Goal: Task Accomplishment & Management: Manage account settings

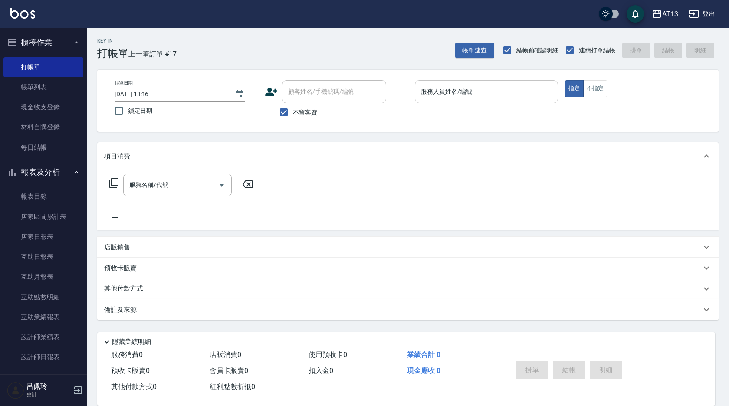
drag, startPoint x: 465, startPoint y: 76, endPoint x: 461, endPoint y: 89, distance: 13.7
click at [462, 79] on div "帳單日期 [DATE] 13:16 鎖定日期 顧客姓名/手機號碼/編號 顧客姓名/手機號碼/編號 不留客資 服務人員姓名/編號 服務人員姓名/編號 指定 不指定" at bounding box center [407, 101] width 621 height 62
click at [461, 89] on div "服務人員姓名/編號 服務人員姓名/編號" at bounding box center [486, 91] width 143 height 23
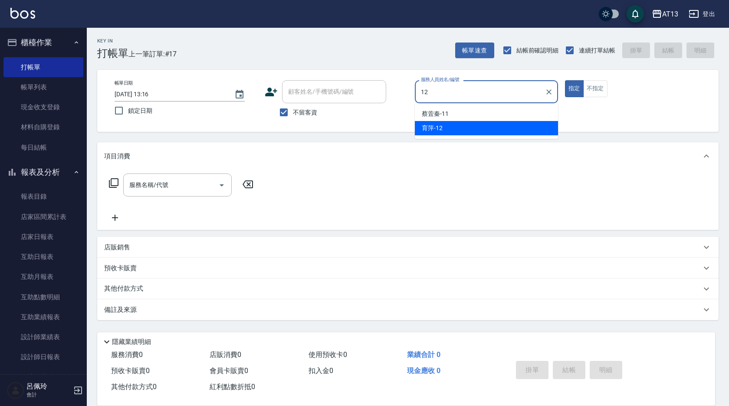
drag, startPoint x: 497, startPoint y: 129, endPoint x: 486, endPoint y: 119, distance: 14.4
click at [496, 129] on div "育[PERSON_NAME] -12" at bounding box center [486, 128] width 143 height 14
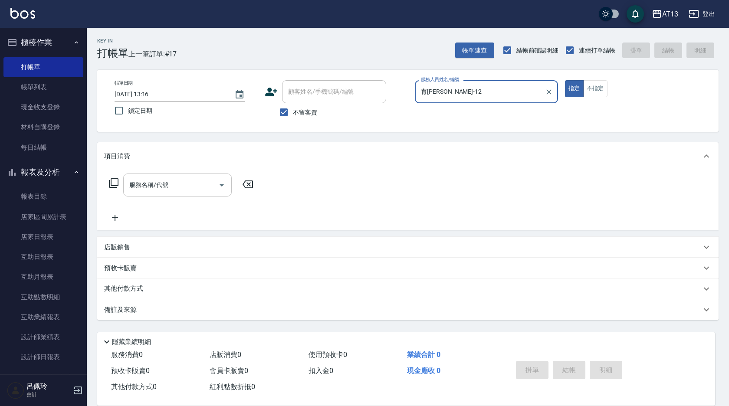
type input "育[PERSON_NAME]-12"
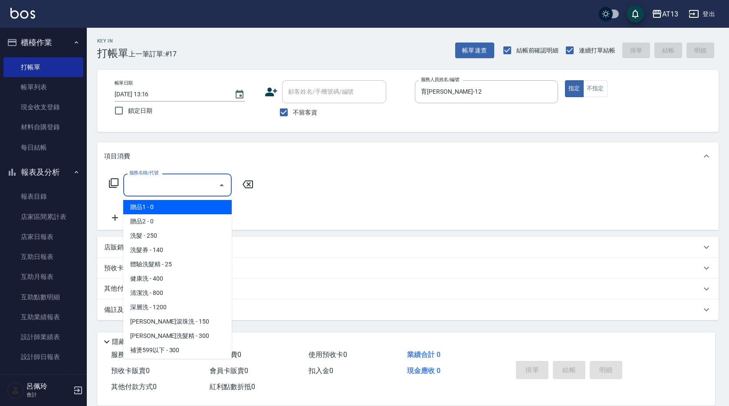
click at [184, 186] on input "服務名稱/代號" at bounding box center [171, 184] width 88 height 15
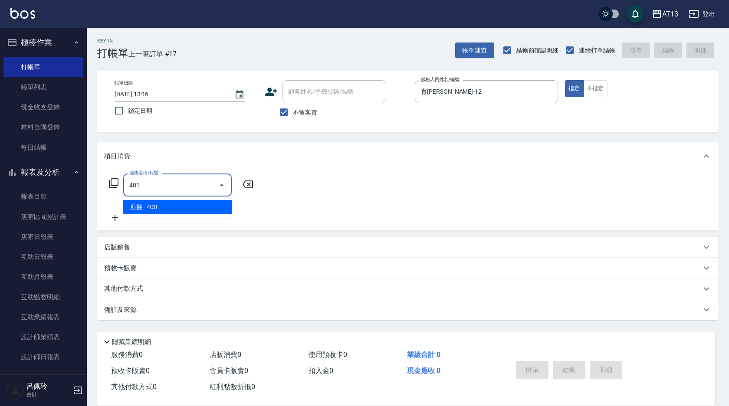
type input "剪髮(401)"
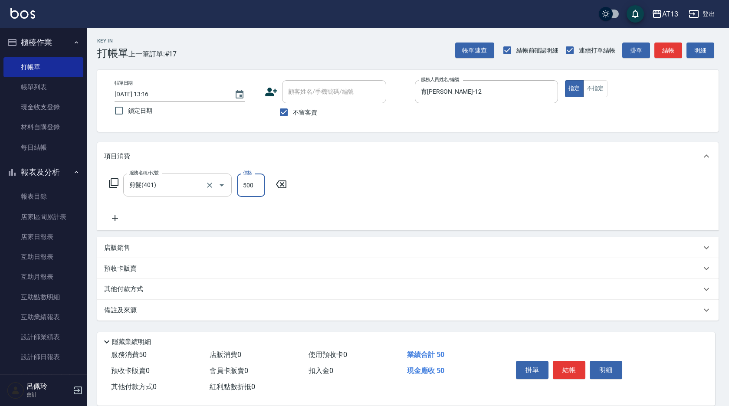
type input "500"
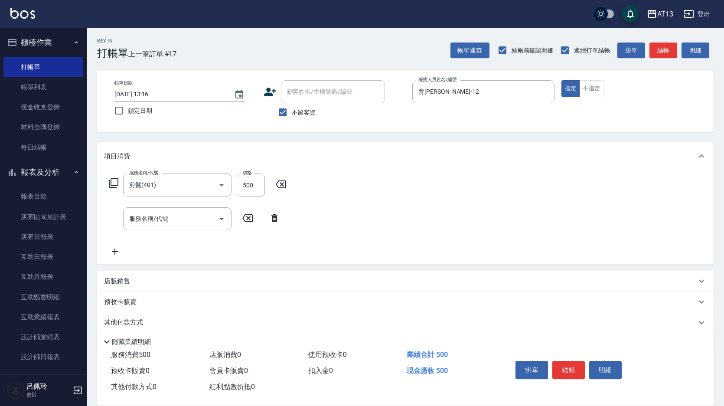
click at [487, 225] on div "服務名稱/代號 剪髮(401) 服務名稱/代號 價格 500 價格 服務名稱/代號 服務名稱/代號" at bounding box center [405, 217] width 617 height 94
click at [569, 363] on button "結帳" at bounding box center [569, 370] width 33 height 18
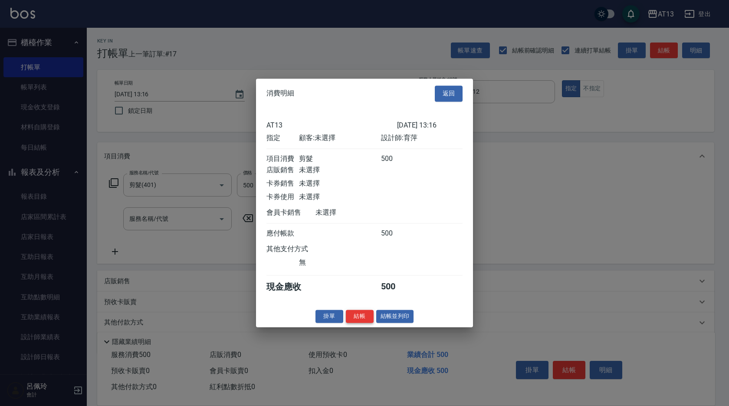
click at [367, 322] on button "結帳" at bounding box center [360, 316] width 28 height 13
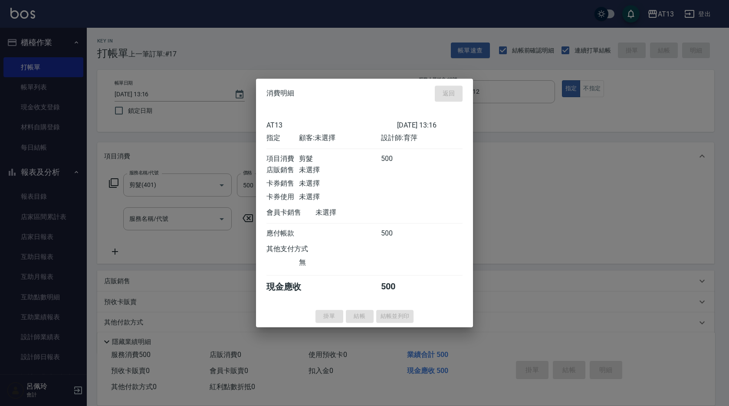
type input "[DATE] 14:10"
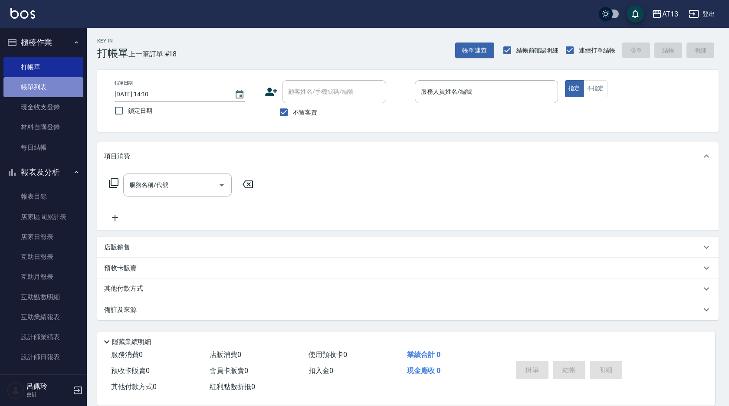
click at [46, 87] on link "帳單列表" at bounding box center [43, 87] width 80 height 20
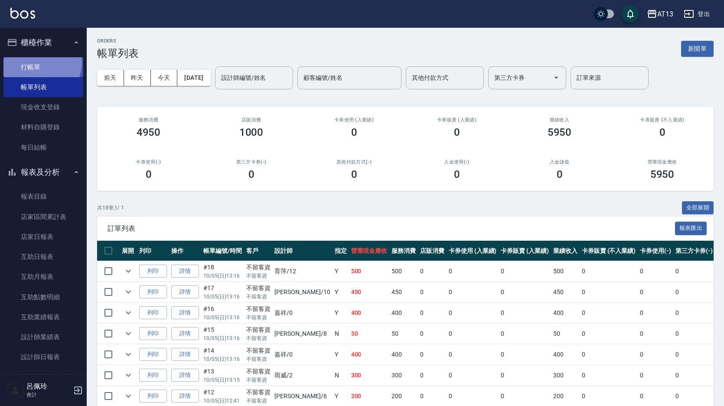
click at [35, 62] on link "打帳單" at bounding box center [43, 67] width 80 height 20
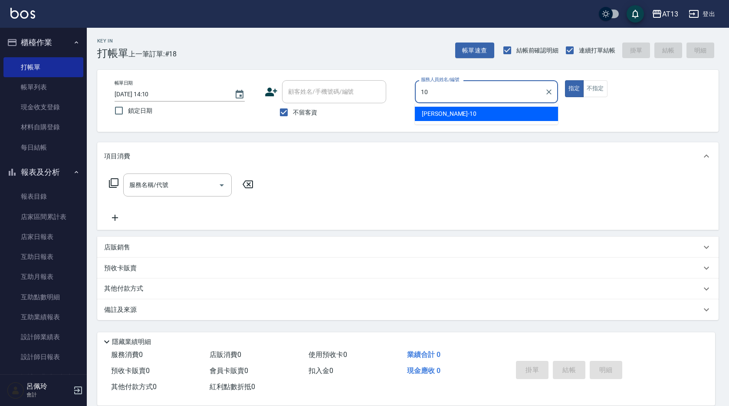
click at [544, 112] on div "[PERSON_NAME] -10" at bounding box center [486, 114] width 143 height 14
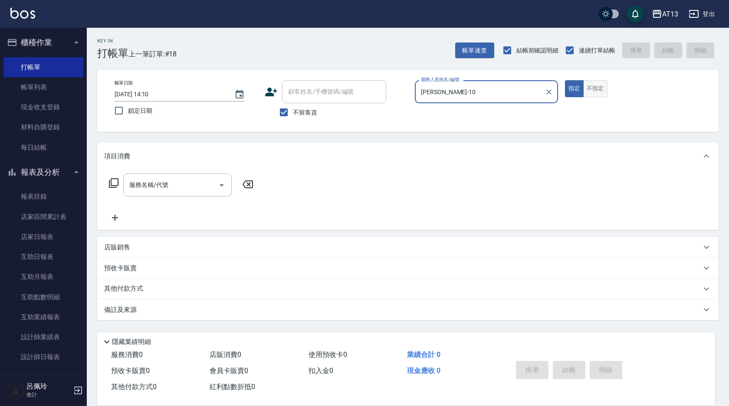
type input "[PERSON_NAME]-10"
click at [591, 84] on button "不指定" at bounding box center [595, 88] width 24 height 17
click at [193, 185] on input "服務名稱/代號" at bounding box center [171, 184] width 88 height 15
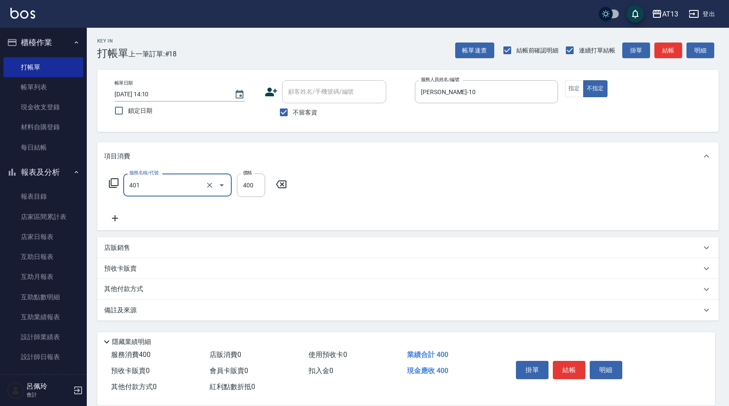
type input "剪髮(401)"
type input "50"
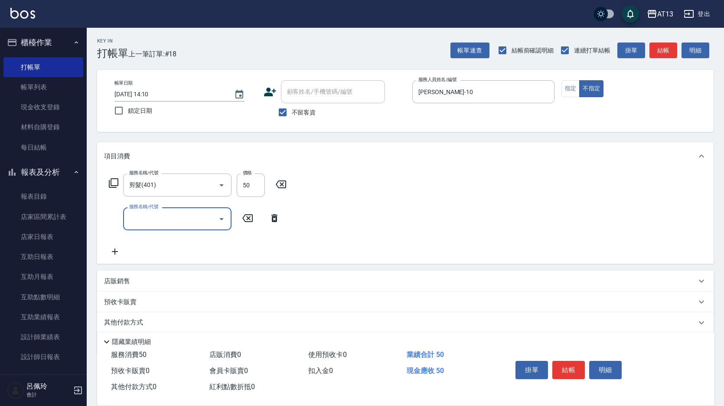
drag, startPoint x: 400, startPoint y: 226, endPoint x: 413, endPoint y: 235, distance: 16.2
click at [407, 230] on div "服務名稱/代號 剪髮(401) 服務名稱/代號 價格 50 價格 服務名稱/代號 服務名稱/代號" at bounding box center [405, 217] width 617 height 94
click at [567, 364] on button "結帳" at bounding box center [569, 370] width 33 height 18
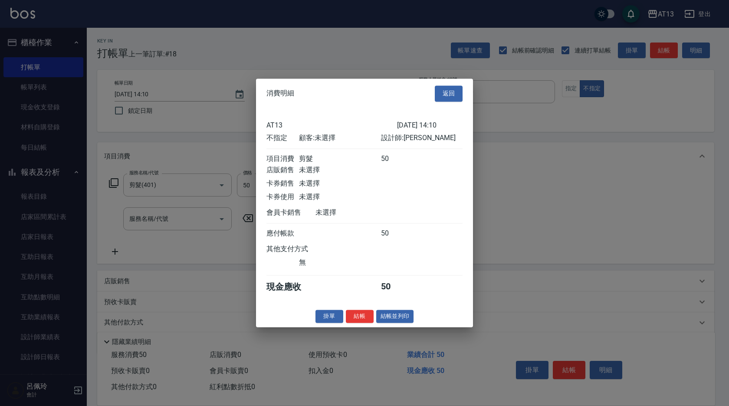
click at [365, 323] on button "結帳" at bounding box center [360, 316] width 28 height 13
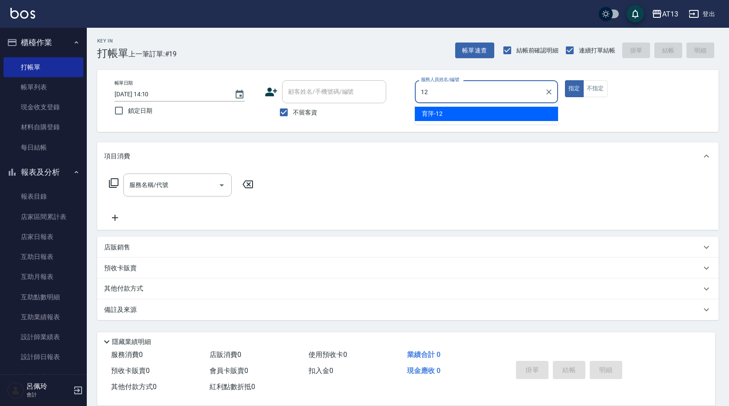
click at [477, 109] on div "育[PERSON_NAME] -12" at bounding box center [486, 114] width 143 height 14
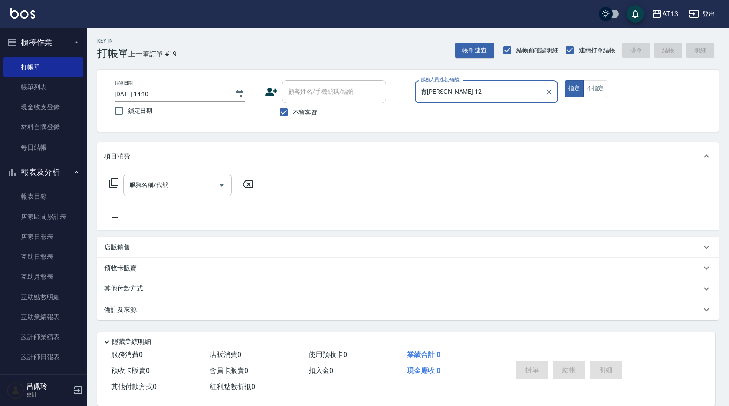
type input "育[PERSON_NAME]-12"
click at [190, 190] on input "服務名稱/代號" at bounding box center [171, 184] width 88 height 15
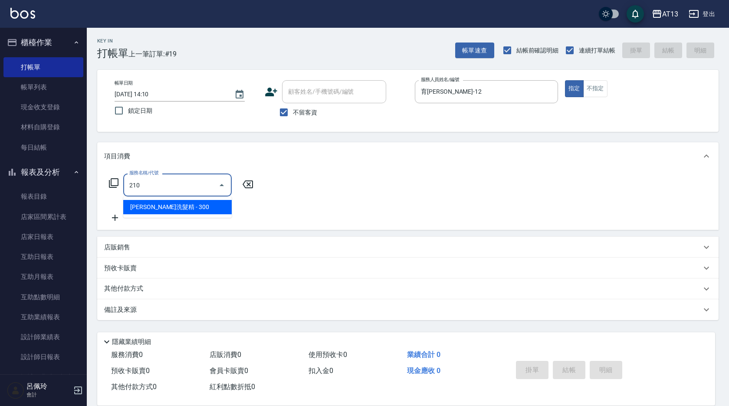
type input "[PERSON_NAME]洗髮精(210)"
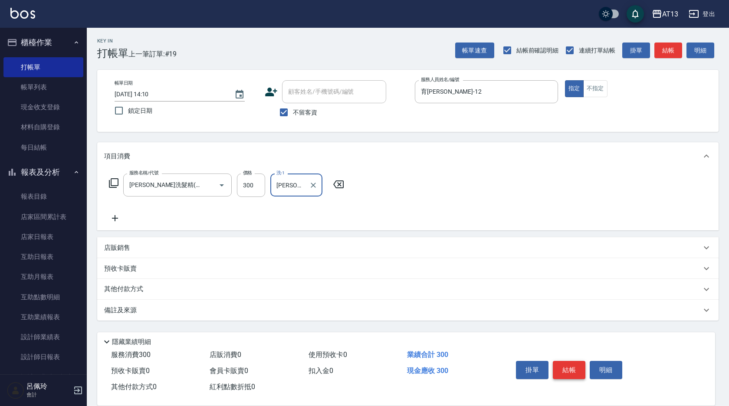
type input "[PERSON_NAME]-26"
click at [557, 364] on button "結帳" at bounding box center [569, 370] width 33 height 18
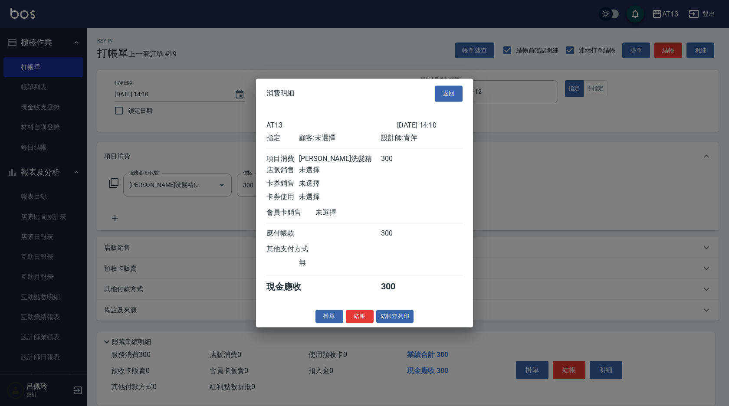
click at [369, 322] on button "結帳" at bounding box center [360, 316] width 28 height 13
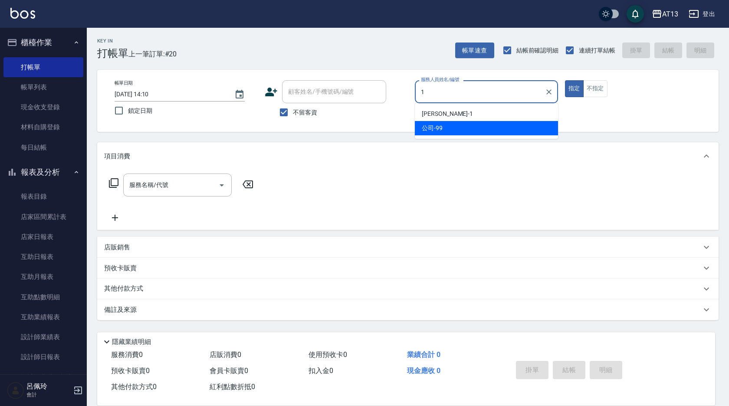
click at [436, 123] on div "公司 -99" at bounding box center [486, 128] width 143 height 14
type input "公司-99"
click at [547, 92] on icon "Clear" at bounding box center [548, 92] width 9 height 9
click at [472, 92] on input "服務人員姓名/編號" at bounding box center [486, 91] width 135 height 15
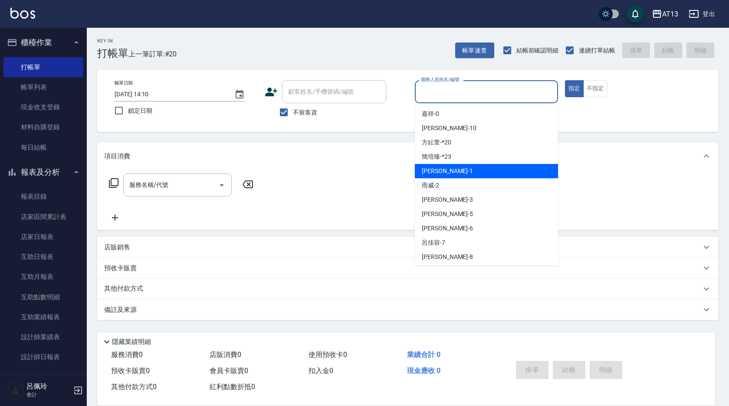
click at [450, 173] on div "[PERSON_NAME] -1" at bounding box center [486, 171] width 143 height 14
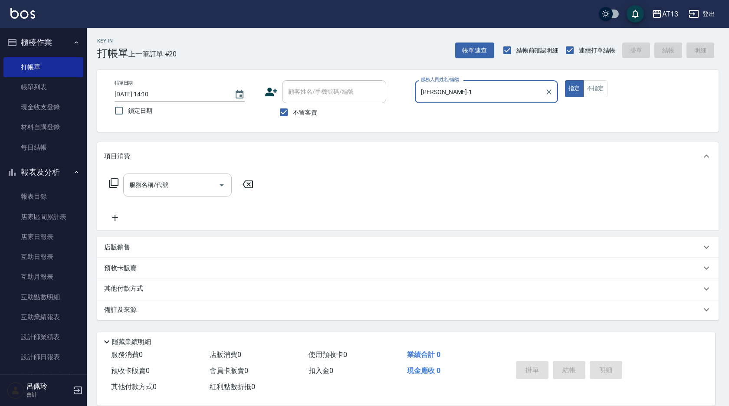
type input "[PERSON_NAME]-1"
click at [162, 187] on div "服務名稱/代號 服務名稱/代號" at bounding box center [177, 185] width 108 height 23
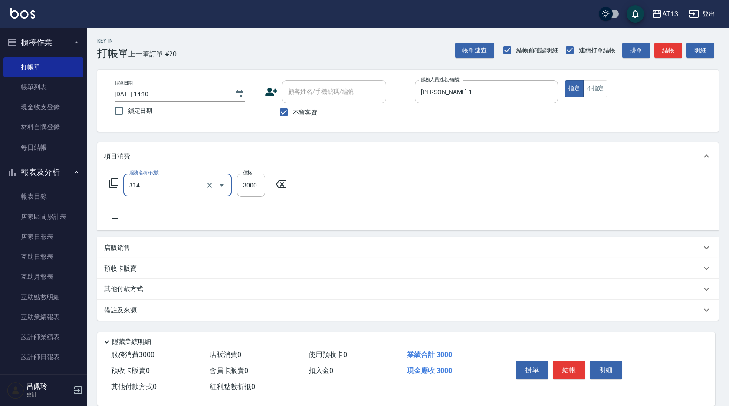
type input "CYA水質感2500UP(314)"
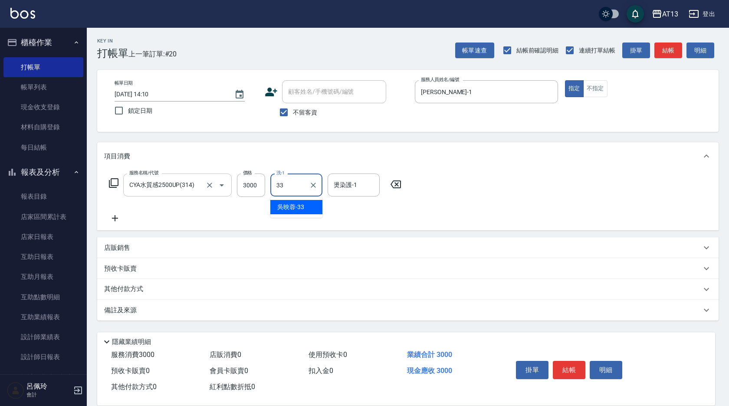
type input "[PERSON_NAME]-33"
click at [560, 367] on button "結帳" at bounding box center [569, 370] width 33 height 18
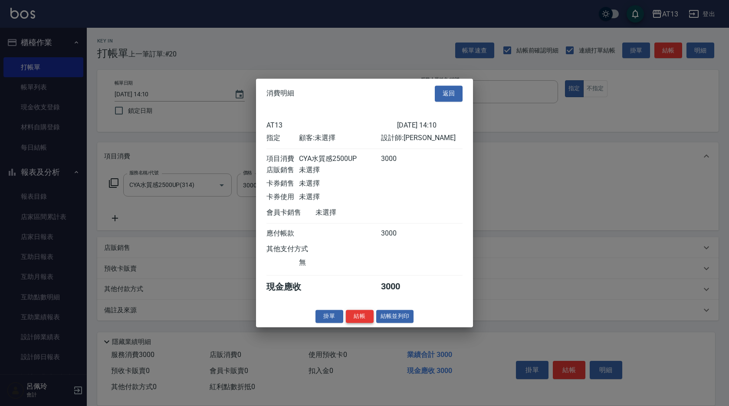
click at [362, 319] on button "結帳" at bounding box center [360, 316] width 28 height 13
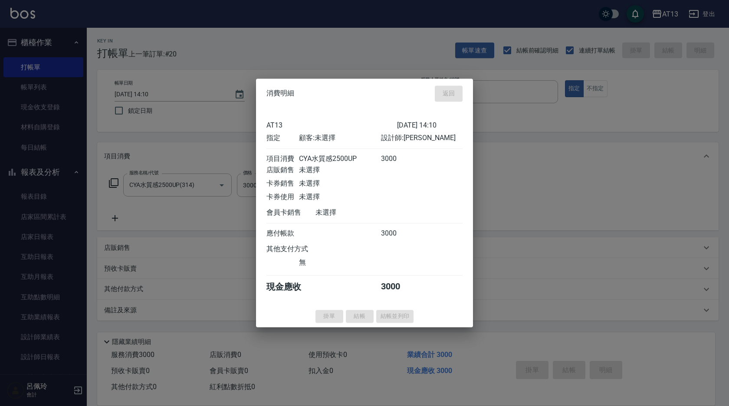
type input "[DATE] 14:11"
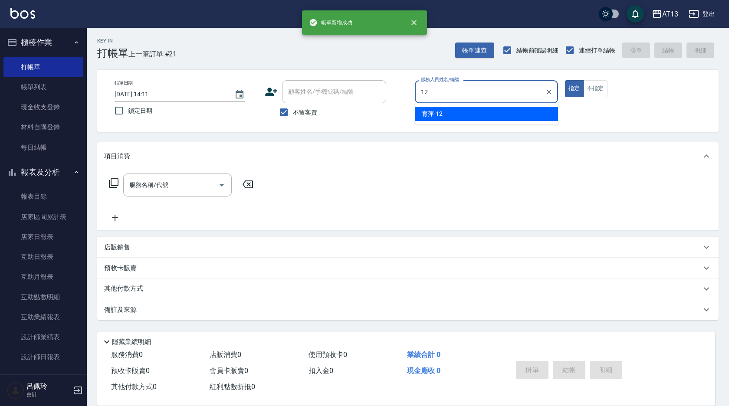
click at [443, 115] on div "育[PERSON_NAME] -12" at bounding box center [486, 114] width 143 height 14
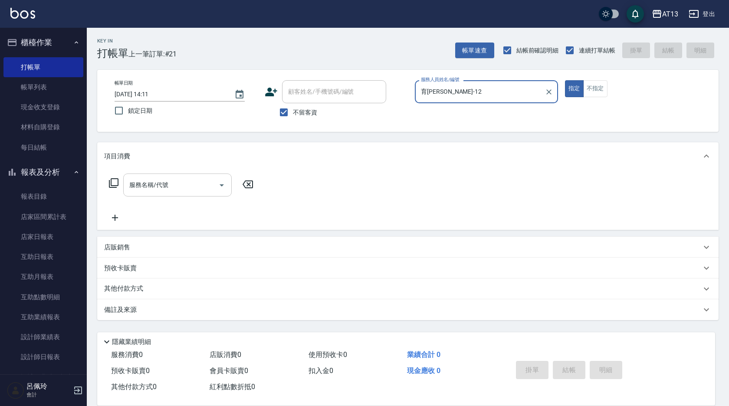
type input "育[PERSON_NAME]-12"
click at [144, 191] on input "服務名稱/代號" at bounding box center [171, 184] width 88 height 15
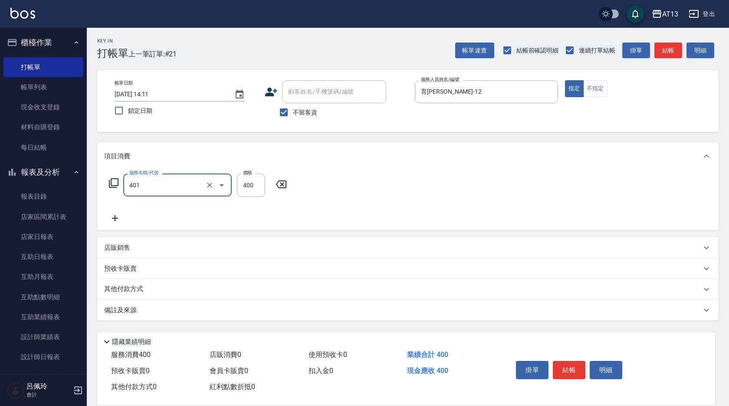
type input "剪髮(401)"
type input "500"
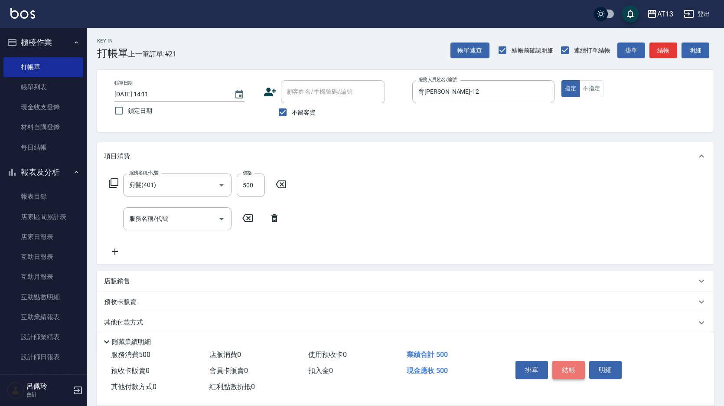
click at [577, 369] on button "結帳" at bounding box center [569, 370] width 33 height 18
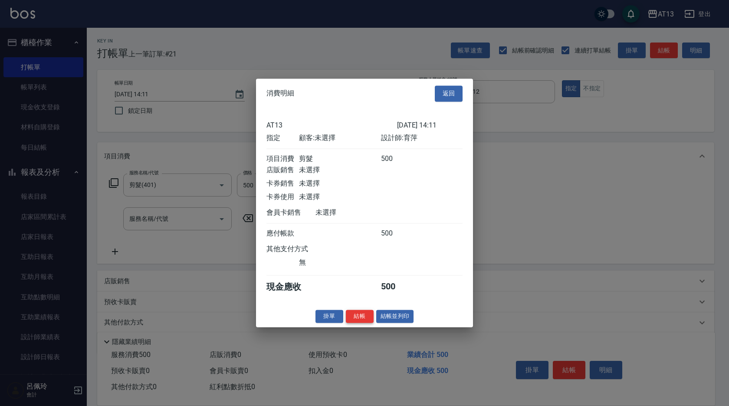
click at [355, 318] on button "結帳" at bounding box center [360, 316] width 28 height 13
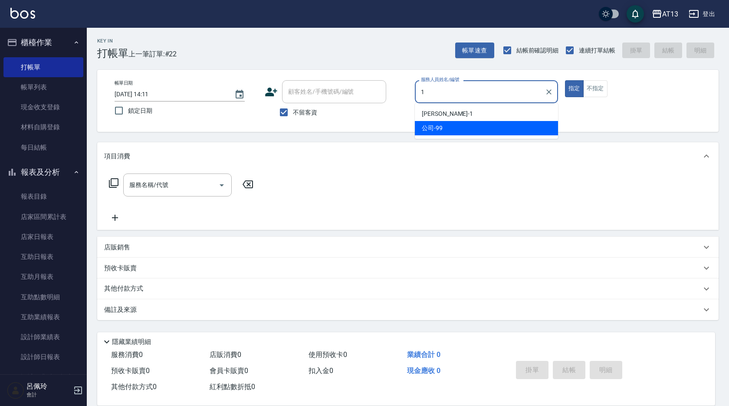
click at [469, 116] on div "[PERSON_NAME] -1" at bounding box center [486, 114] width 143 height 14
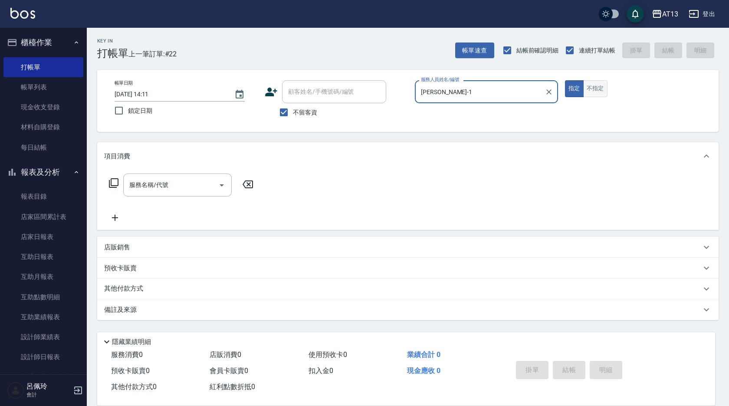
type input "[PERSON_NAME]-1"
click at [596, 90] on button "不指定" at bounding box center [595, 88] width 24 height 17
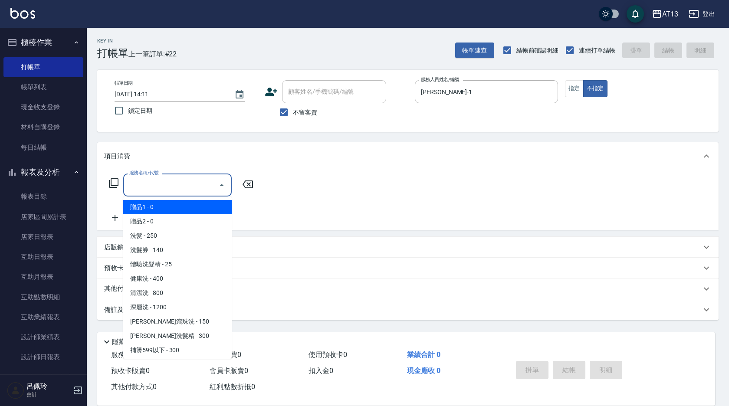
click at [153, 184] on input "服務名稱/代號" at bounding box center [171, 184] width 88 height 15
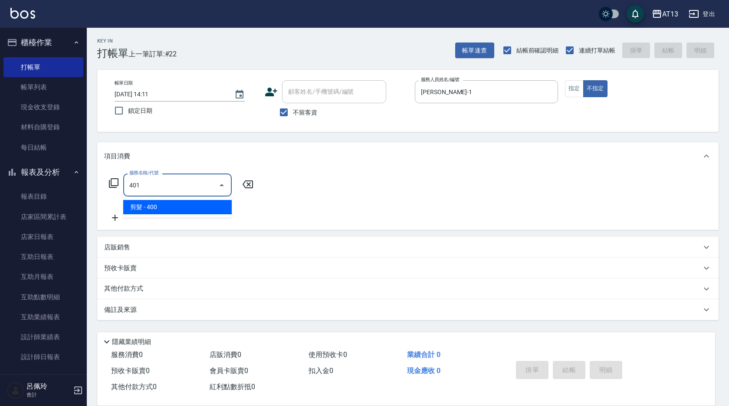
type input "剪髮(401)"
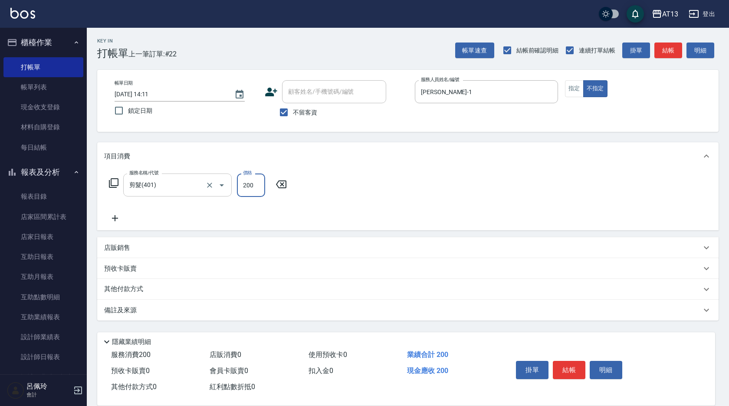
type input "200"
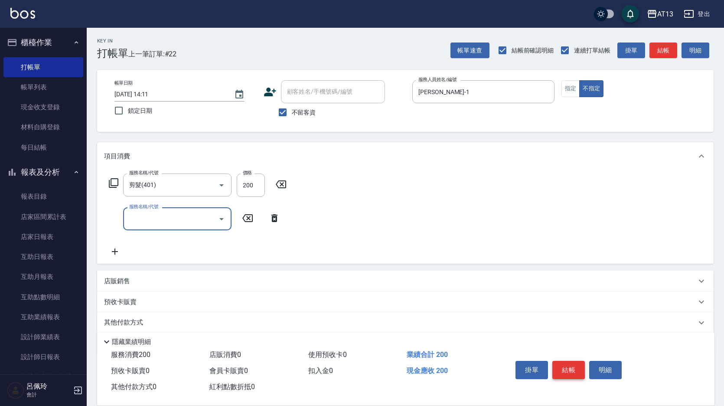
click at [574, 364] on button "結帳" at bounding box center [569, 370] width 33 height 18
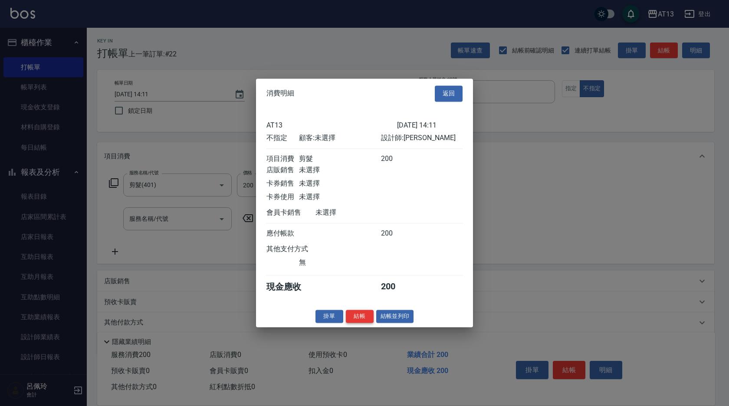
click at [354, 321] on button "結帳" at bounding box center [360, 316] width 28 height 13
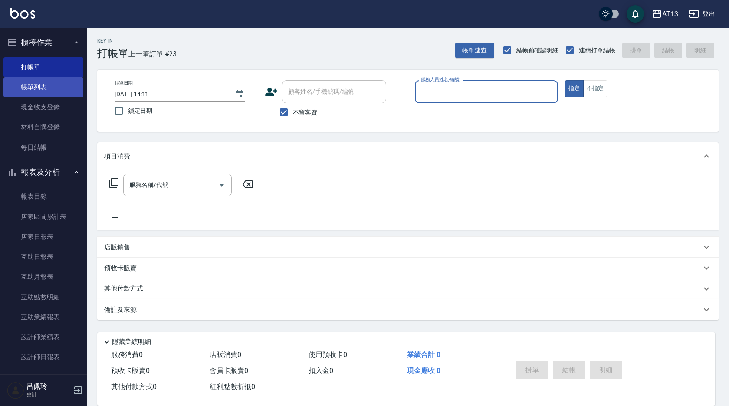
click at [49, 84] on link "帳單列表" at bounding box center [43, 87] width 80 height 20
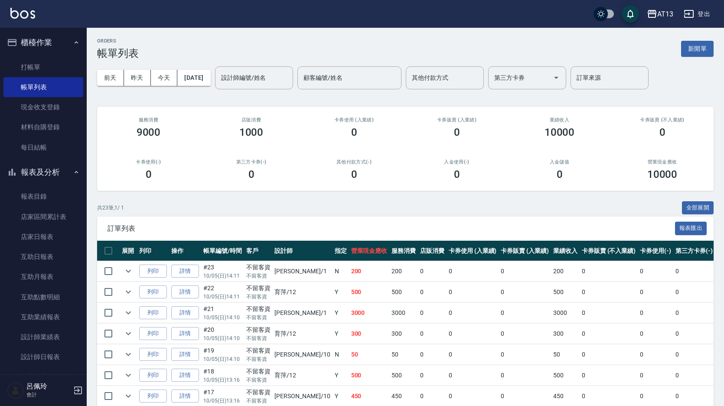
click at [44, 64] on link "打帳單" at bounding box center [43, 67] width 80 height 20
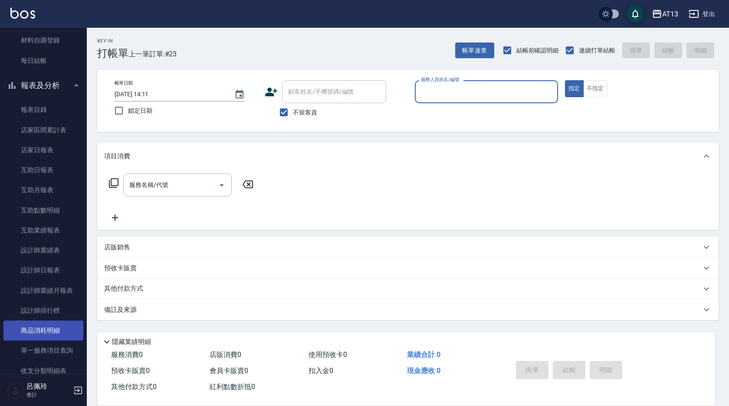
scroll to position [174, 0]
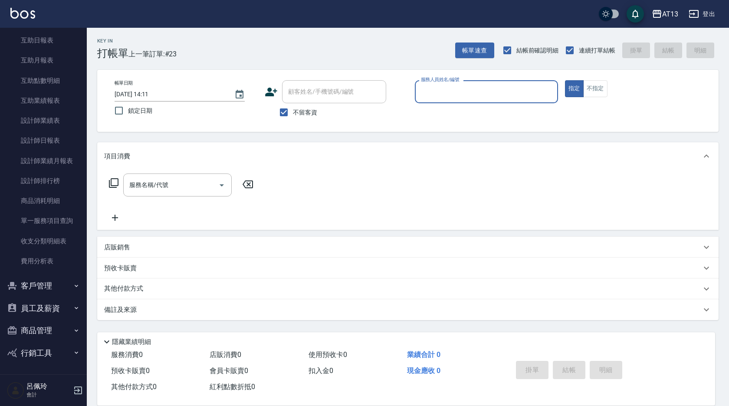
click at [56, 326] on button "商品管理" at bounding box center [43, 330] width 80 height 23
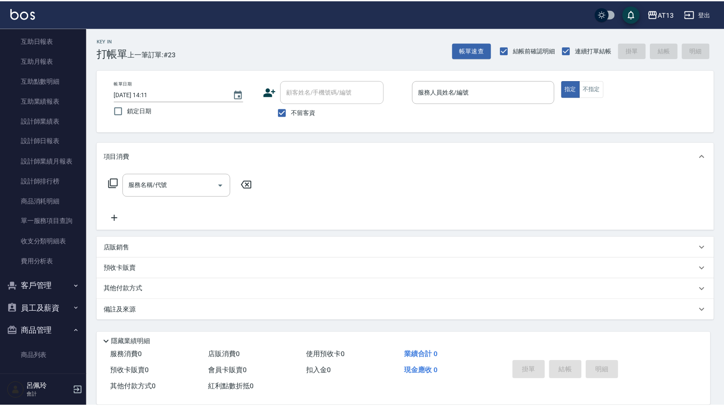
scroll to position [243, 0]
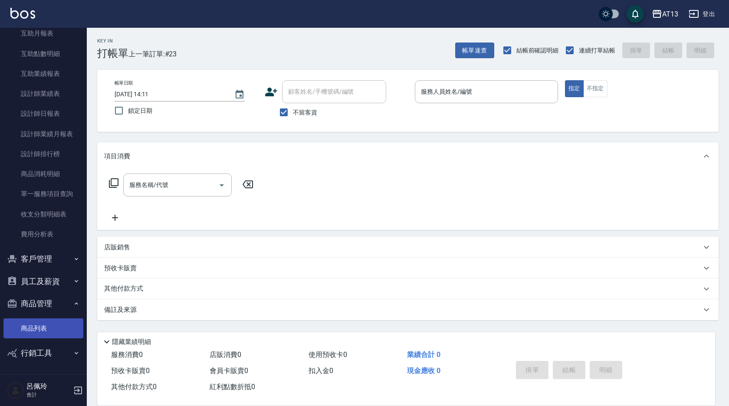
click at [53, 324] on link "商品列表" at bounding box center [43, 328] width 80 height 20
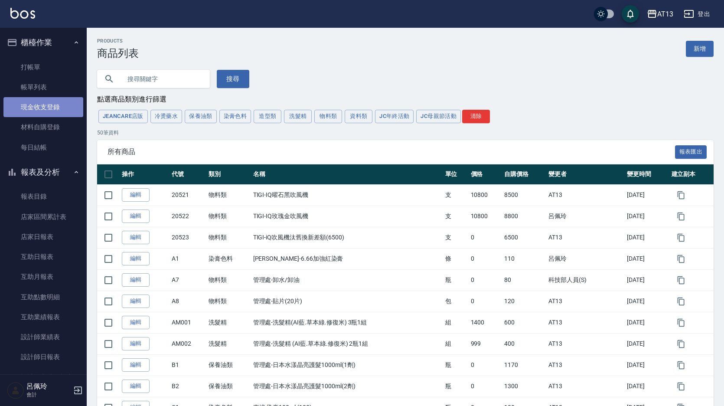
click at [56, 100] on link "現金收支登錄" at bounding box center [43, 107] width 80 height 20
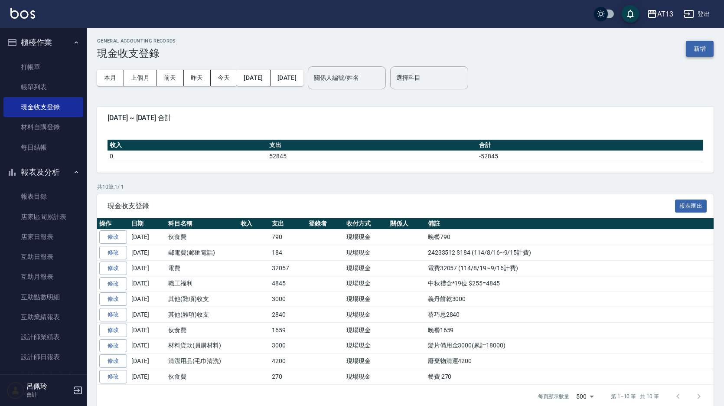
click at [700, 42] on button "新增" at bounding box center [700, 49] width 28 height 16
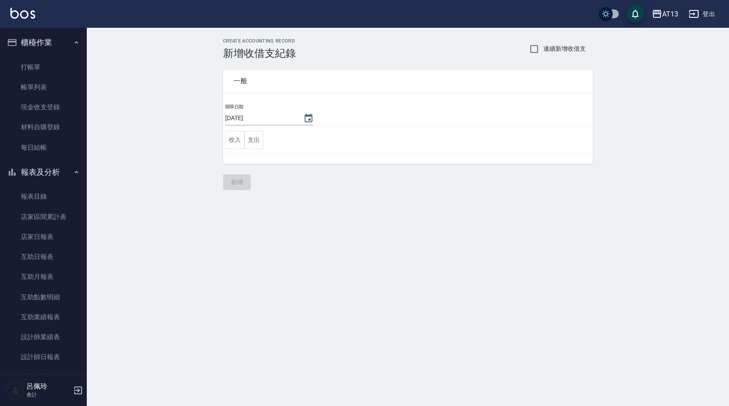
drag, startPoint x: 236, startPoint y: 141, endPoint x: 268, endPoint y: 147, distance: 32.7
click at [235, 141] on button "收入" at bounding box center [235, 140] width 20 height 18
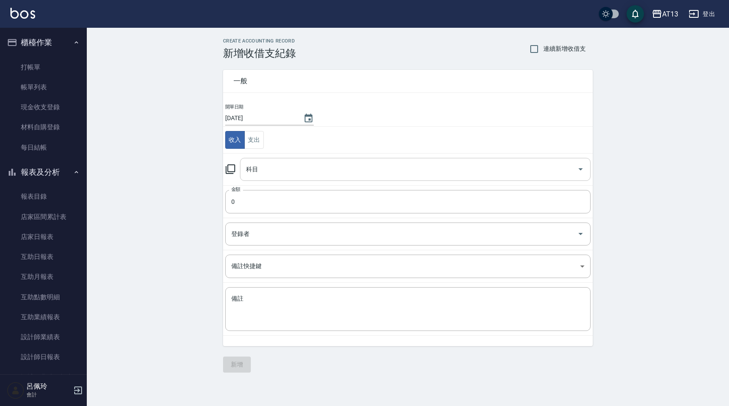
click at [581, 170] on icon "Open" at bounding box center [580, 169] width 4 height 2
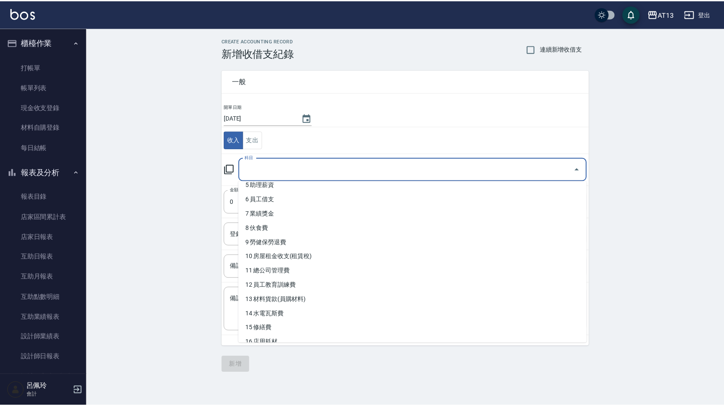
scroll to position [130, 0]
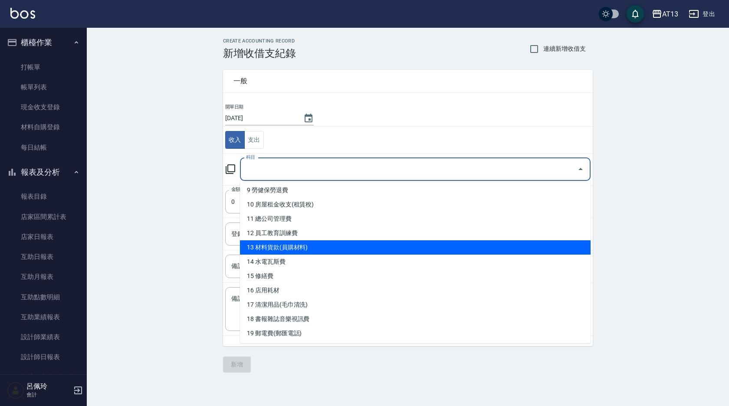
click at [342, 247] on li "13 材料貨款(員購材料)" at bounding box center [415, 247] width 351 height 14
type input "13 材料貨款(員購材料)"
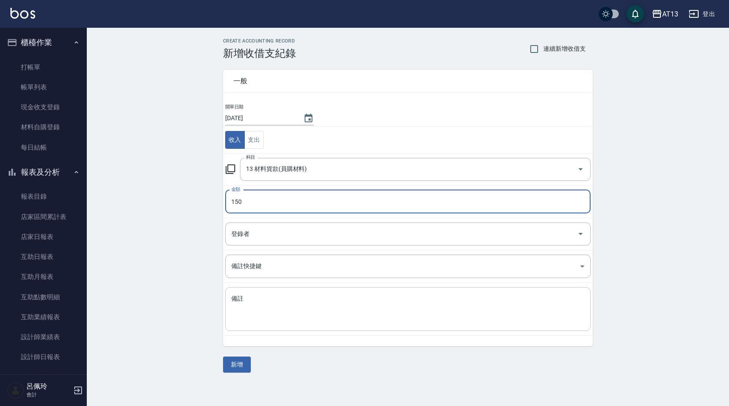
type input "150"
click at [340, 314] on textarea "備註" at bounding box center [407, 309] width 353 height 29
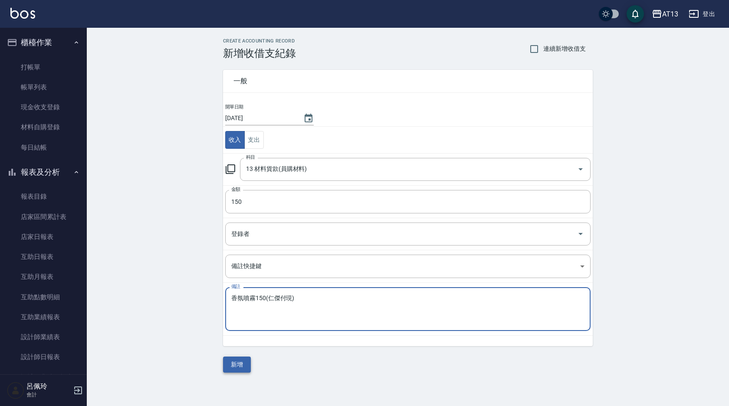
type textarea "香氛噴霧150(仁傑付現)"
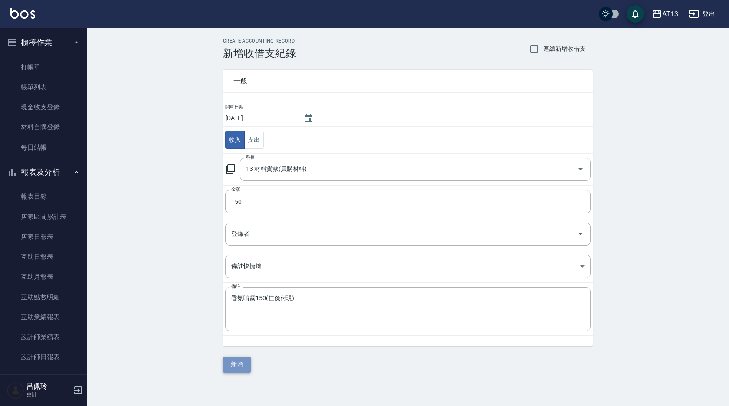
click at [236, 364] on button "新增" at bounding box center [237, 365] width 28 height 16
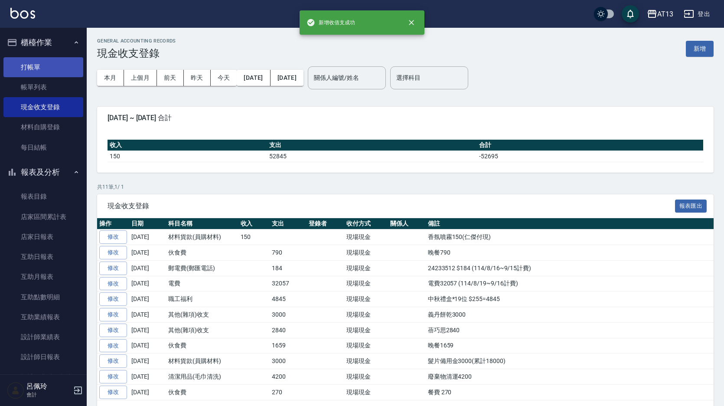
click at [38, 72] on link "打帳單" at bounding box center [43, 67] width 80 height 20
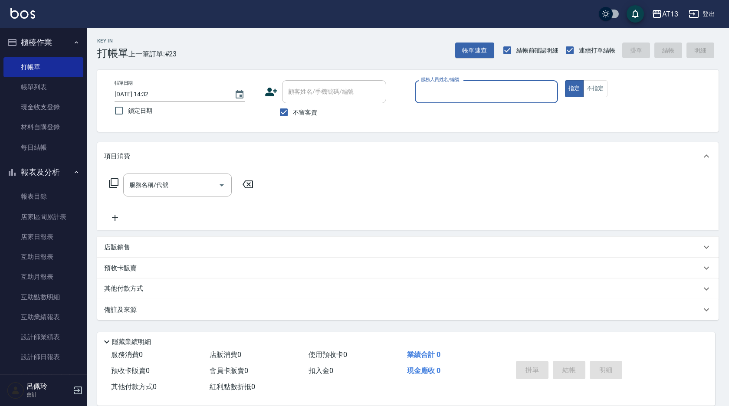
drag, startPoint x: 34, startPoint y: 71, endPoint x: 2, endPoint y: 204, distance: 137.1
drag, startPoint x: 2, startPoint y: 204, endPoint x: 508, endPoint y: 83, distance: 520.4
click at [508, 83] on div "服務人員姓名/編號" at bounding box center [486, 91] width 143 height 23
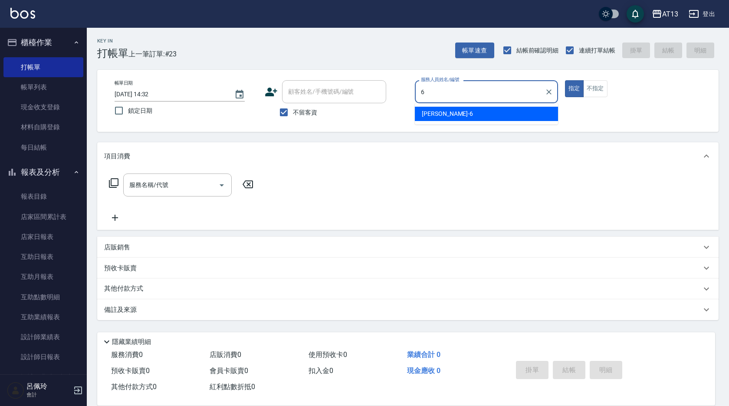
drag, startPoint x: 548, startPoint y: 116, endPoint x: 541, endPoint y: 108, distance: 11.4
click at [547, 116] on div "亭妤 -6" at bounding box center [486, 114] width 143 height 14
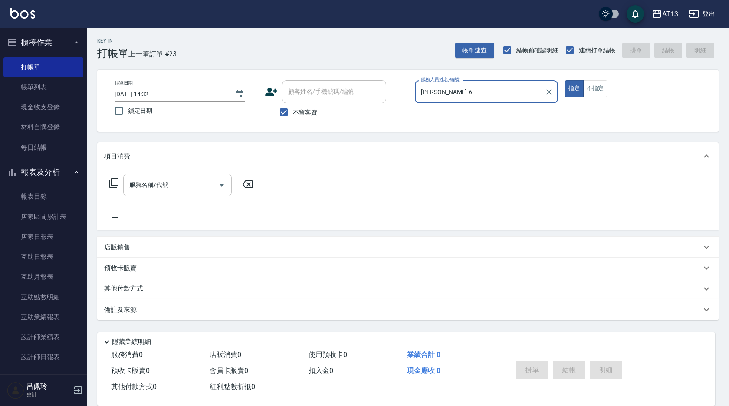
type input "[PERSON_NAME]-6"
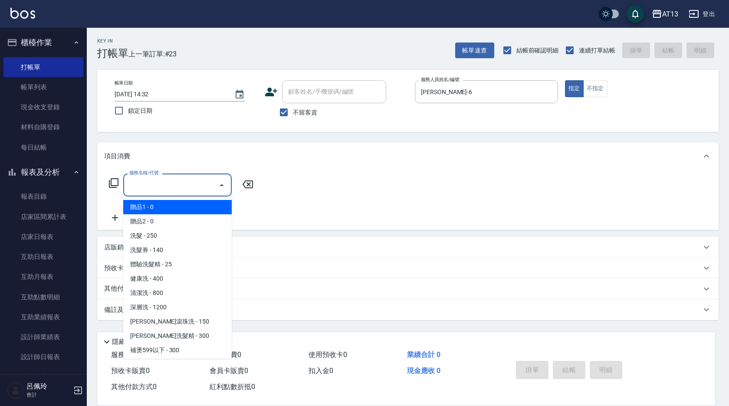
click at [191, 183] on input "服務名稱/代號" at bounding box center [171, 184] width 88 height 15
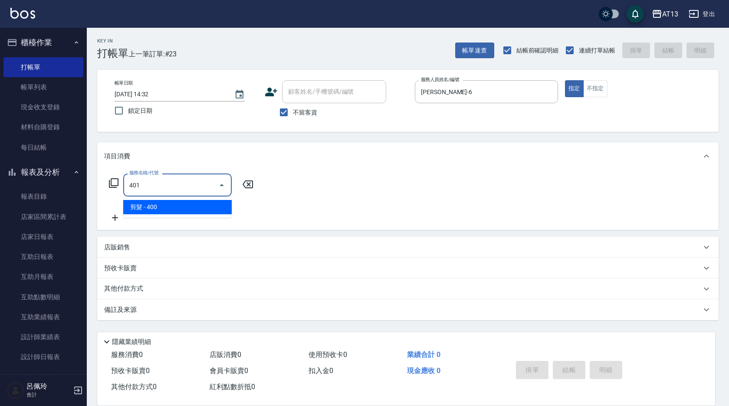
type input "剪髮(401)"
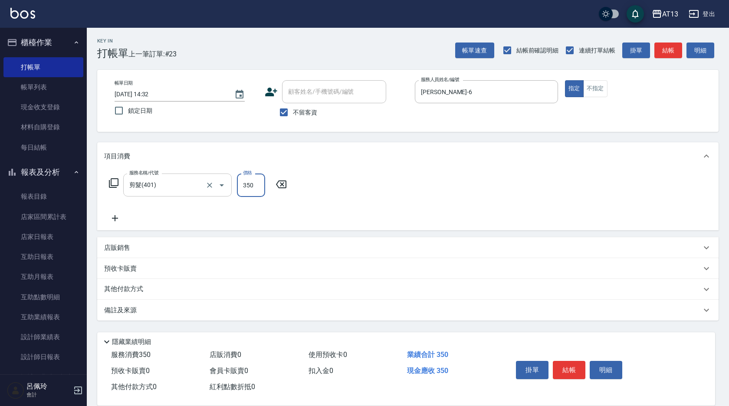
type input "350"
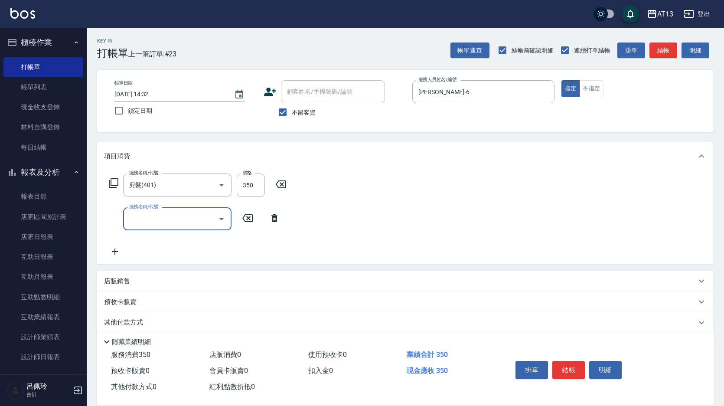
click at [334, 200] on div "服務名稱/代號 剪髮(401) 服務名稱/代號 價格 350 價格 服務名稱/代號 服務名稱/代號" at bounding box center [405, 217] width 617 height 94
click at [566, 361] on button "結帳" at bounding box center [569, 370] width 33 height 18
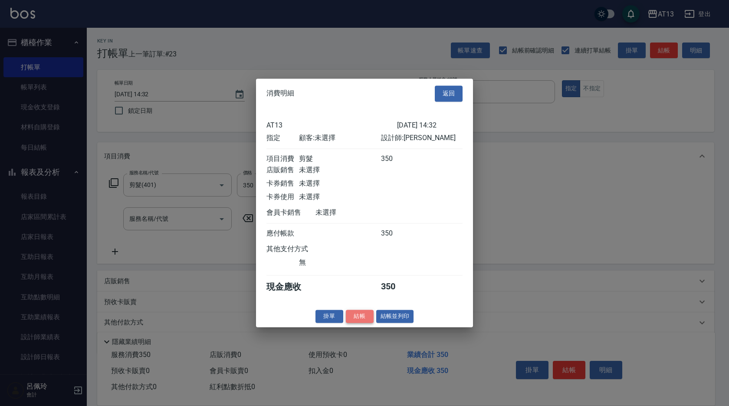
click at [361, 316] on button "結帳" at bounding box center [360, 316] width 28 height 13
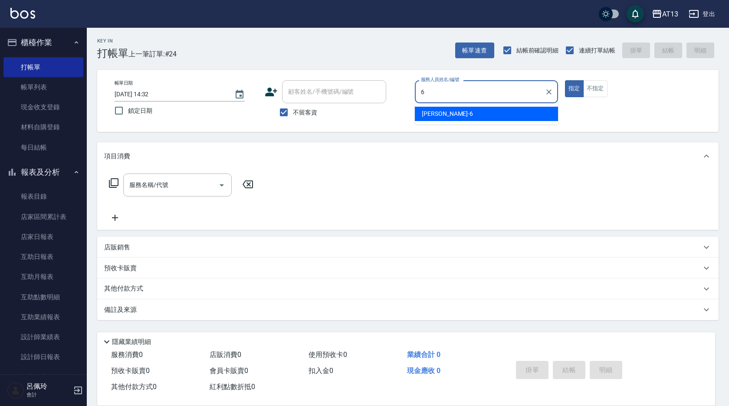
click at [465, 110] on div "亭妤 -6" at bounding box center [486, 114] width 143 height 14
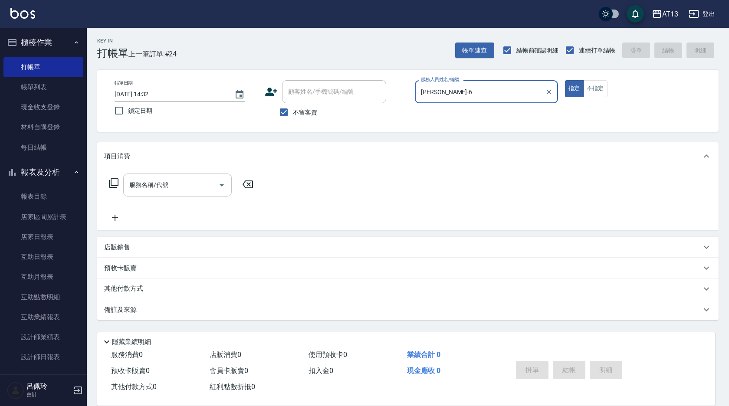
type input "[PERSON_NAME]-6"
drag, startPoint x: 181, startPoint y: 188, endPoint x: 170, endPoint y: 192, distance: 11.7
click at [178, 188] on input "服務名稱/代號" at bounding box center [171, 184] width 88 height 15
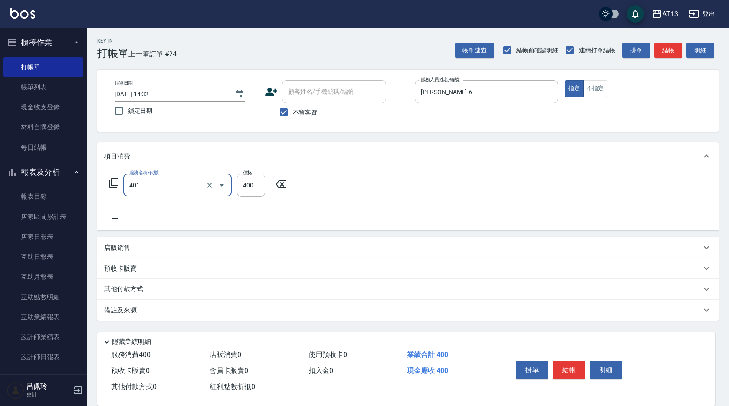
type input "剪髮(401)"
type input "350"
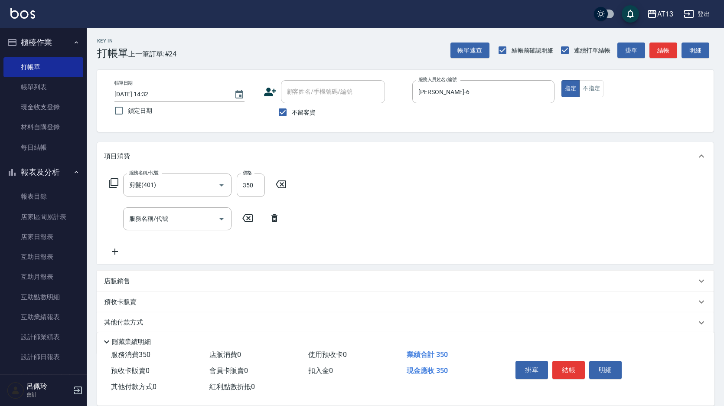
click at [381, 180] on div "服務名稱/代號 剪髮(401) 服務名稱/代號 價格 350 價格 服務名稱/代號 服務名稱/代號" at bounding box center [405, 217] width 617 height 94
click at [573, 364] on button "結帳" at bounding box center [569, 370] width 33 height 18
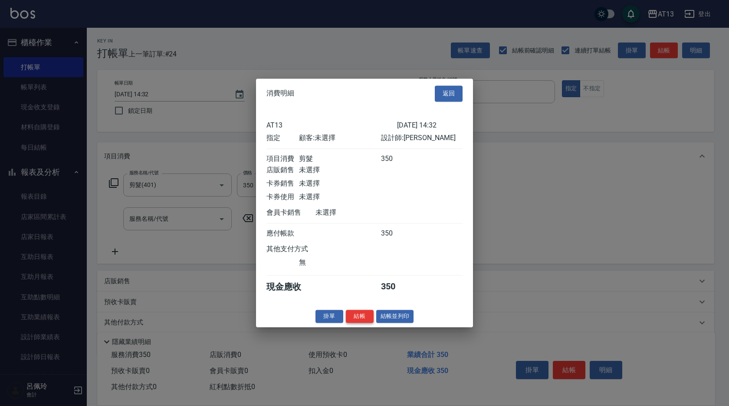
click at [358, 323] on button "結帳" at bounding box center [360, 316] width 28 height 13
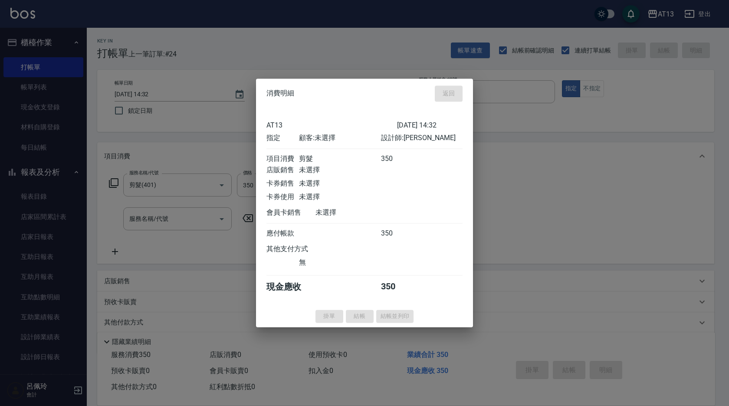
type input "[DATE] 14:33"
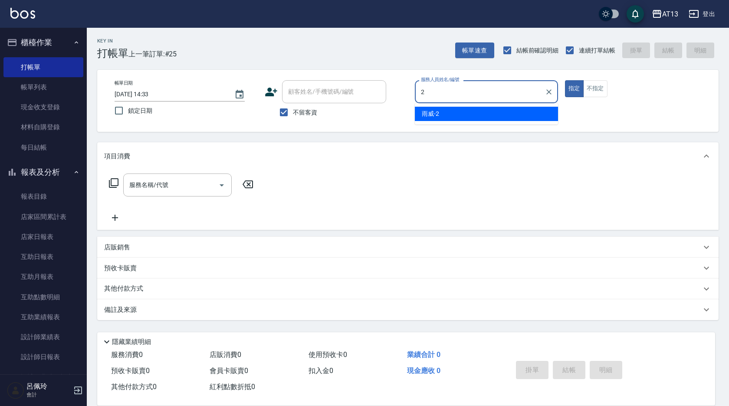
click at [441, 114] on div "雨威 -2" at bounding box center [486, 114] width 143 height 14
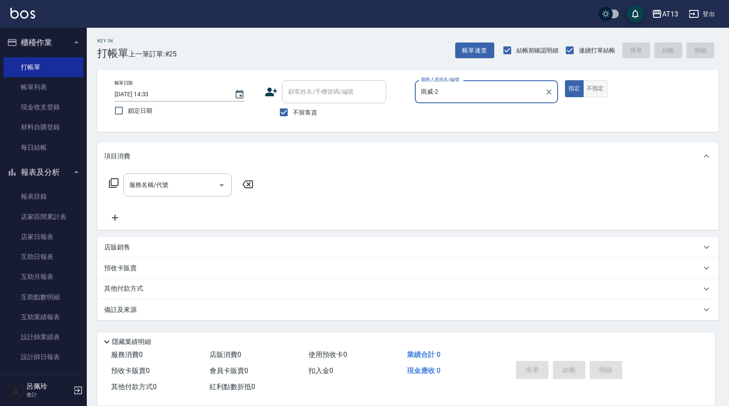
type input "雨威-2"
click at [602, 84] on button "不指定" at bounding box center [595, 88] width 24 height 17
click at [180, 184] on input "服務名稱/代號" at bounding box center [171, 184] width 88 height 15
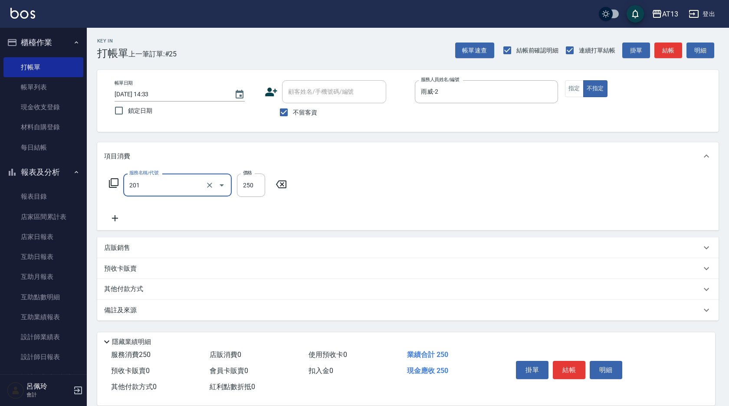
type input "洗髮(201)"
type input "[PERSON_NAME]-33"
click at [573, 371] on button "結帳" at bounding box center [569, 370] width 33 height 18
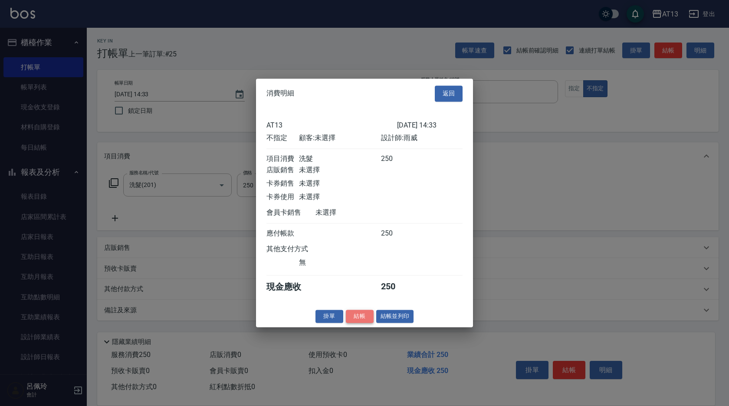
click at [359, 321] on button "結帳" at bounding box center [360, 316] width 28 height 13
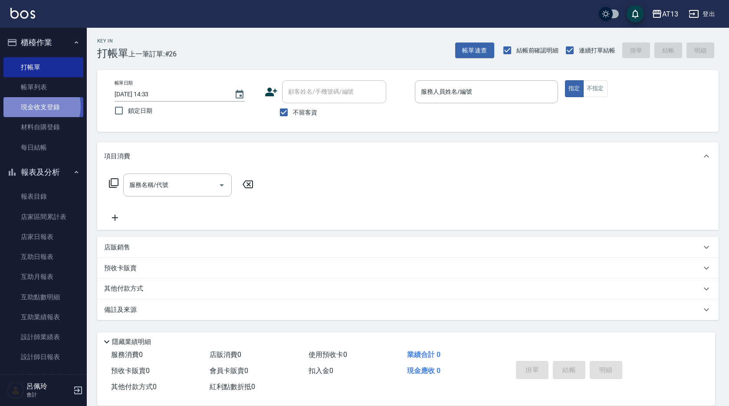
click at [37, 106] on link "現金收支登錄" at bounding box center [43, 107] width 80 height 20
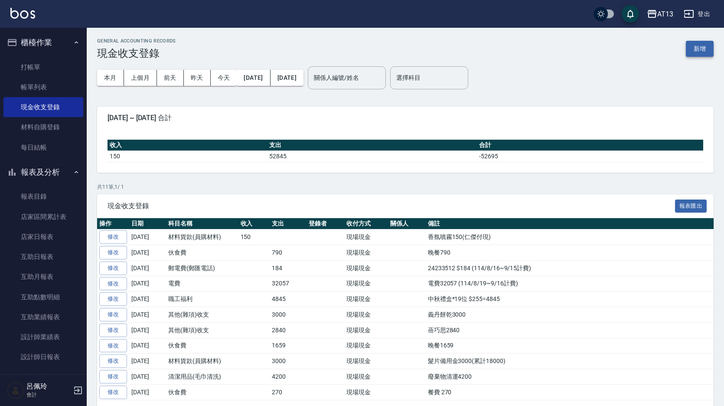
click at [692, 48] on button "新增" at bounding box center [700, 49] width 28 height 16
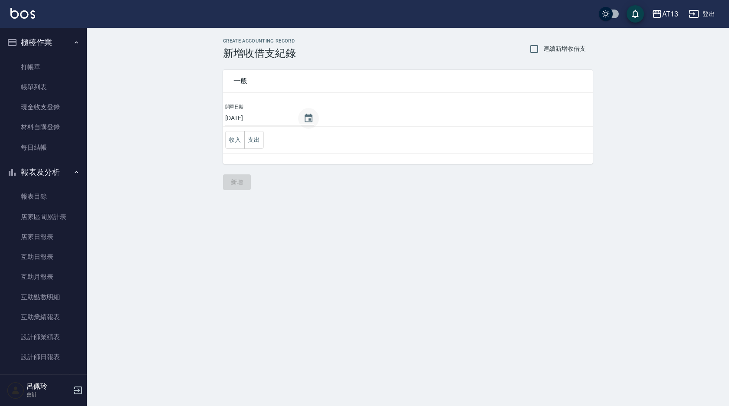
click at [303, 121] on icon "Choose date, selected date is 2025-10-05" at bounding box center [308, 118] width 10 height 10
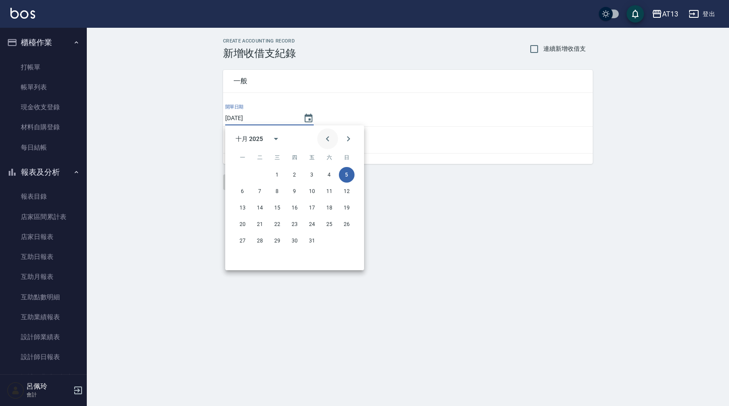
click at [328, 139] on icon "Previous month" at bounding box center [327, 139] width 10 height 10
click at [433, 203] on div "CREATE ACCOUNTING RECORD 新增收借支紀錄 連續新增收借支 一般 開單日期 [DATE] 收入 支出 新增" at bounding box center [364, 203] width 729 height 406
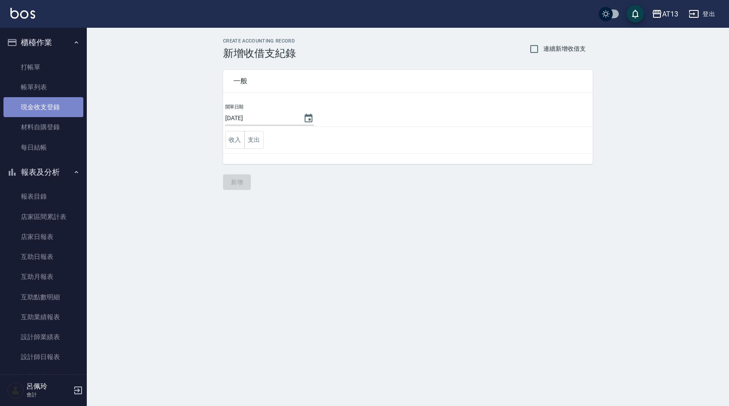
click at [49, 113] on link "現金收支登錄" at bounding box center [43, 107] width 80 height 20
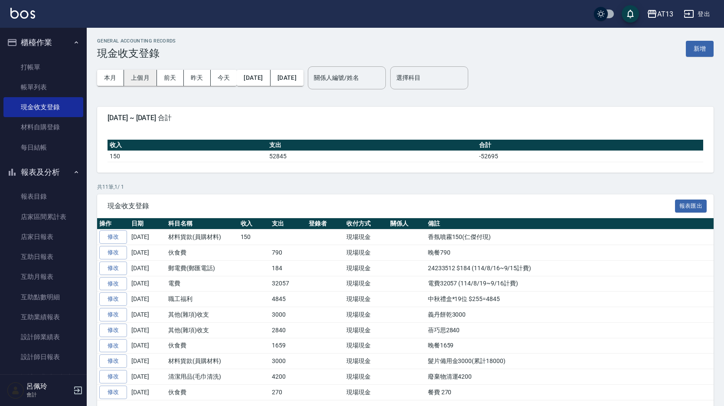
click at [146, 75] on button "上個月" at bounding box center [140, 78] width 33 height 16
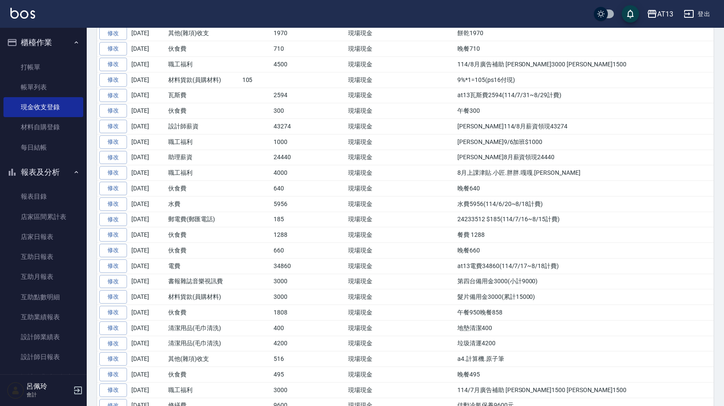
scroll to position [990, 0]
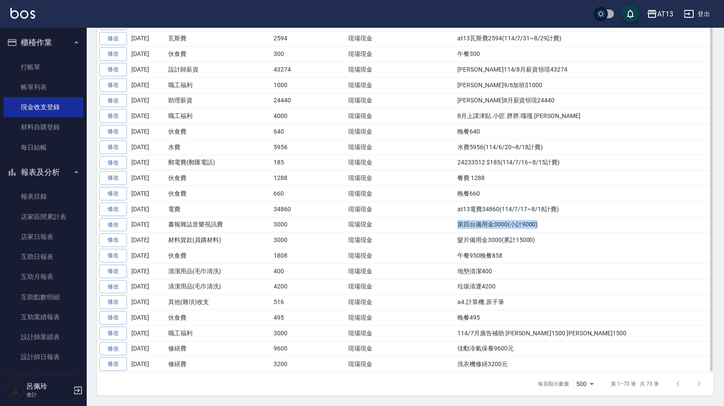
drag, startPoint x: 522, startPoint y: 225, endPoint x: 426, endPoint y: 228, distance: 95.5
click at [426, 228] on tr "修改 [DATE] 書報雜誌音樂視訊費 3000 現場現金 第四台備用金3000(小計9000)" at bounding box center [405, 225] width 617 height 16
drag, startPoint x: 426, startPoint y: 228, endPoint x: 440, endPoint y: 223, distance: 14.1
copy tr "第四台備用金3000(小計9000)"
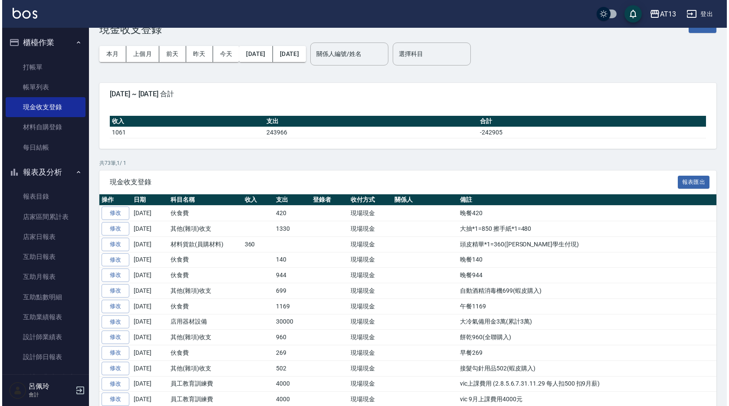
scroll to position [0, 0]
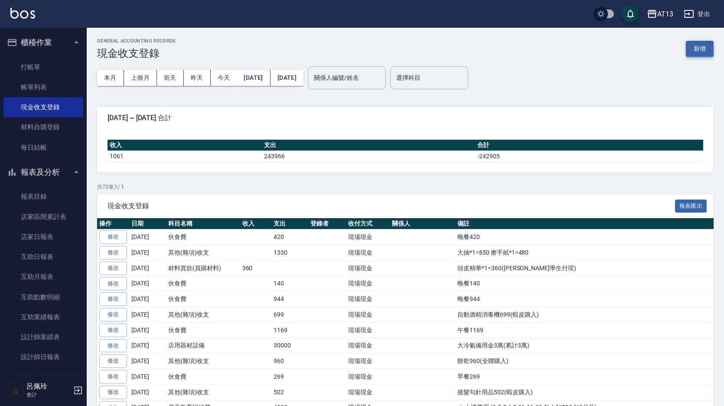
click at [699, 50] on button "新增" at bounding box center [700, 49] width 28 height 16
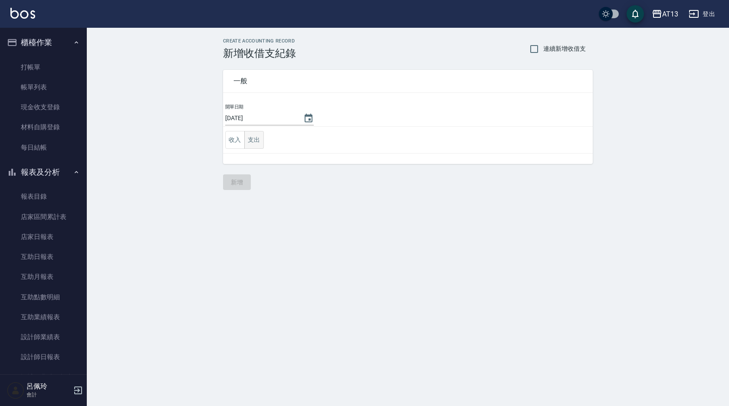
click at [256, 142] on button "支出" at bounding box center [254, 140] width 20 height 18
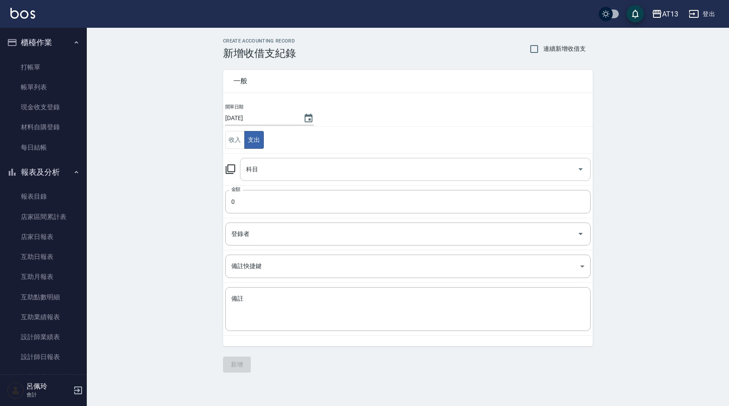
click at [580, 170] on icon "Open" at bounding box center [580, 169] width 10 height 10
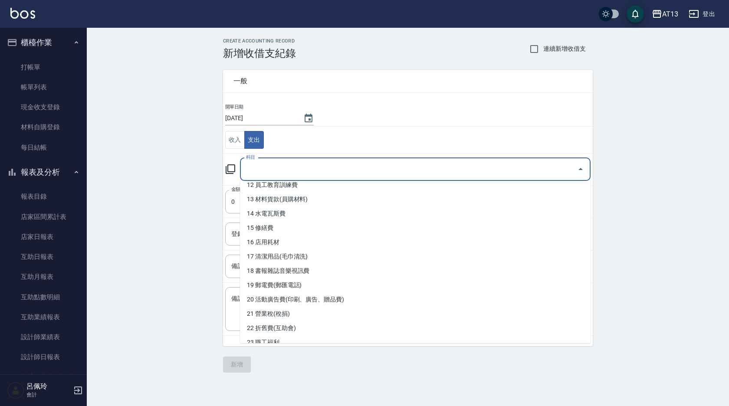
scroll to position [180, 0]
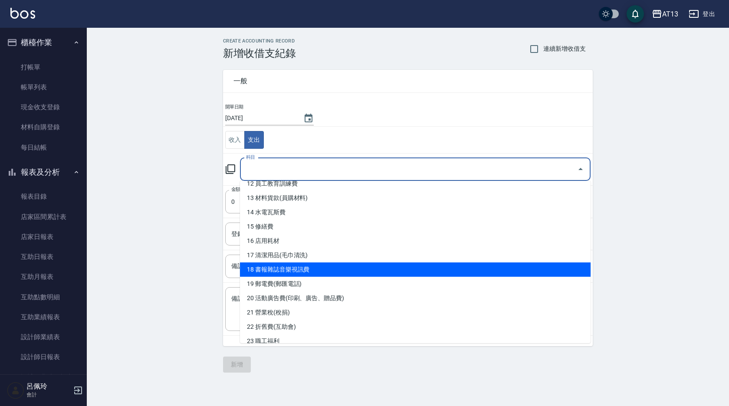
click at [407, 276] on li "18 書報雜誌音樂視訊費" at bounding box center [415, 269] width 351 height 14
type input "18 書報雜誌音樂視訊費"
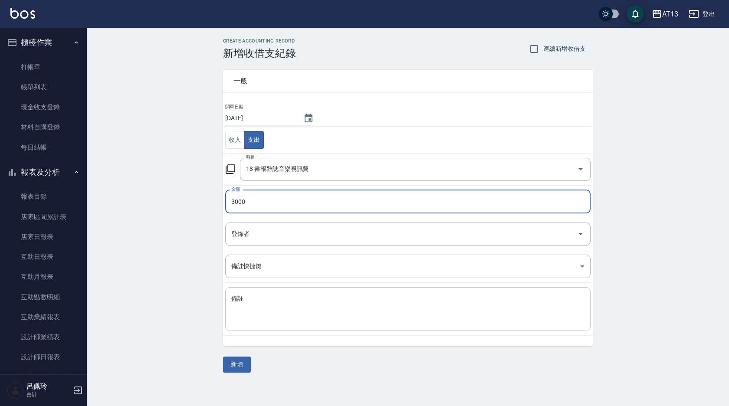
type input "3000"
click at [298, 298] on textarea "備註" at bounding box center [407, 309] width 353 height 29
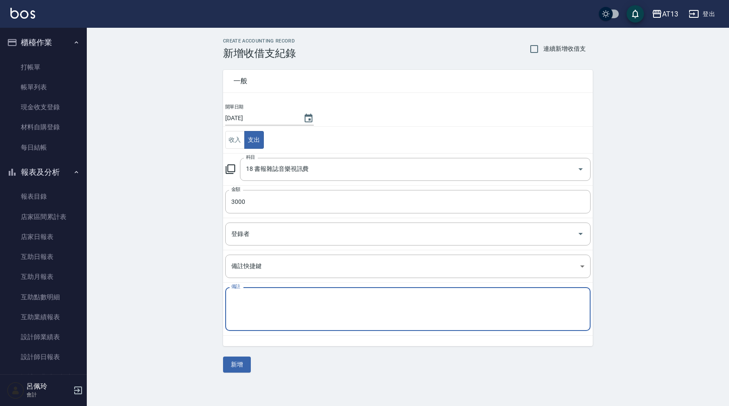
paste textarea "第四台備用金3000(小計9000)"
click at [245, 298] on textarea "第四台備用金3000(小計9000)" at bounding box center [407, 309] width 353 height 29
type textarea "第四台備用金3000(小計3000)"
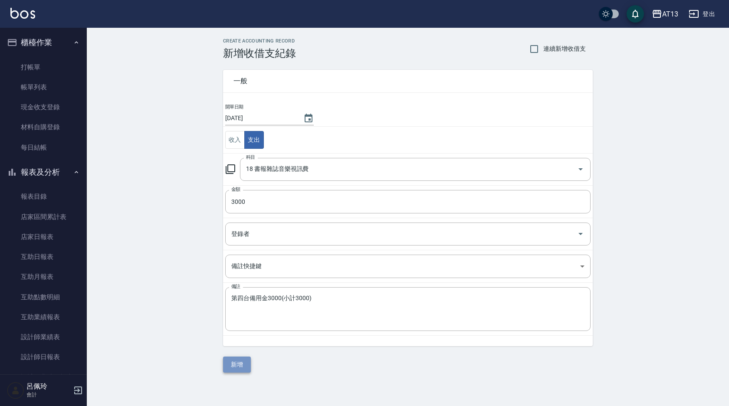
click at [229, 364] on button "新增" at bounding box center [237, 365] width 28 height 16
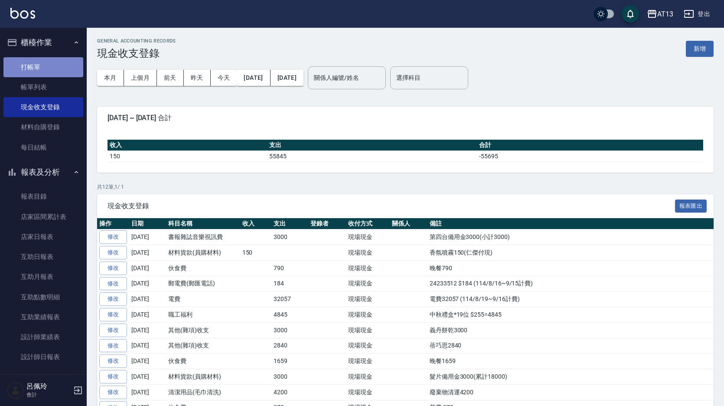
click at [46, 68] on link "打帳單" at bounding box center [43, 67] width 80 height 20
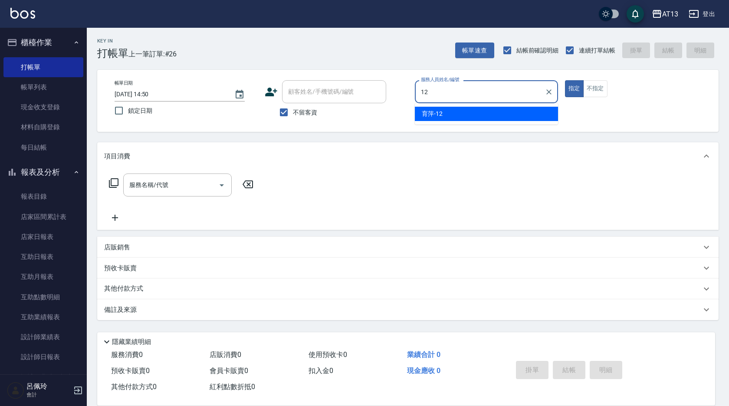
click at [429, 110] on span "育[PERSON_NAME] -12" at bounding box center [432, 113] width 21 height 9
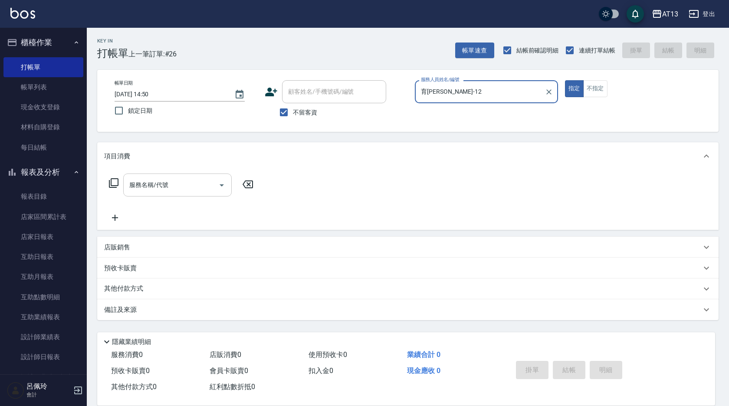
type input "育[PERSON_NAME]-12"
click at [188, 188] on input "服務名稱/代號" at bounding box center [171, 184] width 88 height 15
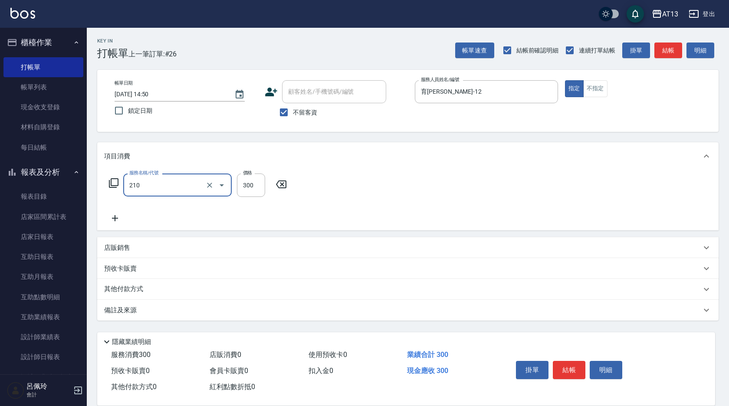
type input "[PERSON_NAME]洗髮精(210)"
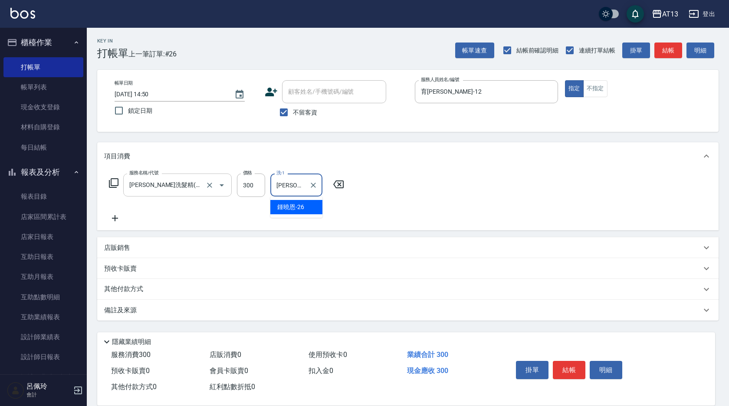
type input "[PERSON_NAME]-26"
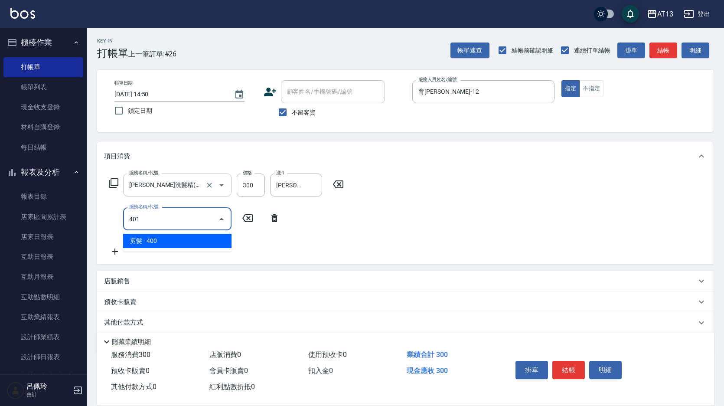
type input "剪髮(401)"
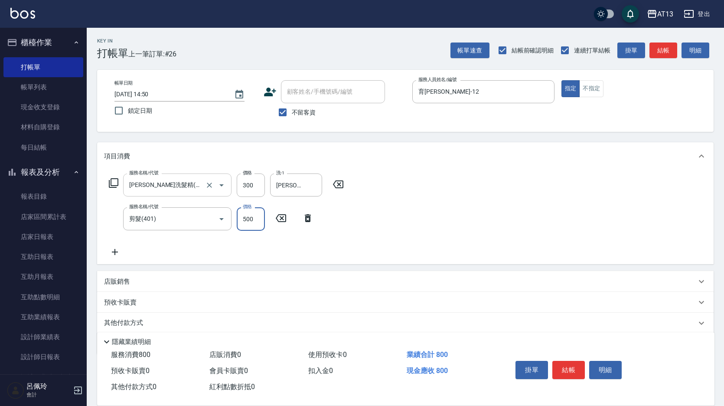
type input "500"
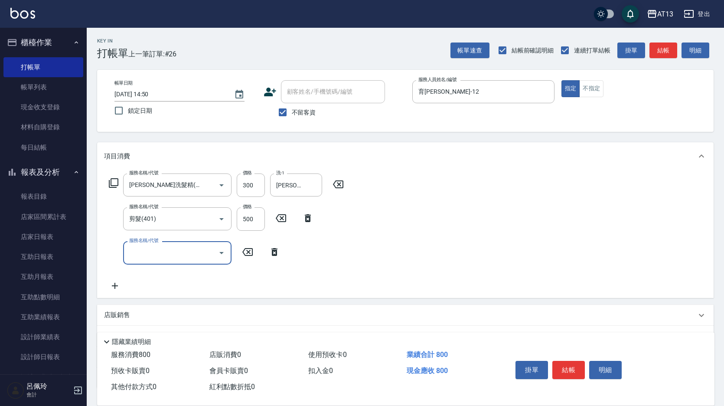
drag, startPoint x: 501, startPoint y: 201, endPoint x: 506, endPoint y: 219, distance: 18.1
click at [501, 202] on div "服務名稱/代號 [PERSON_NAME]洗髮精(210) 服務名稱/代號 價格 300 價格 洗-1 [PERSON_NAME]-26 洗-1 服務名稱/代…" at bounding box center [405, 234] width 617 height 128
click at [575, 362] on button "結帳" at bounding box center [569, 370] width 33 height 18
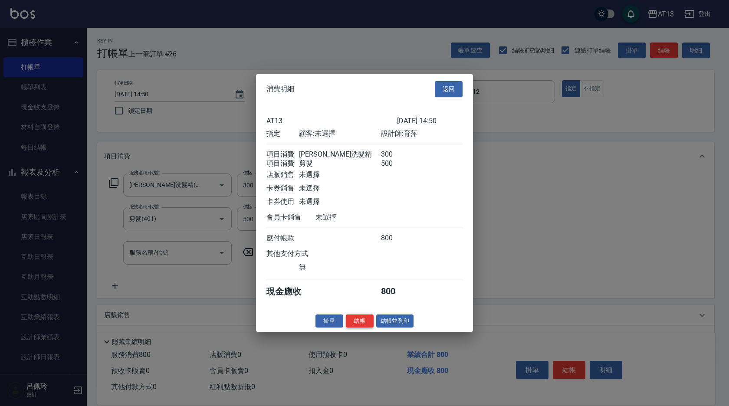
click at [354, 328] on button "結帳" at bounding box center [360, 320] width 28 height 13
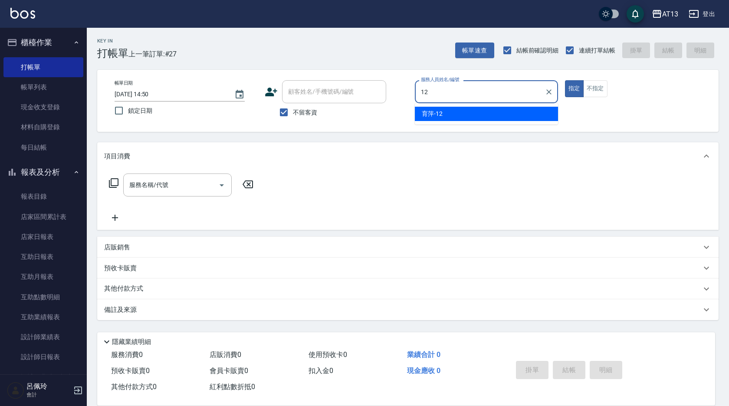
click at [448, 120] on div "育[PERSON_NAME] -12" at bounding box center [486, 114] width 143 height 14
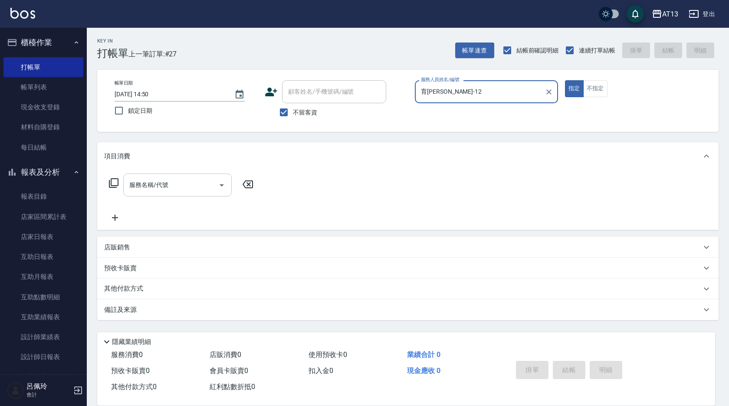
type input "育[PERSON_NAME]-12"
click at [201, 188] on input "服務名稱/代號" at bounding box center [171, 184] width 88 height 15
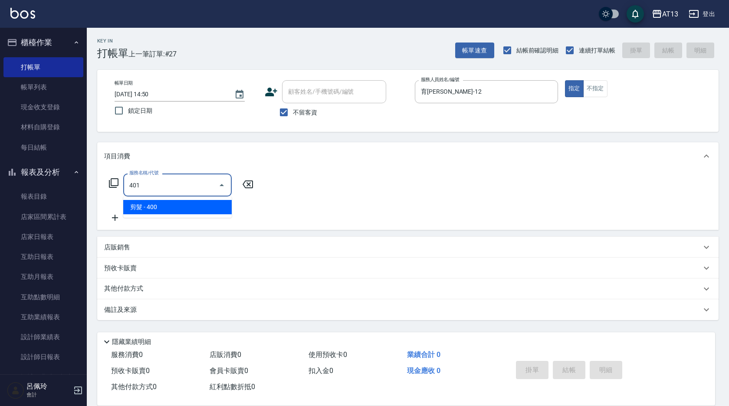
type input "剪髮(401)"
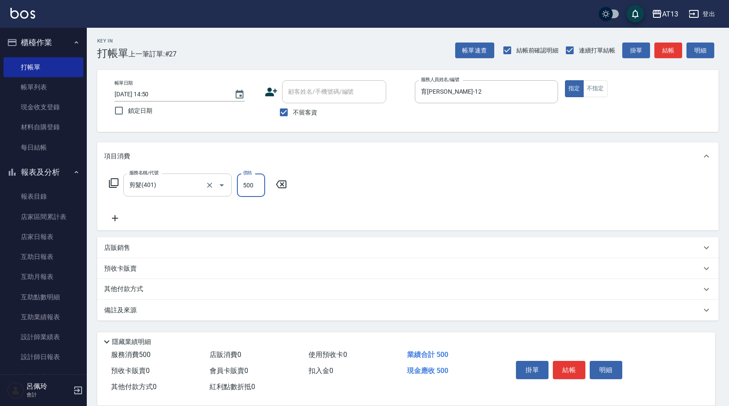
type input "500"
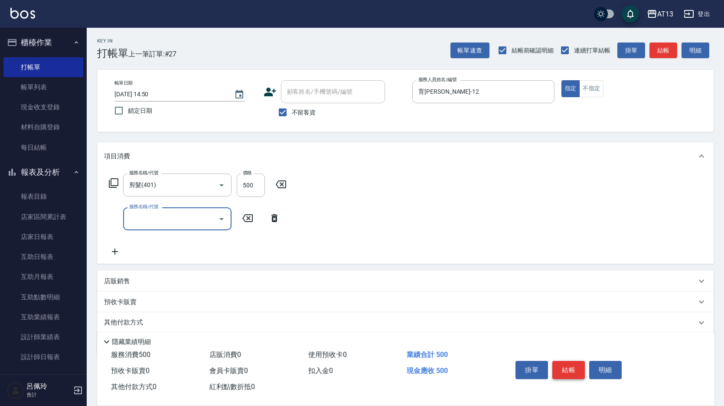
click at [567, 365] on button "結帳" at bounding box center [569, 370] width 33 height 18
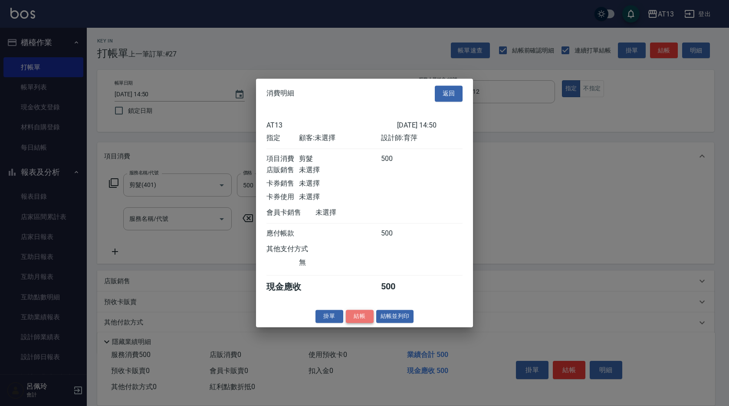
click at [365, 323] on button "結帳" at bounding box center [360, 316] width 28 height 13
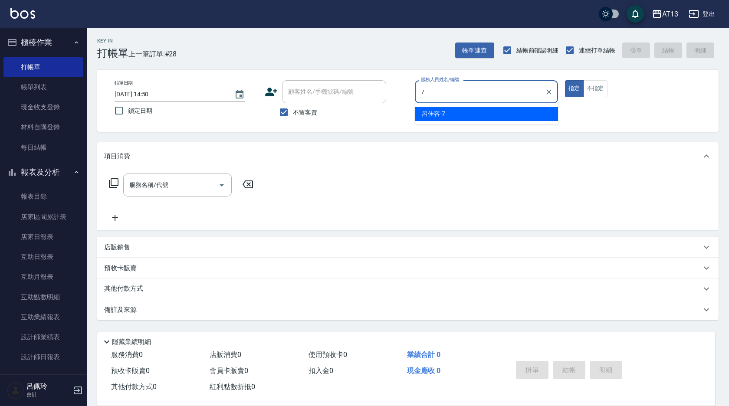
click at [456, 114] on div "[PERSON_NAME]-7" at bounding box center [486, 114] width 143 height 14
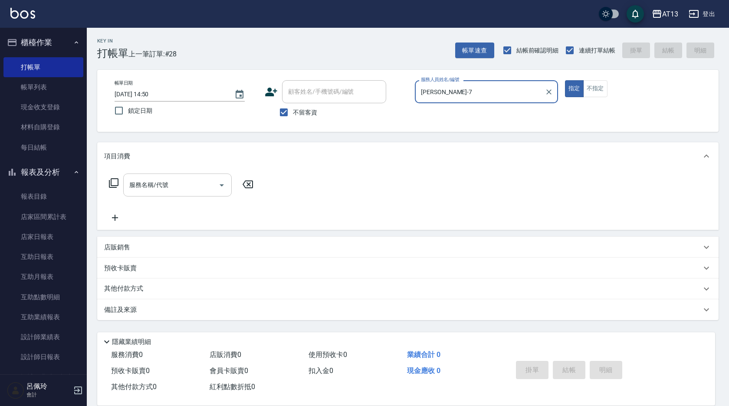
type input "[PERSON_NAME]-7"
click at [196, 183] on input "服務名稱/代號" at bounding box center [171, 184] width 88 height 15
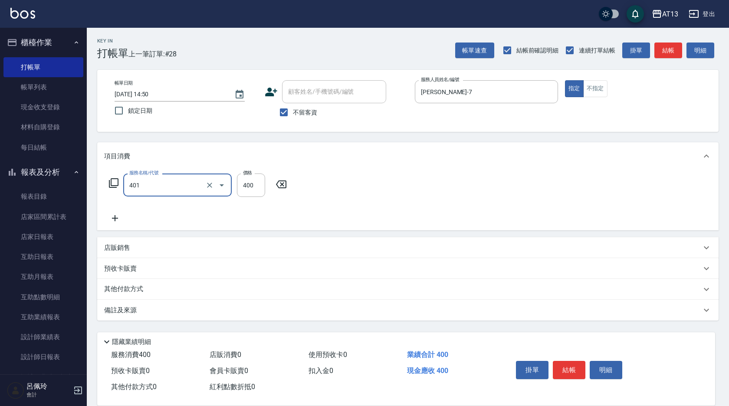
type input "剪髮(401)"
type input "240"
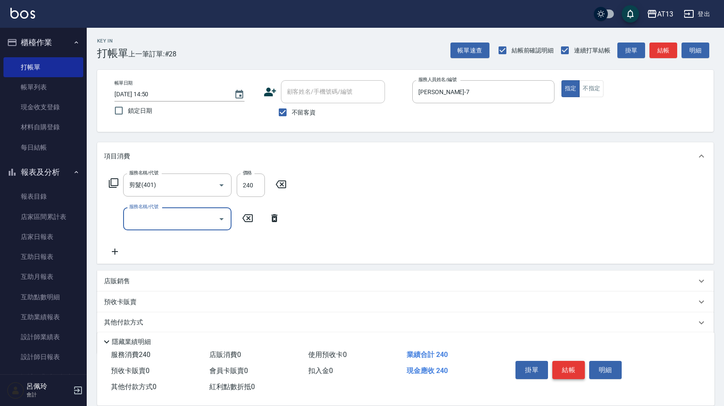
click at [570, 361] on button "結帳" at bounding box center [569, 370] width 33 height 18
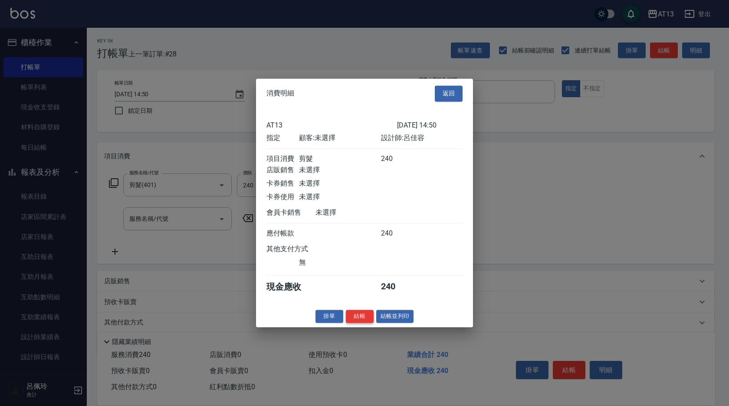
click at [362, 321] on button "結帳" at bounding box center [360, 316] width 28 height 13
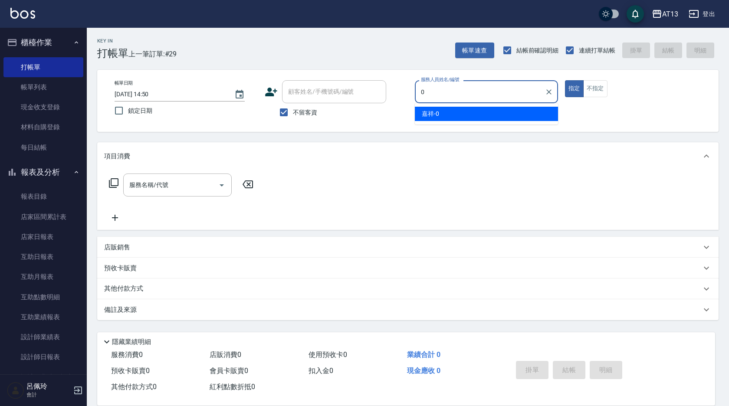
click at [446, 112] on div "嘉祥 -0" at bounding box center [486, 114] width 143 height 14
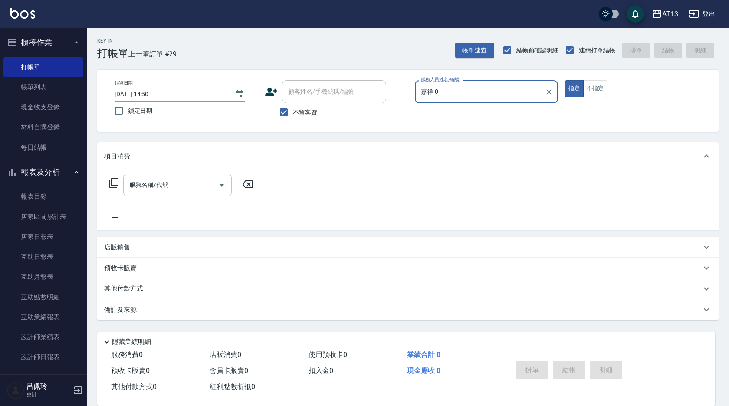
type input "嘉祥-0"
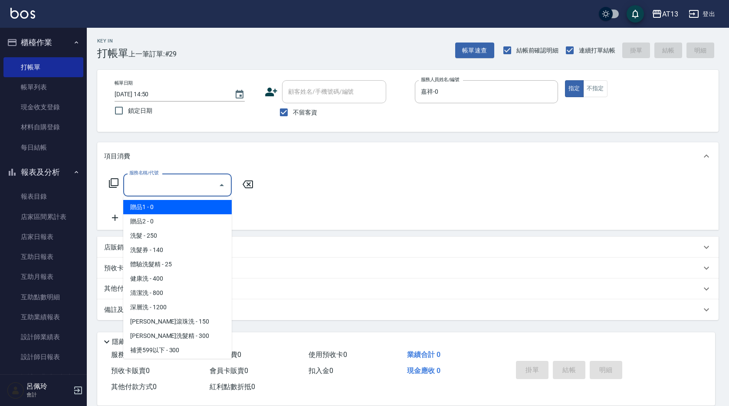
click at [180, 188] on input "服務名稱/代號" at bounding box center [171, 184] width 88 height 15
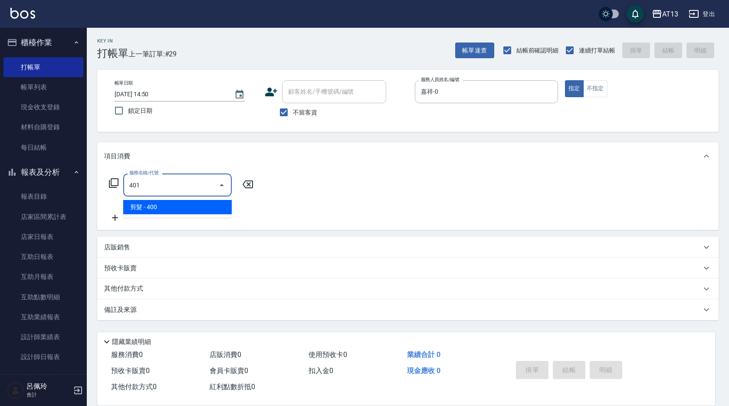
type input "剪髮(401)"
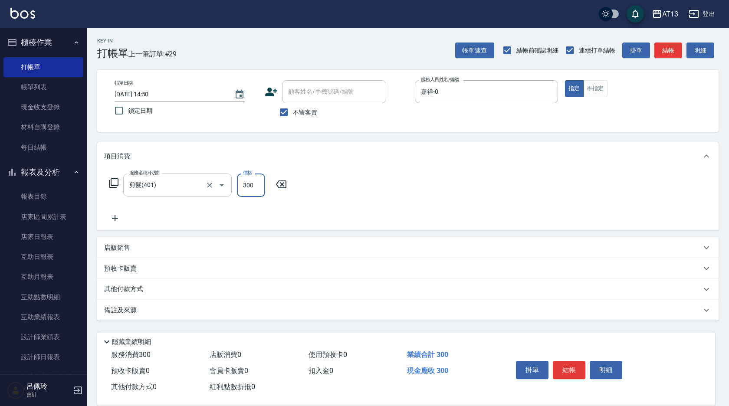
type input "300"
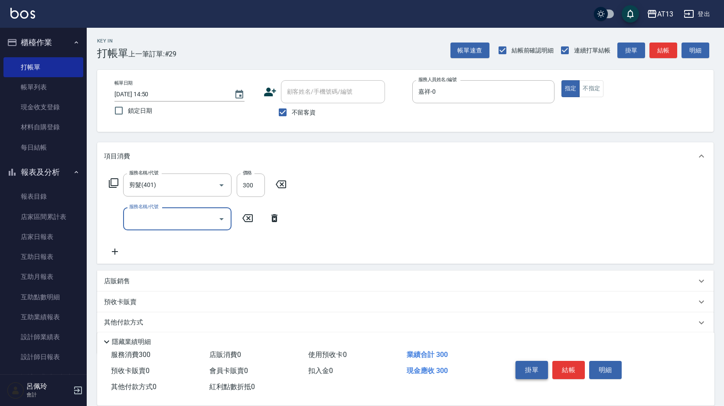
click at [559, 364] on button "結帳" at bounding box center [569, 370] width 33 height 18
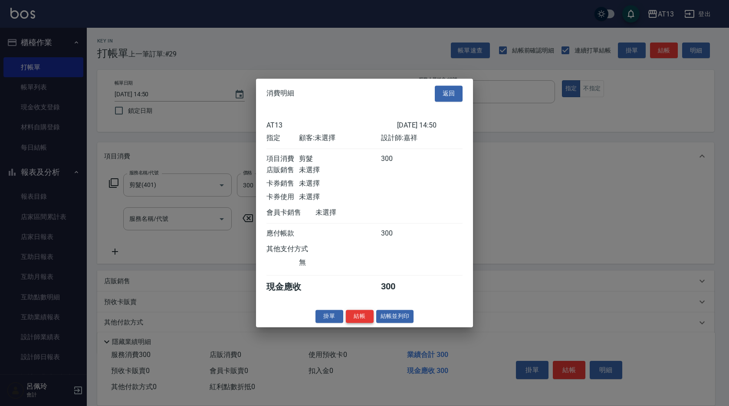
click at [364, 322] on button "結帳" at bounding box center [360, 316] width 28 height 13
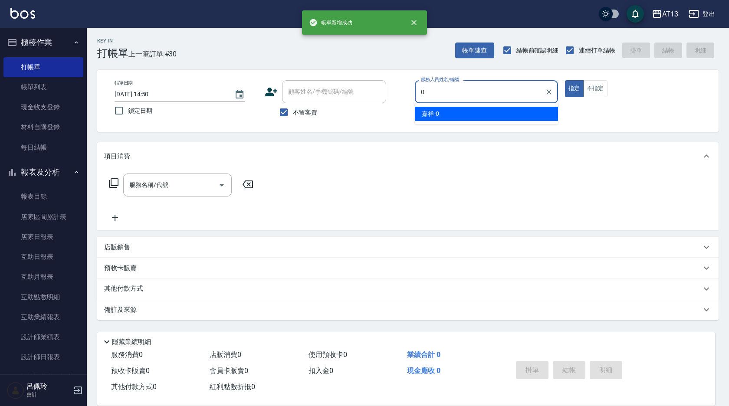
click at [446, 115] on div "嘉祥 -0" at bounding box center [486, 114] width 143 height 14
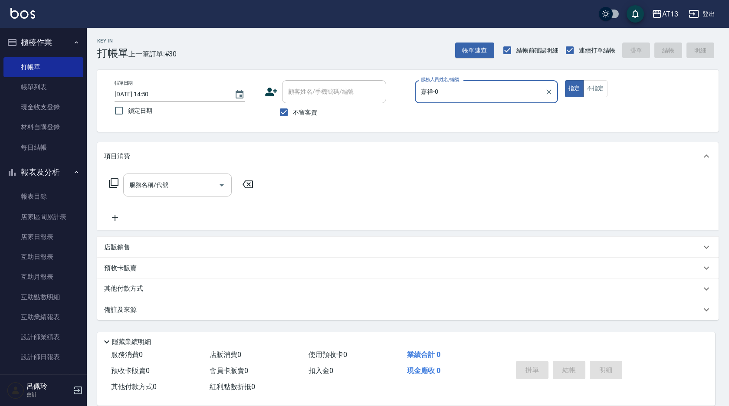
type input "嘉祥-0"
click at [177, 187] on input "服務名稱/代號" at bounding box center [171, 184] width 88 height 15
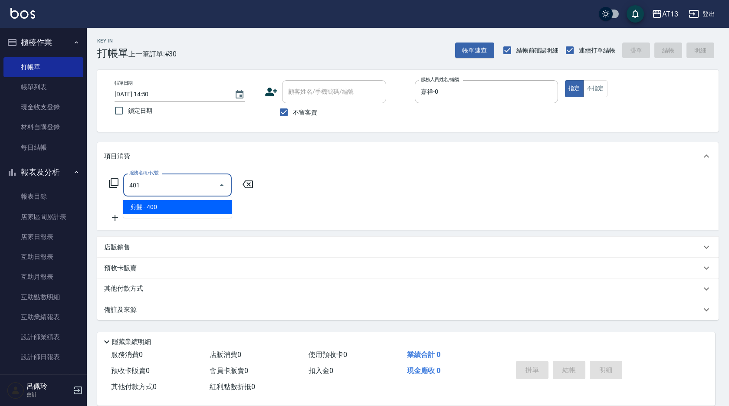
type input "剪髮(401)"
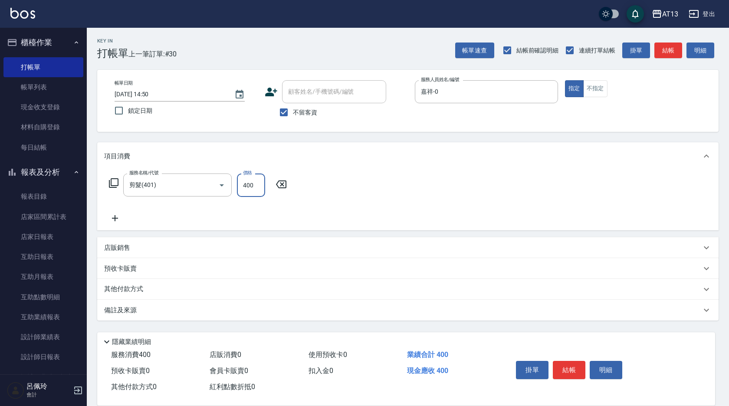
drag, startPoint x: 390, startPoint y: 191, endPoint x: 515, endPoint y: 290, distance: 159.0
click at [395, 194] on div "服務名稱/代號 剪髮(401) 服務名稱/代號 價格 400 價格" at bounding box center [407, 200] width 621 height 60
click at [572, 363] on button "結帳" at bounding box center [569, 370] width 33 height 18
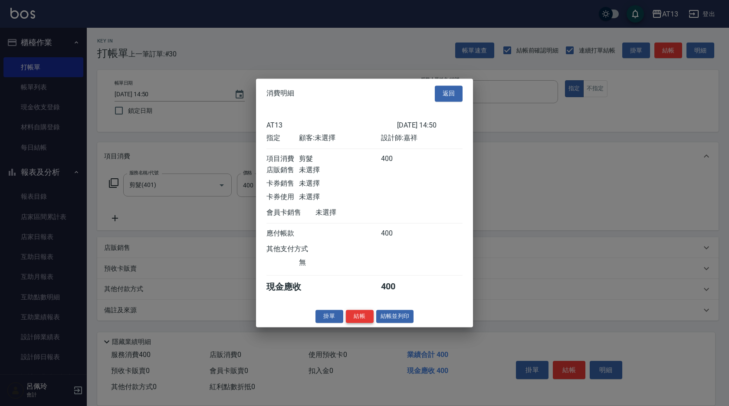
click at [360, 323] on button "結帳" at bounding box center [360, 316] width 28 height 13
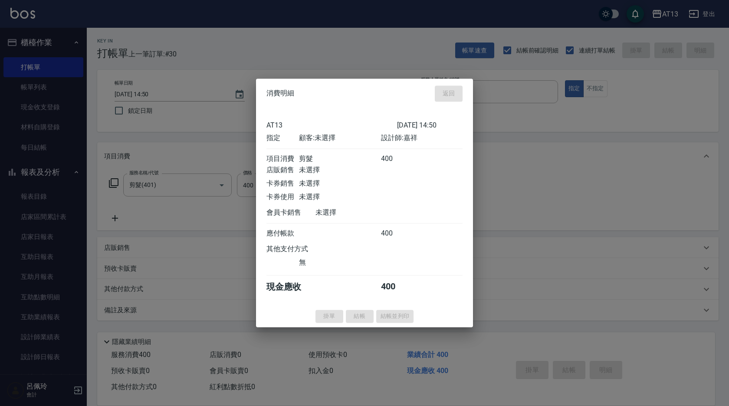
type input "[DATE] 14:51"
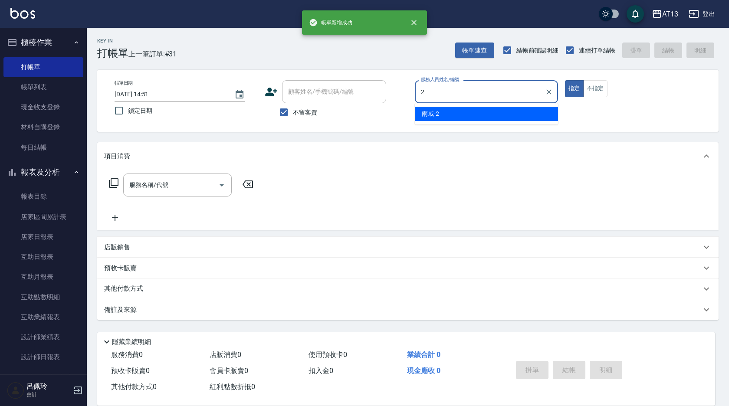
click at [433, 115] on span "雨威 -2" at bounding box center [430, 113] width 17 height 9
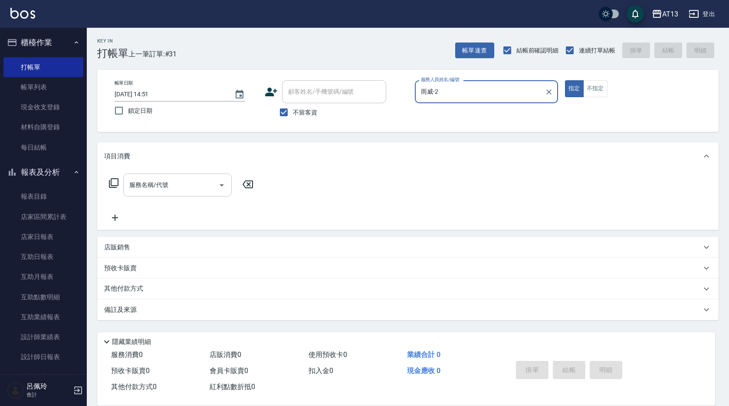
click at [201, 176] on div "服務名稱/代號" at bounding box center [177, 185] width 108 height 23
type input "雨威-2"
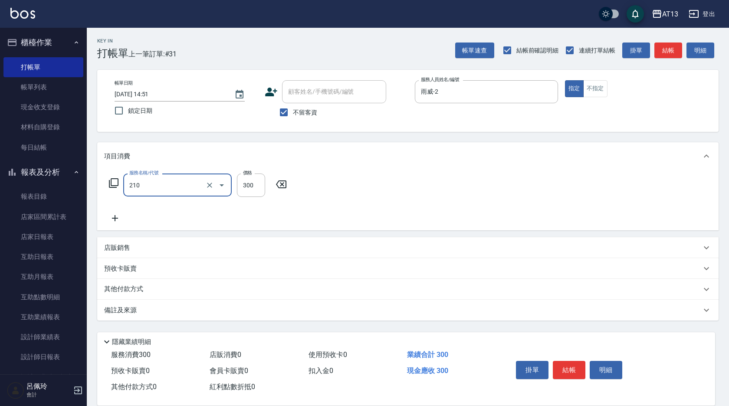
type input "[PERSON_NAME]洗髮精(210)"
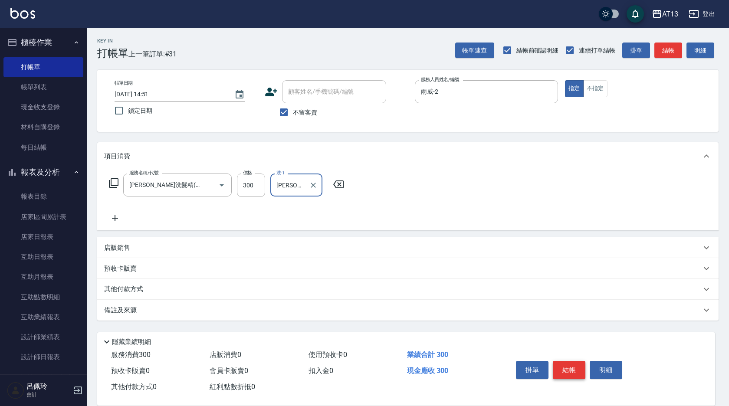
type input "[PERSON_NAME]-33"
click at [562, 361] on button "結帳" at bounding box center [569, 370] width 33 height 18
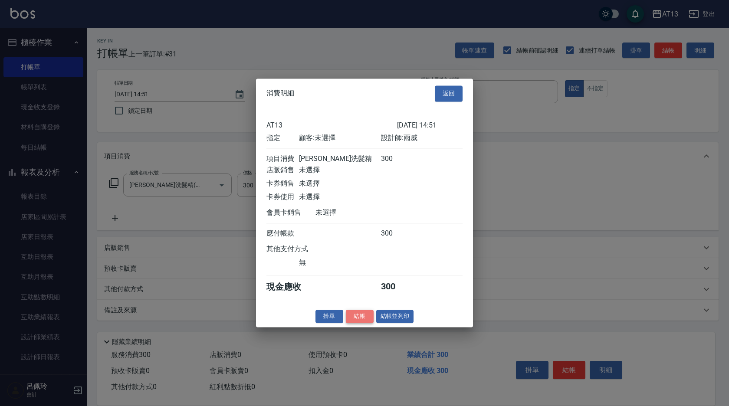
click at [369, 316] on button "結帳" at bounding box center [360, 316] width 28 height 13
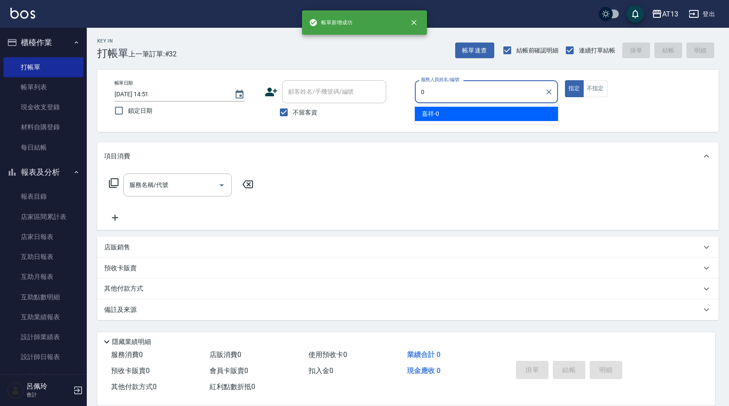
click at [429, 120] on div "嘉祥 -0" at bounding box center [486, 114] width 143 height 14
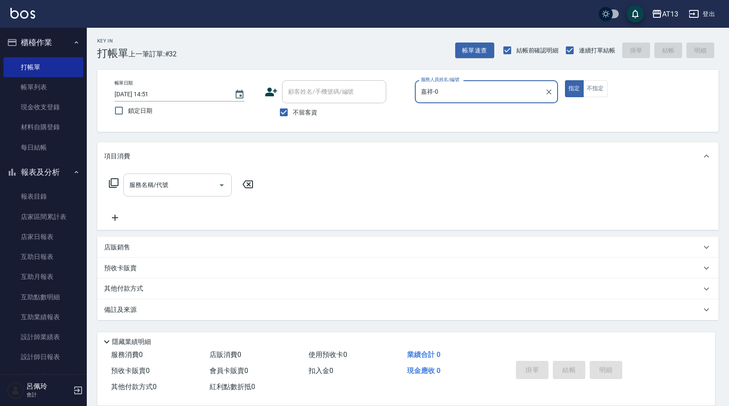
type input "嘉祥-0"
click at [185, 184] on input "服務名稱/代號" at bounding box center [171, 184] width 88 height 15
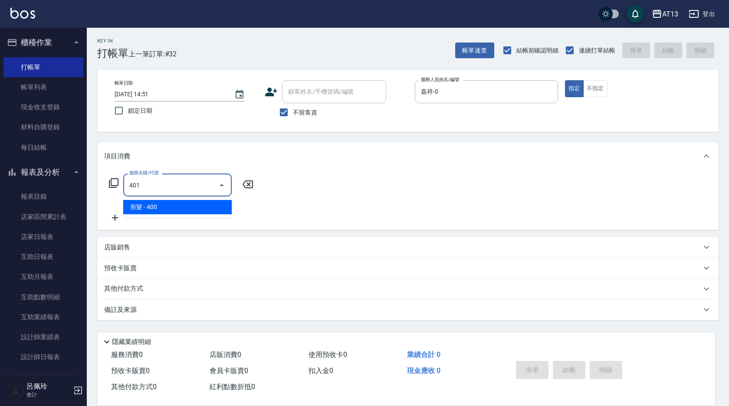
type input "剪髮(401)"
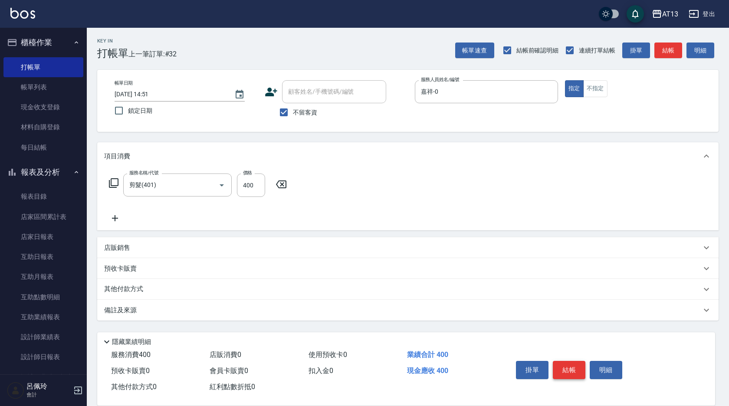
click at [567, 357] on div "掛單 結帳 明細" at bounding box center [568, 370] width 113 height 27
drag, startPoint x: 567, startPoint y: 362, endPoint x: 543, endPoint y: 358, distance: 24.1
click at [567, 362] on button "結帳" at bounding box center [569, 370] width 33 height 18
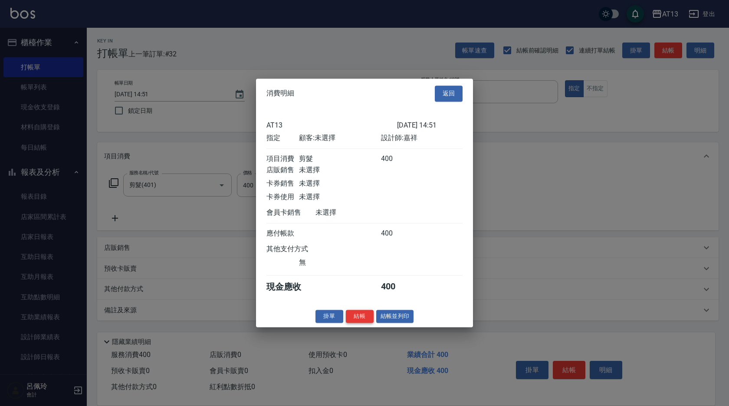
click at [358, 323] on button "結帳" at bounding box center [360, 316] width 28 height 13
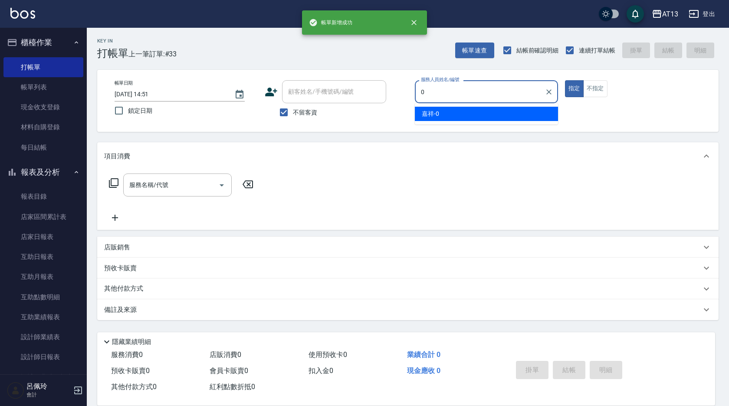
click at [450, 117] on div "嘉祥 -0" at bounding box center [486, 114] width 143 height 14
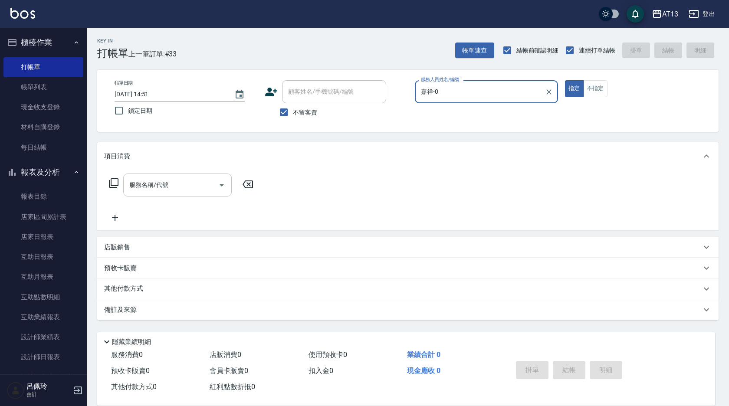
type input "嘉祥-0"
click at [174, 187] on input "服務名稱/代號" at bounding box center [171, 184] width 88 height 15
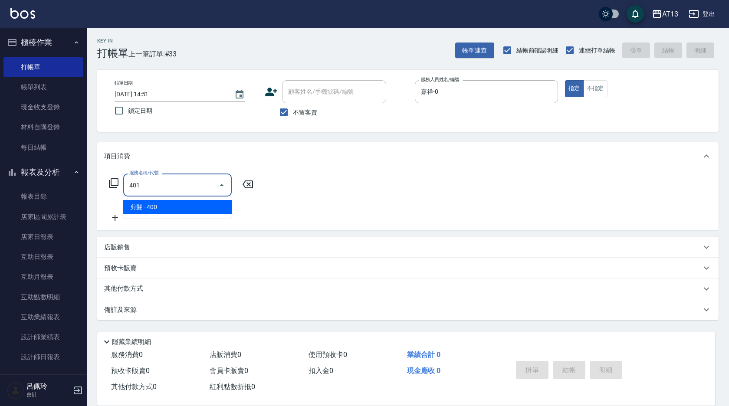
type input "剪髮(401)"
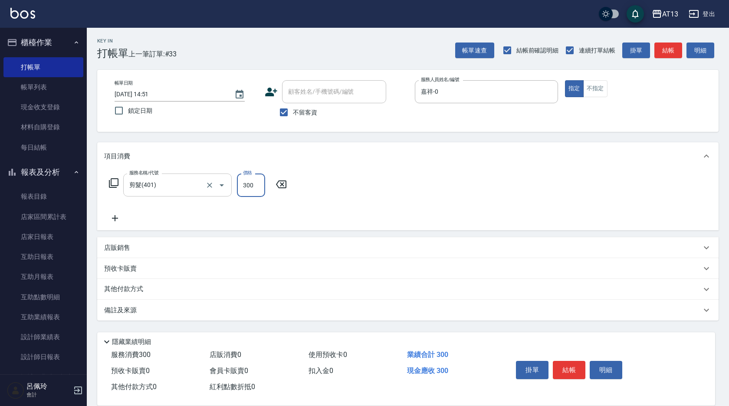
type input "300"
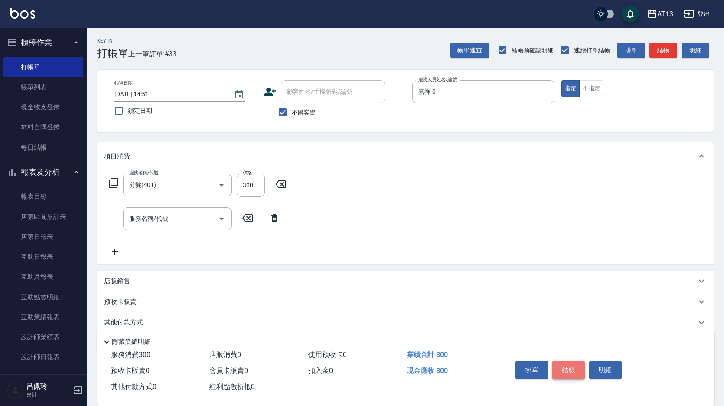
click at [573, 366] on button "結帳" at bounding box center [569, 370] width 33 height 18
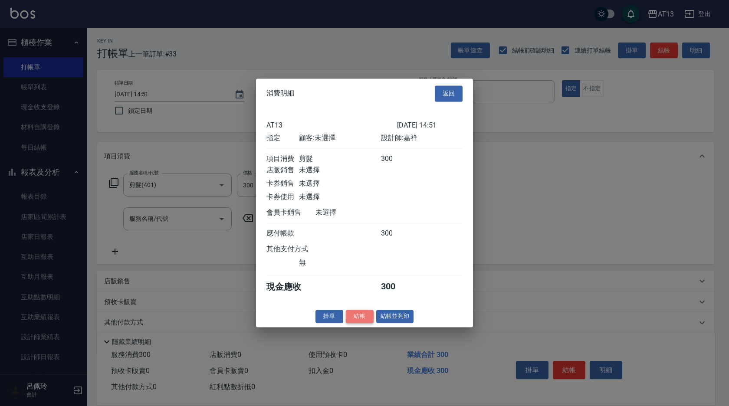
click at [365, 317] on button "結帳" at bounding box center [360, 316] width 28 height 13
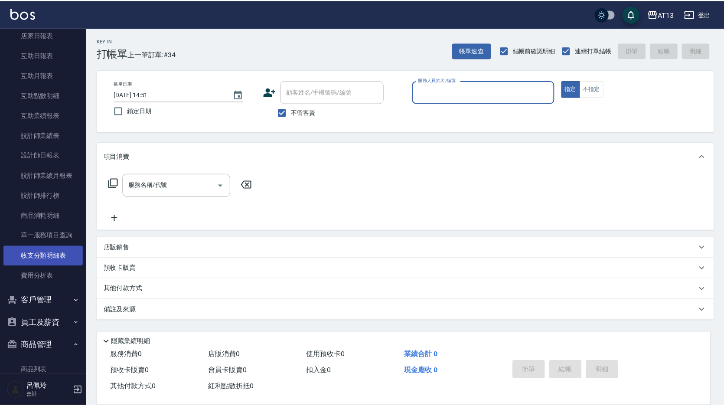
scroll to position [217, 0]
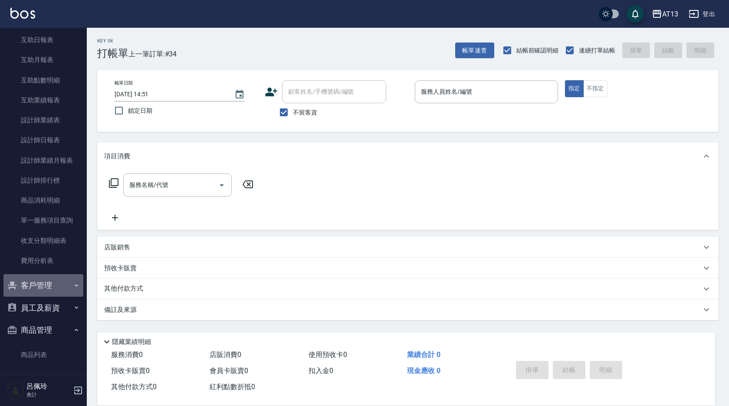
click at [51, 287] on button "客戶管理" at bounding box center [43, 285] width 80 height 23
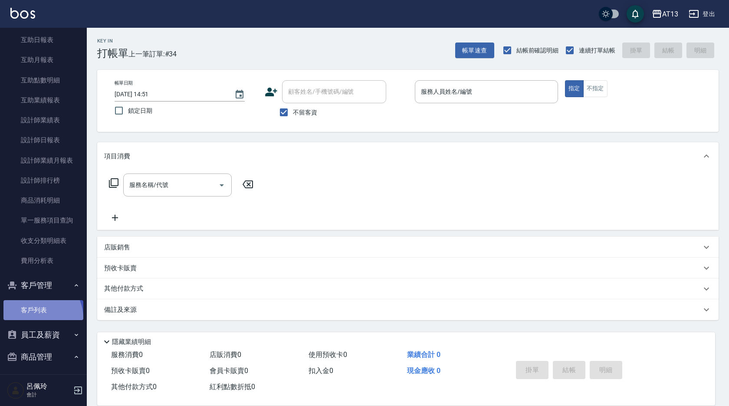
click at [37, 318] on link "客戶列表" at bounding box center [43, 310] width 80 height 20
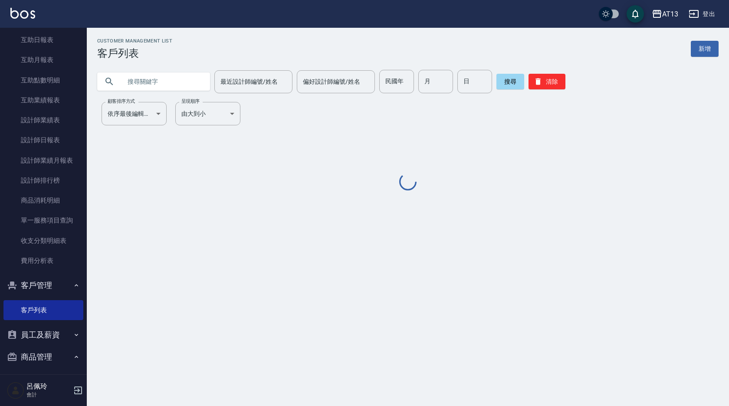
click at [181, 81] on input "text" at bounding box center [162, 81] width 82 height 23
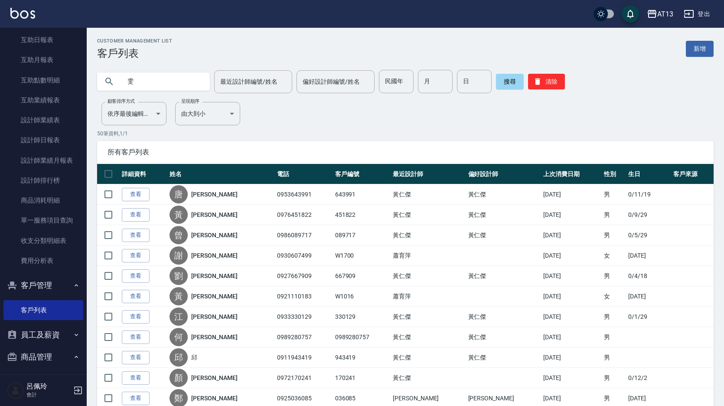
type input "雯"
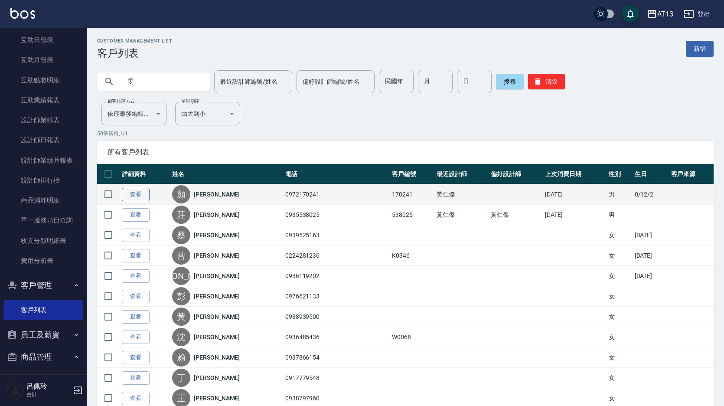
click at [139, 192] on link "查看" at bounding box center [136, 194] width 28 height 13
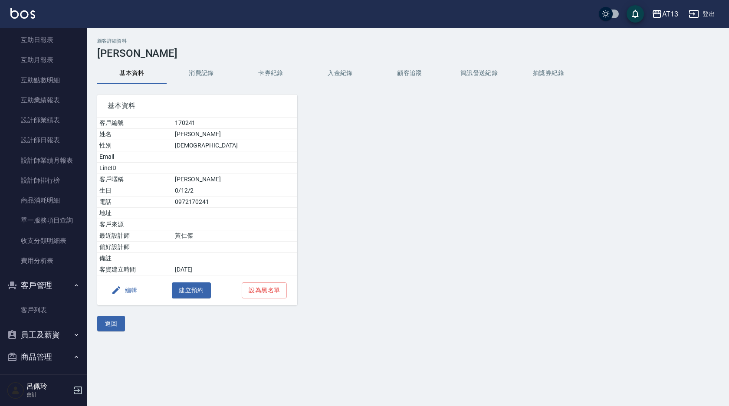
click at [195, 70] on button "消費記錄" at bounding box center [201, 73] width 69 height 21
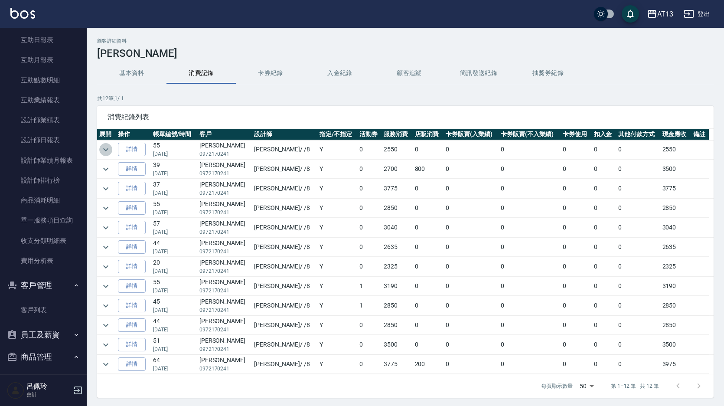
click at [110, 150] on icon "expand row" at bounding box center [106, 149] width 10 height 10
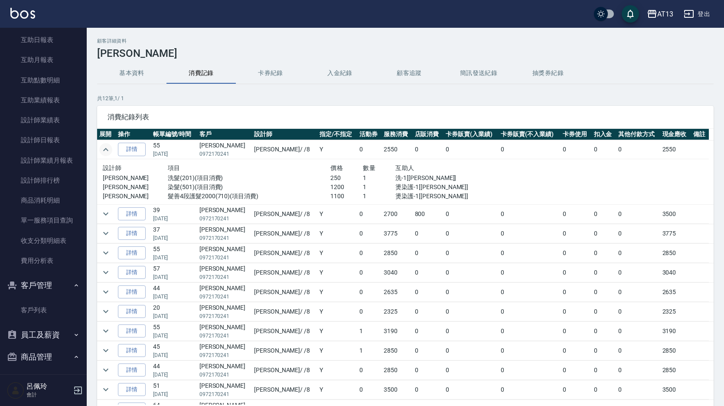
click at [113, 153] on td at bounding box center [106, 149] width 19 height 19
click at [102, 149] on icon "expand row" at bounding box center [106, 149] width 10 height 10
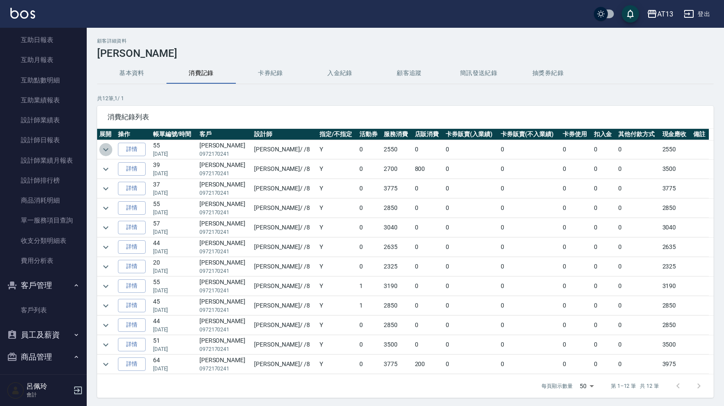
click at [107, 149] on icon "expand row" at bounding box center [106, 149] width 10 height 10
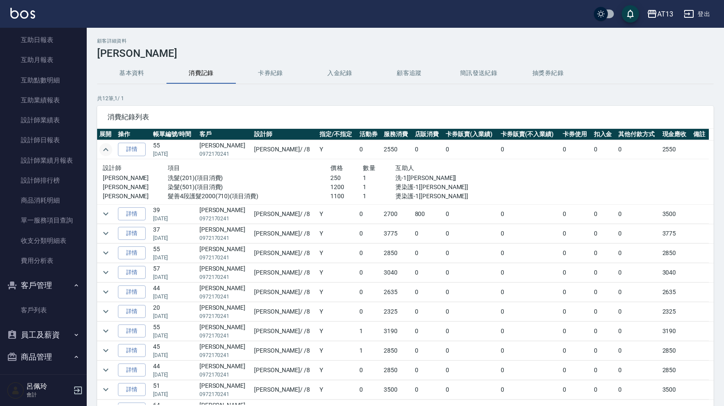
click at [107, 149] on icon "expand row" at bounding box center [105, 149] width 5 height 3
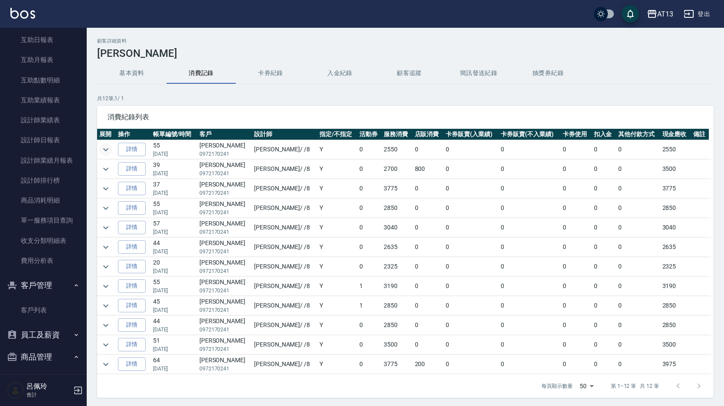
click at [114, 164] on td at bounding box center [106, 169] width 19 height 19
click at [108, 166] on icon "expand row" at bounding box center [106, 169] width 10 height 10
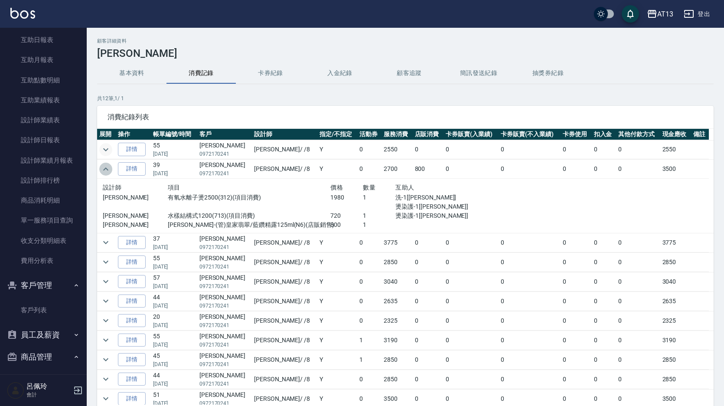
click at [108, 166] on icon "expand row" at bounding box center [106, 169] width 10 height 10
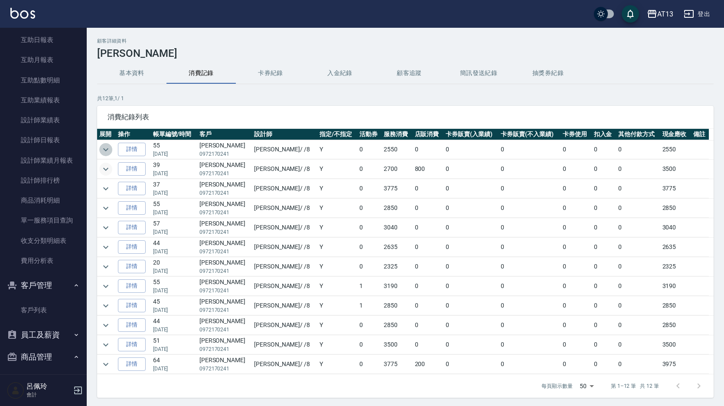
click at [105, 148] on icon "expand row" at bounding box center [106, 149] width 10 height 10
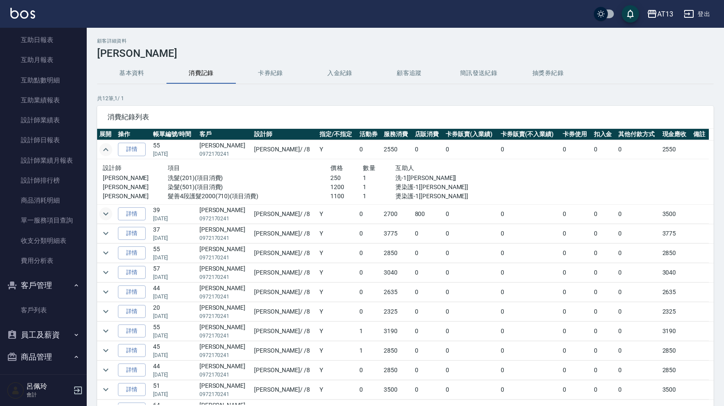
click at [110, 144] on icon "expand row" at bounding box center [106, 149] width 10 height 10
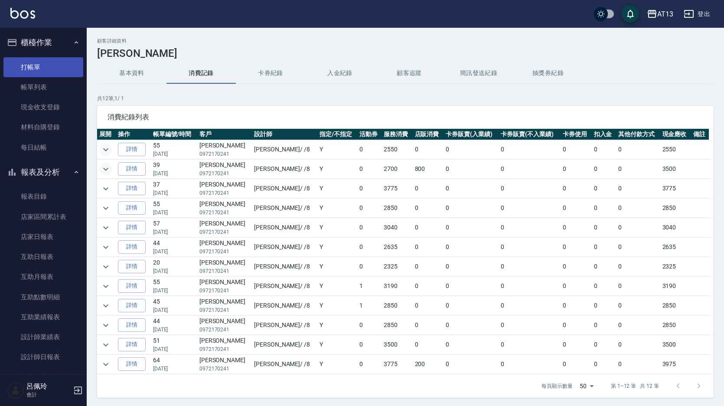
click at [36, 71] on link "打帳單" at bounding box center [43, 67] width 80 height 20
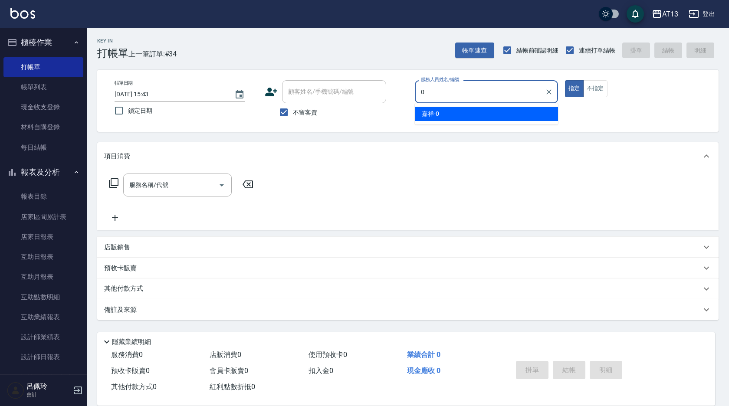
click at [437, 110] on span "嘉祥 -0" at bounding box center [430, 113] width 17 height 9
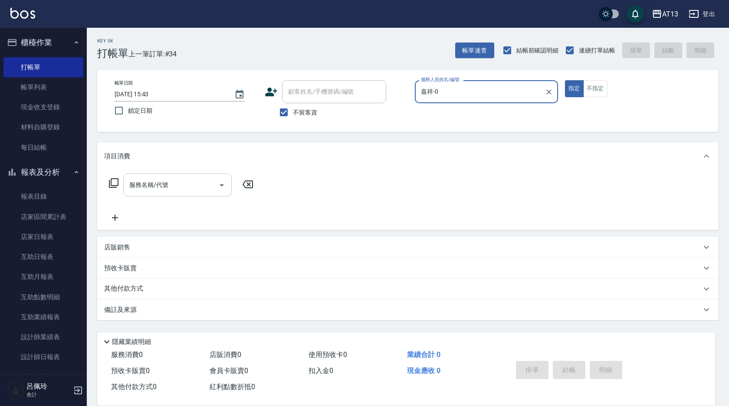
type input "嘉祥-0"
click at [167, 187] on div "服務名稱/代號 服務名稱/代號" at bounding box center [177, 185] width 108 height 23
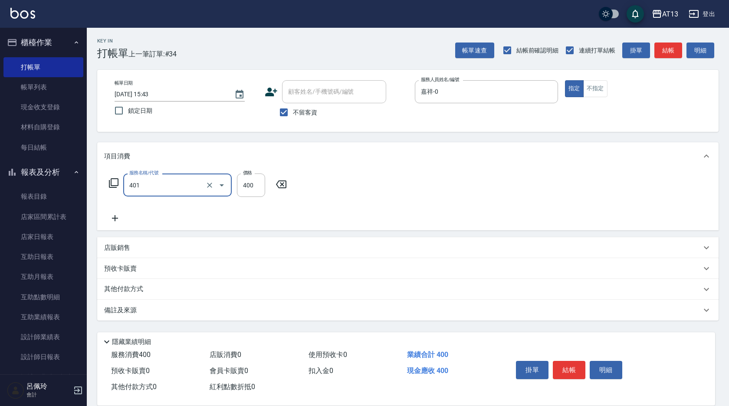
type input "剪髮(401)"
click at [452, 218] on div "服務名稱/代號 剪髮(401) 服務名稱/代號 價格 400 價格" at bounding box center [407, 200] width 621 height 60
click at [570, 374] on button "結帳" at bounding box center [569, 370] width 33 height 18
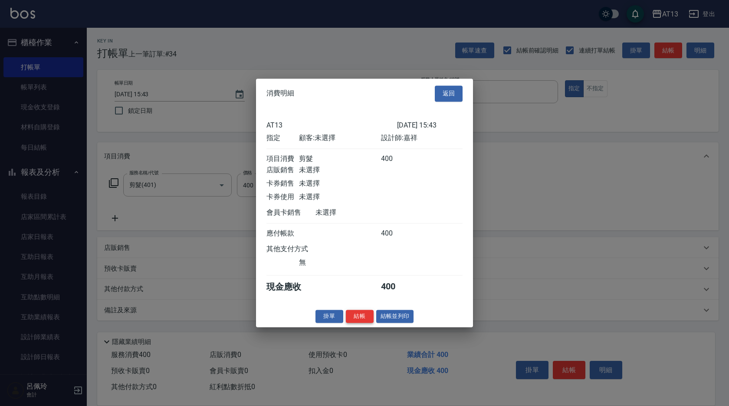
click at [364, 320] on button "結帳" at bounding box center [360, 316] width 28 height 13
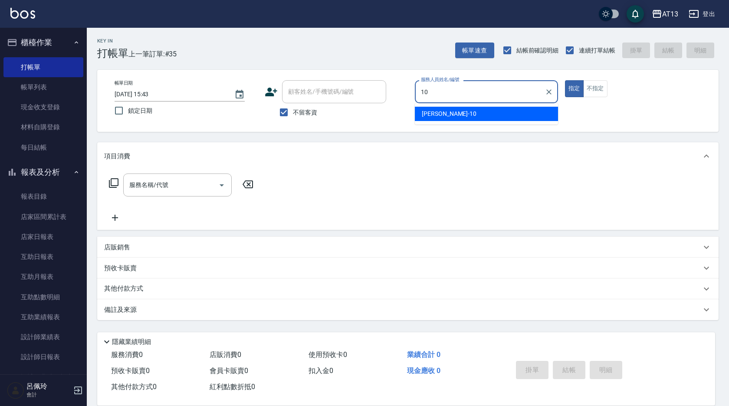
click at [488, 113] on div "[PERSON_NAME] -10" at bounding box center [486, 114] width 143 height 14
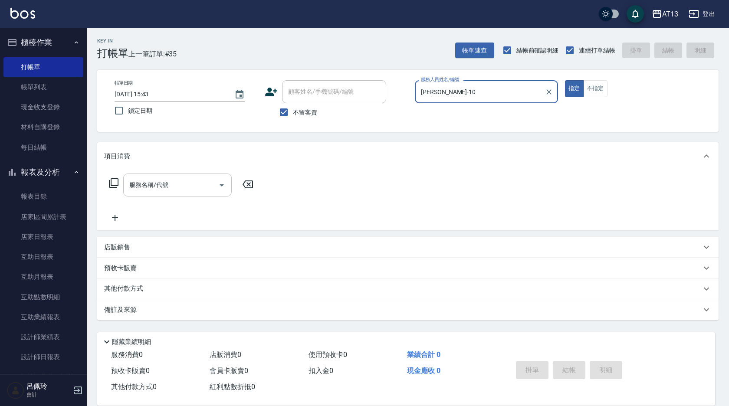
click at [143, 197] on div "服務名稱/代號" at bounding box center [177, 185] width 108 height 23
type input "[PERSON_NAME]-10"
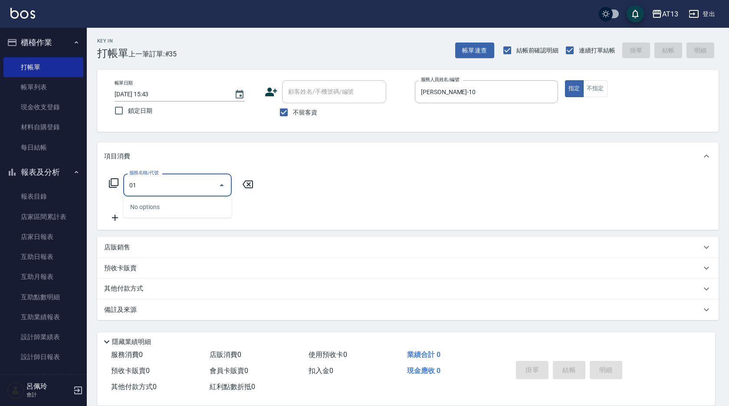
type input "0"
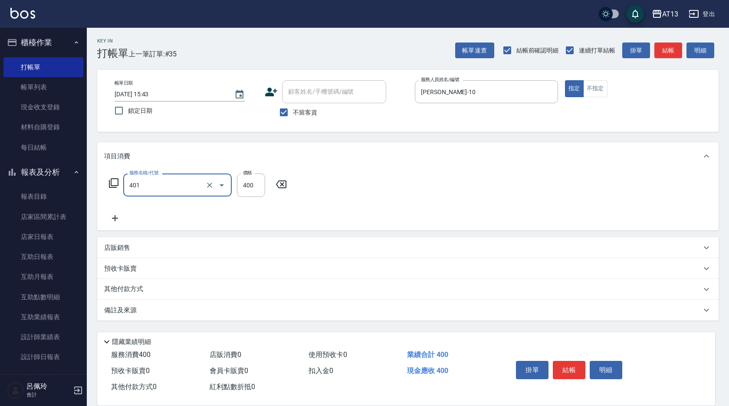
type input "剪髮(401)"
type input "450"
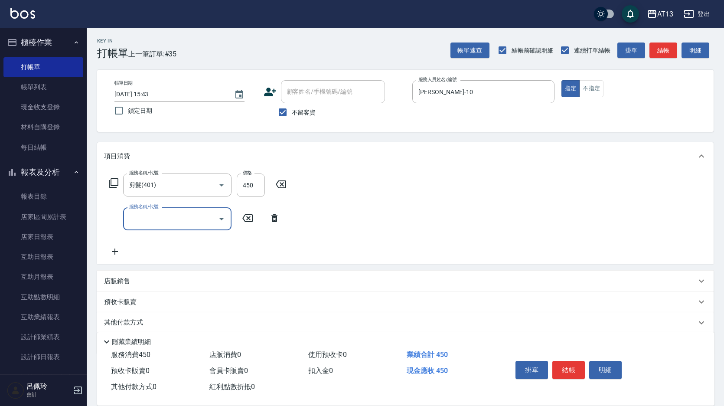
click at [404, 203] on div "服務名稱/代號 剪髮(401) 服務名稱/代號 價格 450 價格 服務名稱/代號 服務名稱/代號" at bounding box center [405, 217] width 617 height 94
click at [578, 365] on button "結帳" at bounding box center [569, 370] width 33 height 18
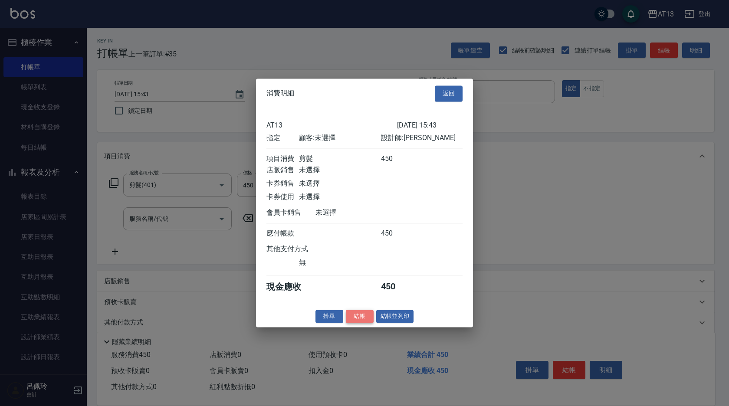
click at [364, 323] on button "結帳" at bounding box center [360, 316] width 28 height 13
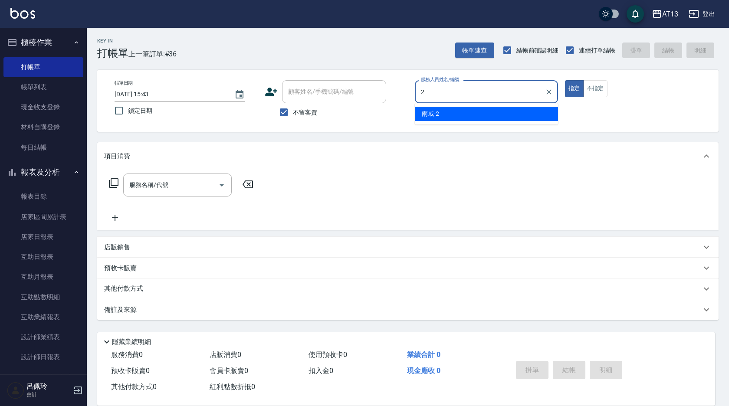
click at [466, 111] on div "雨威 -2" at bounding box center [486, 114] width 143 height 14
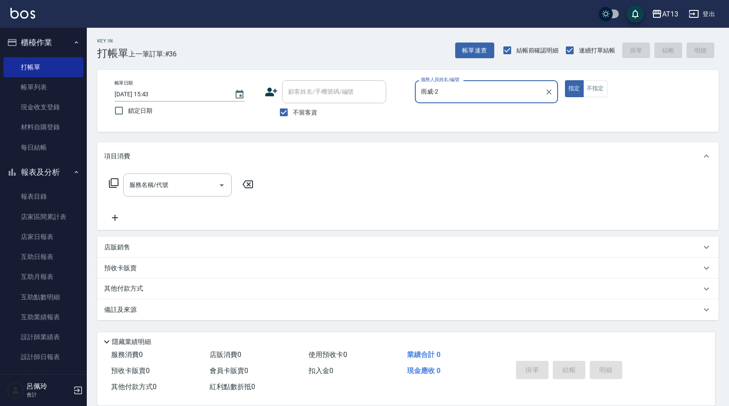
type input "雨威-2"
drag, startPoint x: 610, startPoint y: 88, endPoint x: 604, endPoint y: 88, distance: 6.1
click at [609, 88] on div "指定 不指定" at bounding box center [636, 88] width 143 height 17
click at [604, 88] on button "不指定" at bounding box center [595, 88] width 24 height 17
click at [201, 187] on input "服務名稱/代號" at bounding box center [171, 184] width 88 height 15
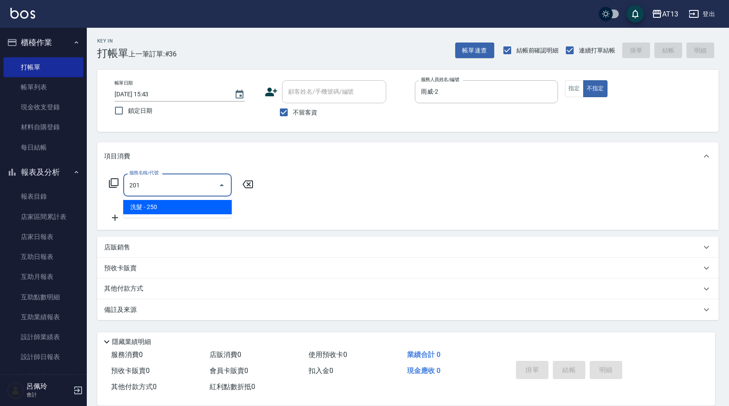
type input "洗髮(201)"
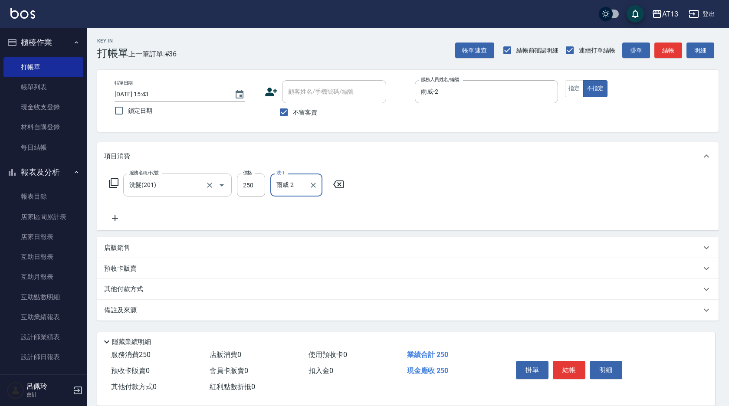
type input "雨威-2"
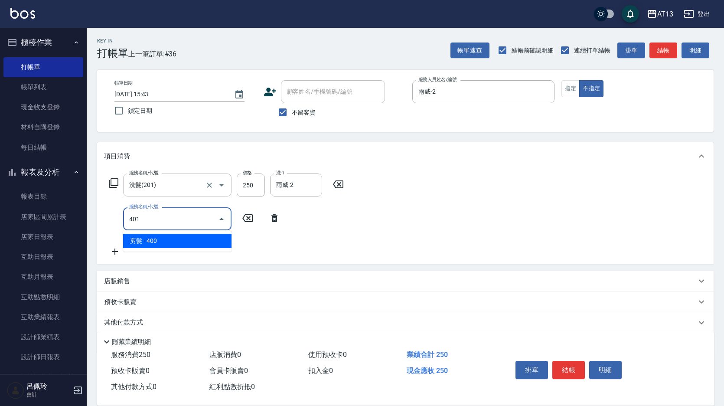
type input "剪髮(401)"
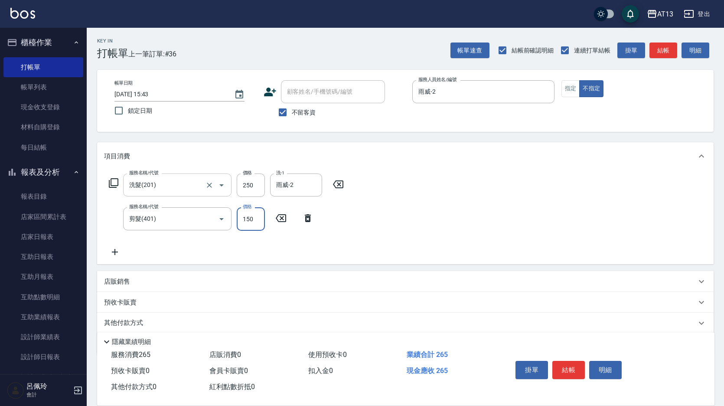
type input "150"
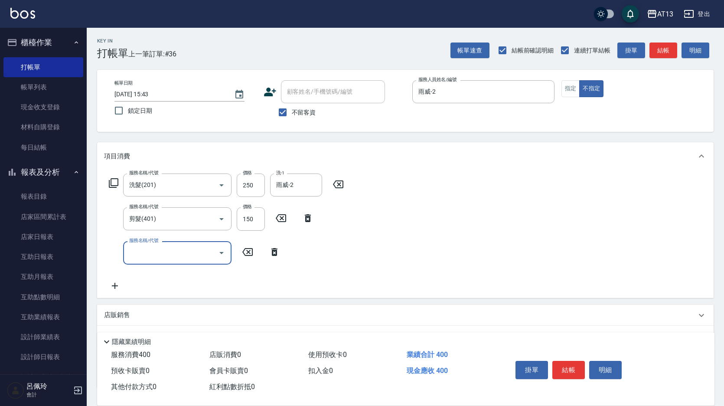
click at [502, 256] on div "服務名稱/代號 洗髮(201) 服務名稱/代號 價格 250 價格 洗-1 雨威-2 洗-1 服務名稱/代號 剪髮(401) 服務名稱/代號 價格 150 價…" at bounding box center [405, 234] width 617 height 128
click at [570, 365] on button "結帳" at bounding box center [569, 370] width 33 height 18
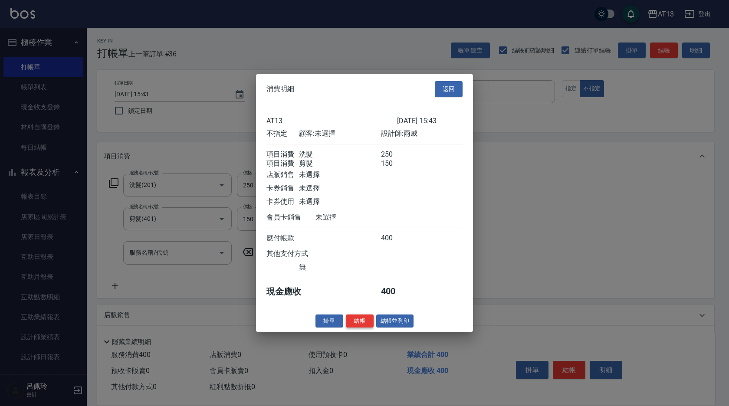
click at [368, 325] on button "結帳" at bounding box center [360, 320] width 28 height 13
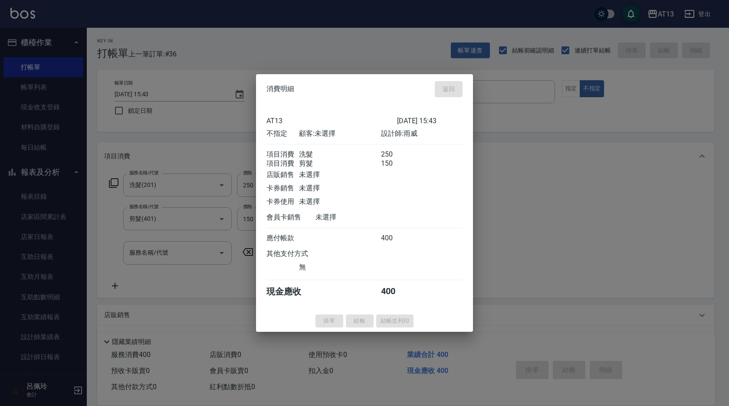
type input "[DATE] 15:44"
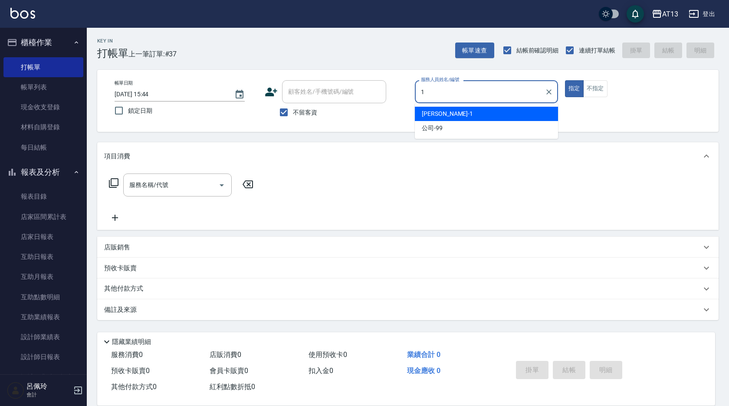
click at [503, 113] on div "[PERSON_NAME] -1" at bounding box center [486, 114] width 143 height 14
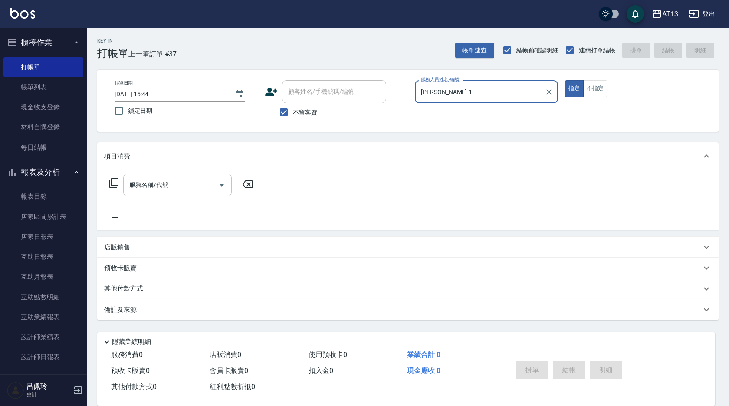
type input "[PERSON_NAME]-1"
click at [190, 187] on input "服務名稱/代號" at bounding box center [171, 184] width 88 height 15
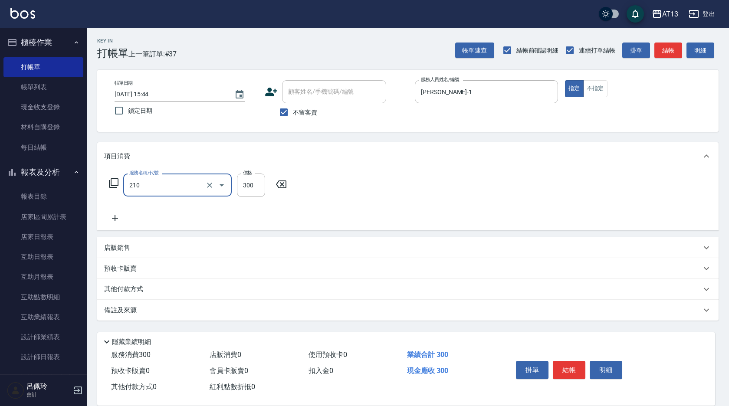
type input "[PERSON_NAME]洗髮精(210)"
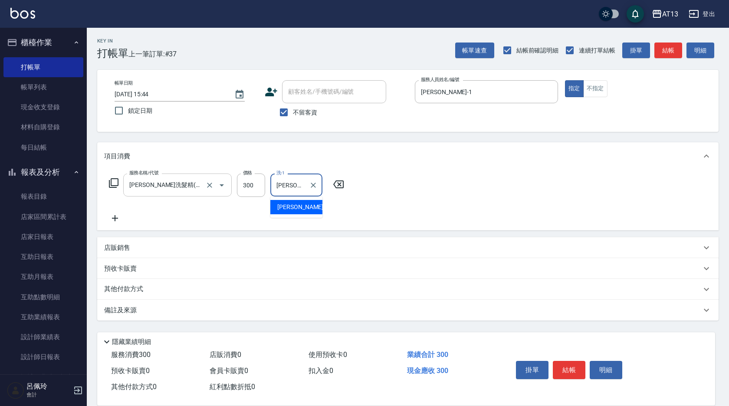
type input "[PERSON_NAME]-29"
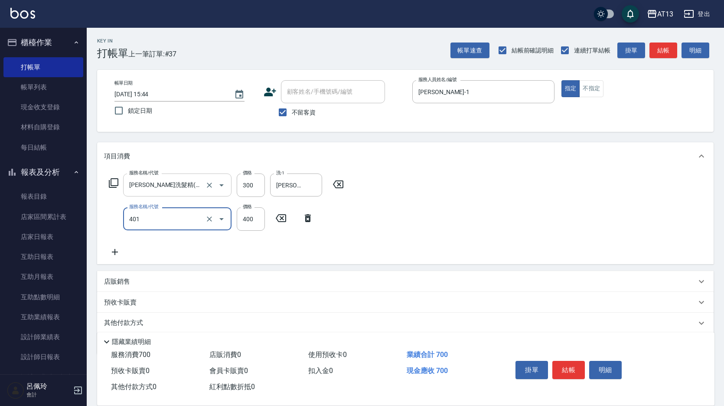
type input "剪髮(401)"
type input "150"
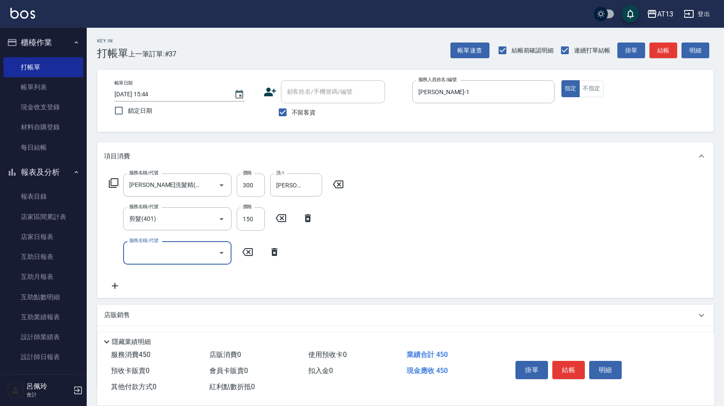
drag, startPoint x: 435, startPoint y: 200, endPoint x: 523, endPoint y: 319, distance: 148.3
click at [436, 202] on div "服務名稱/代號 [PERSON_NAME]洗髮精(210) 服務名稱/代號 價格 300 價格 洗-1 妤宸-29 洗-1 服務名稱/代號 剪髮(401) 服…" at bounding box center [405, 234] width 617 height 128
click at [573, 365] on button "結帳" at bounding box center [569, 370] width 33 height 18
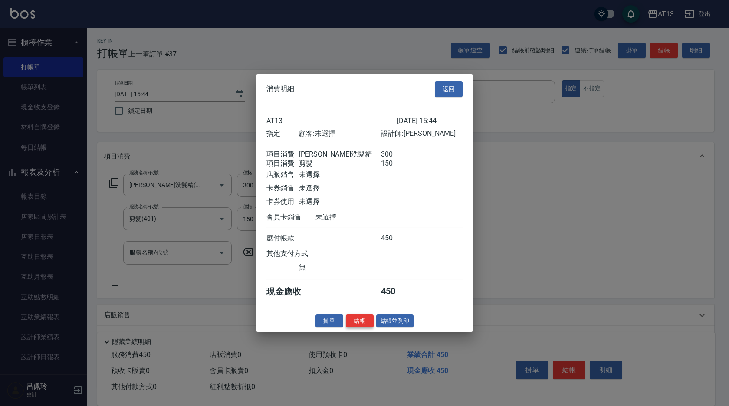
click at [359, 328] on button "結帳" at bounding box center [360, 320] width 28 height 13
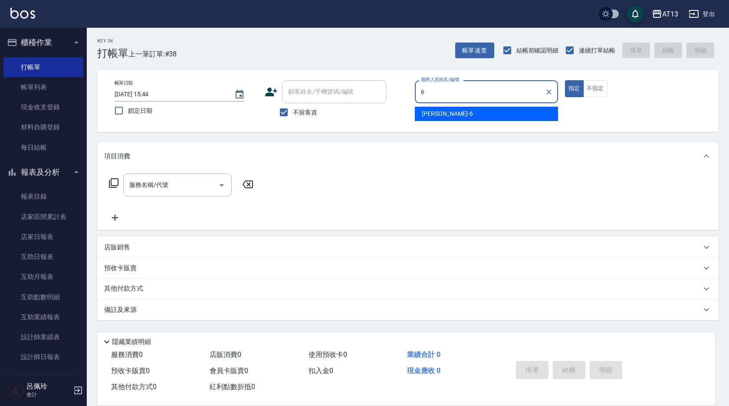
click at [479, 110] on div "亭妤 -6" at bounding box center [486, 114] width 143 height 14
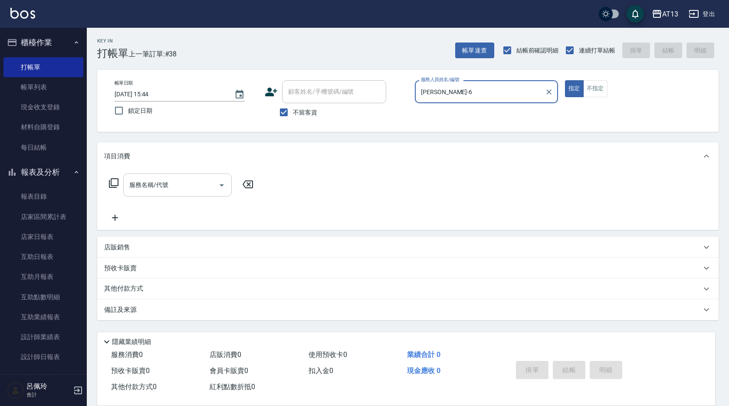
type input "[PERSON_NAME]-6"
click at [188, 186] on input "服務名稱/代號" at bounding box center [171, 184] width 88 height 15
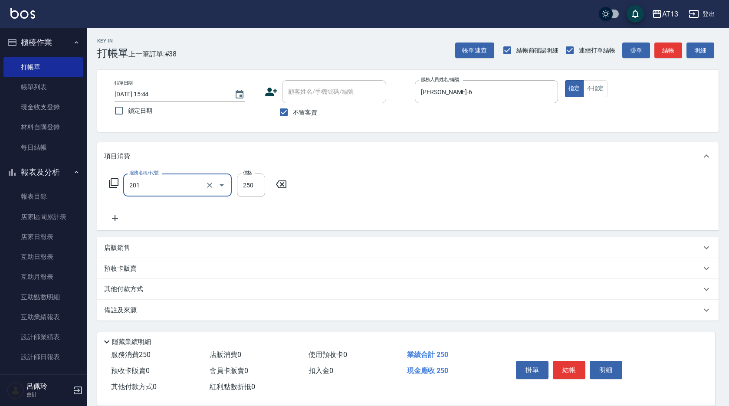
type input "洗髮(201)"
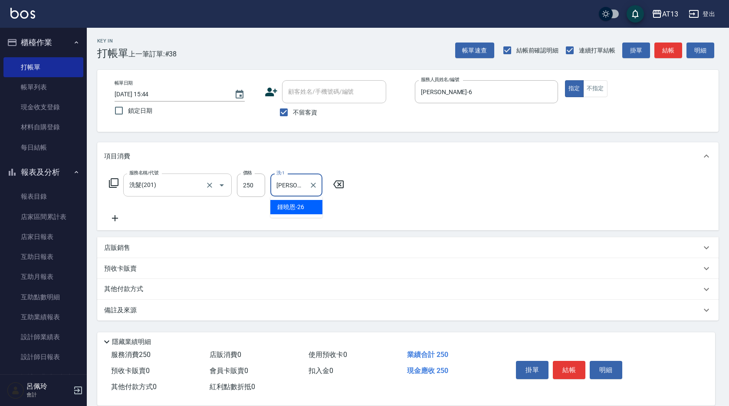
type input "[PERSON_NAME]-26"
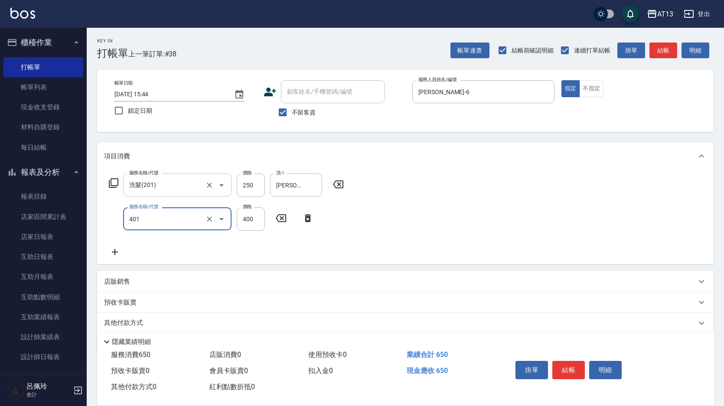
type input "剪髮(401)"
type input "300"
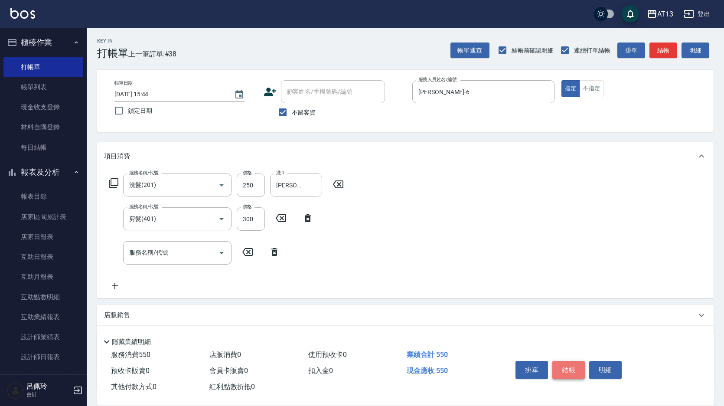
click at [561, 369] on button "結帳" at bounding box center [569, 370] width 33 height 18
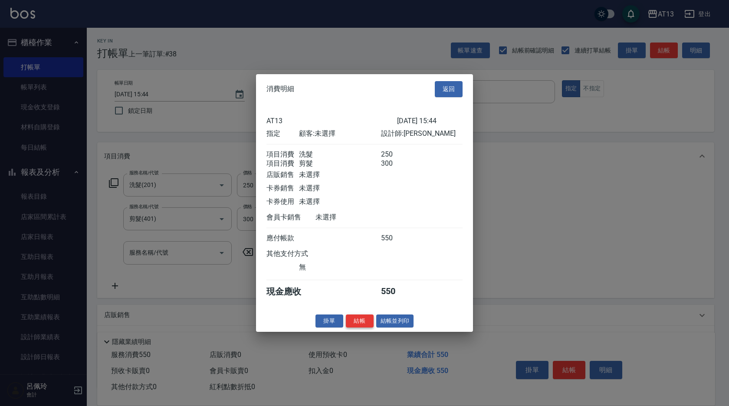
click at [356, 327] on button "結帳" at bounding box center [360, 320] width 28 height 13
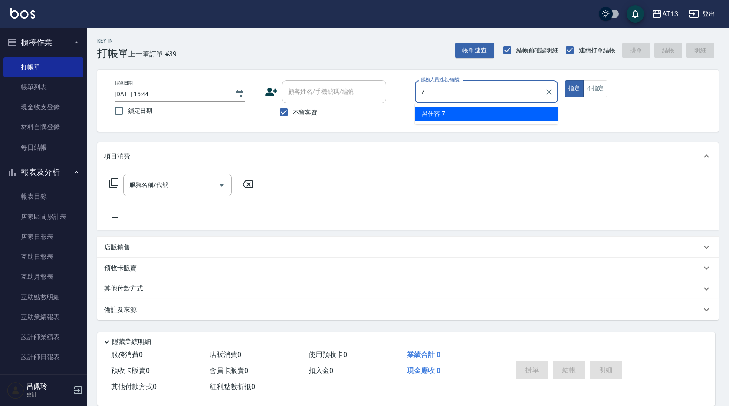
click at [460, 104] on ul "[PERSON_NAME]-7" at bounding box center [486, 113] width 143 height 21
click at [460, 115] on div "[PERSON_NAME]-7" at bounding box center [486, 114] width 143 height 14
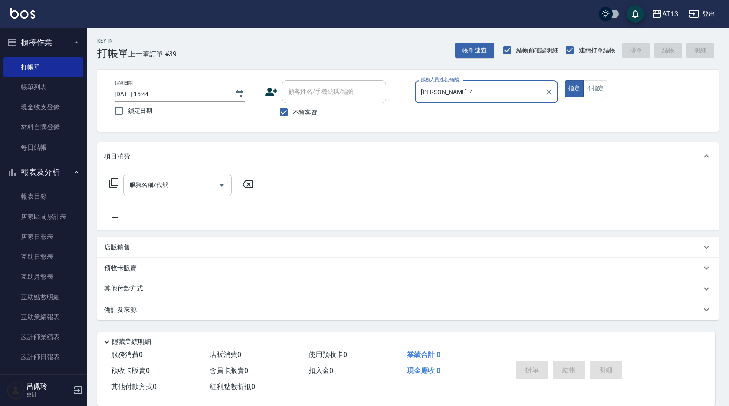
type input "[PERSON_NAME]-7"
click at [157, 183] on div "服務名稱/代號 服務名稱/代號" at bounding box center [177, 185] width 108 height 23
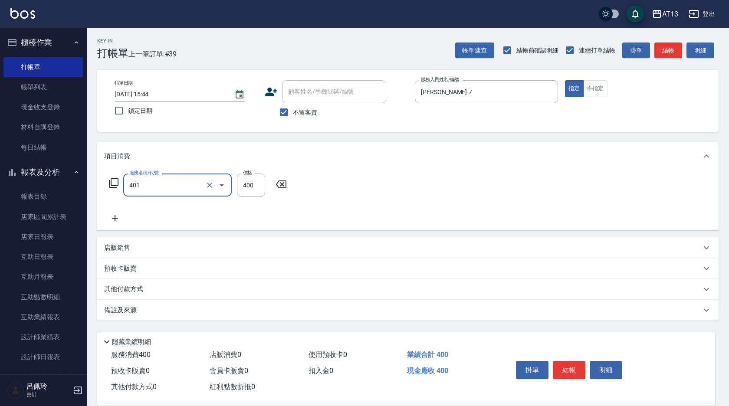
type input "剪髮(401)"
type input "300"
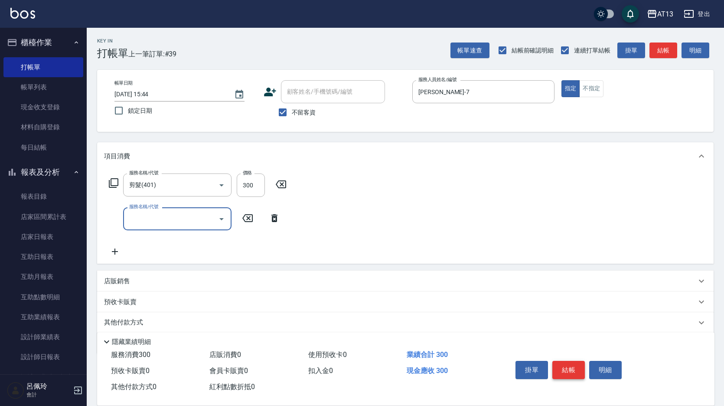
drag, startPoint x: 574, startPoint y: 365, endPoint x: 578, endPoint y: 369, distance: 5.8
click at [573, 365] on button "結帳" at bounding box center [569, 370] width 33 height 18
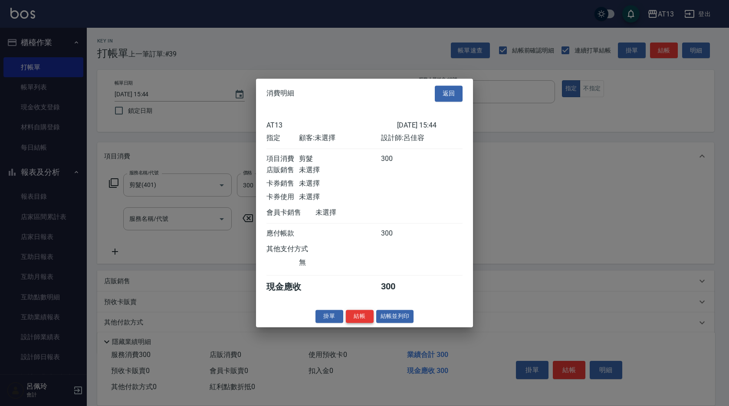
click at [359, 323] on button "結帳" at bounding box center [360, 316] width 28 height 13
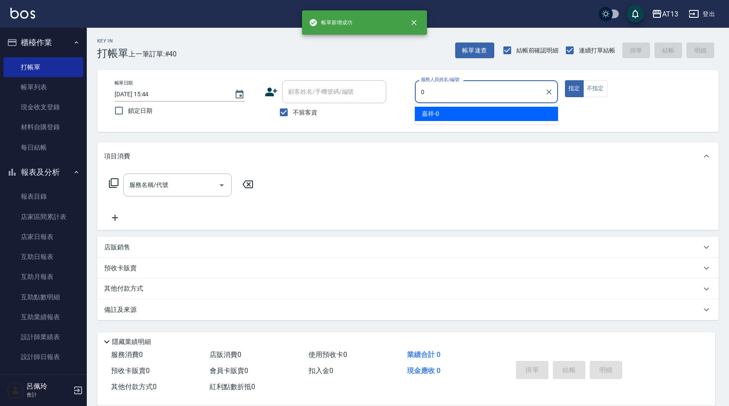
click at [474, 111] on div "嘉祥 -0" at bounding box center [486, 114] width 143 height 14
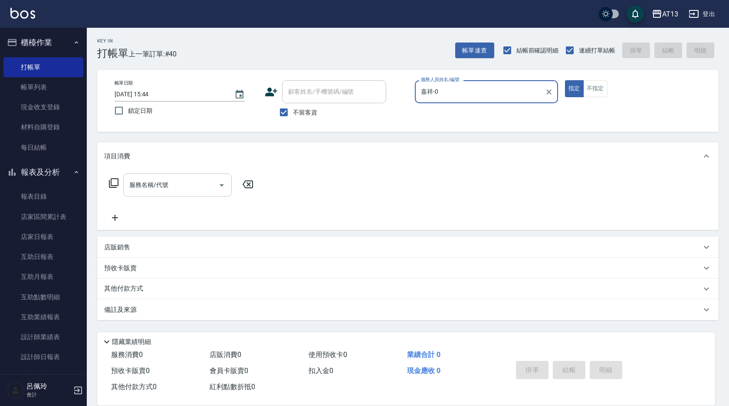
click at [208, 176] on div "服務名稱/代號" at bounding box center [177, 185] width 108 height 23
type input "嘉祥-0"
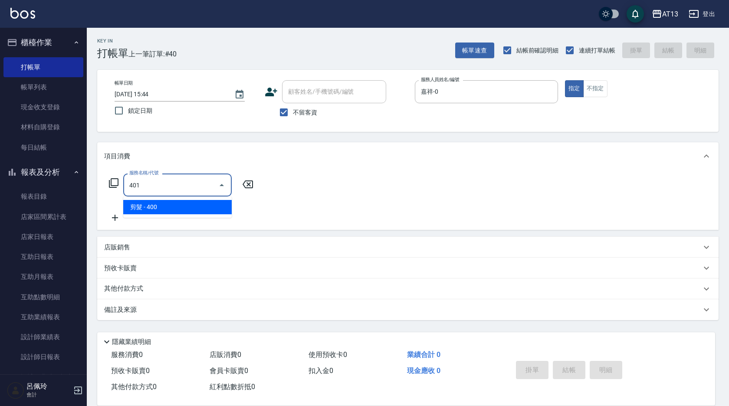
type input "剪髮(401)"
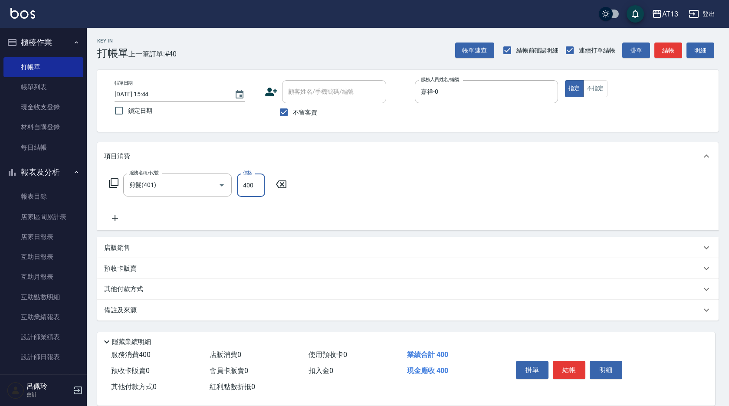
click at [391, 175] on div "服務名稱/代號 剪髮(401) 服務名稱/代號 價格 400 價格" at bounding box center [407, 200] width 621 height 60
click at [574, 357] on div "掛單 結帳 明細" at bounding box center [568, 370] width 113 height 27
click at [574, 361] on button "結帳" at bounding box center [569, 370] width 33 height 18
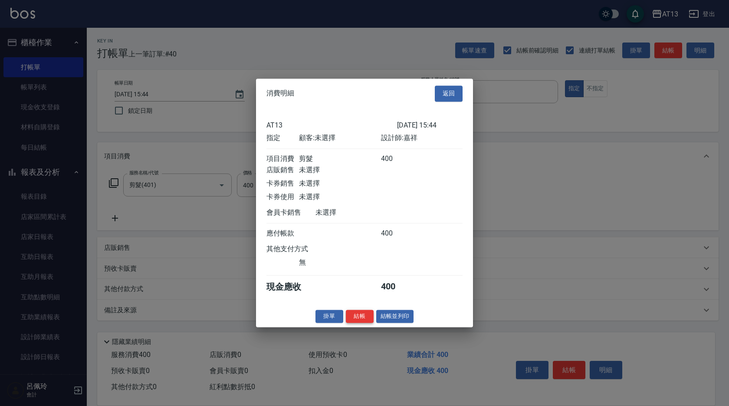
click at [362, 323] on button "結帳" at bounding box center [360, 316] width 28 height 13
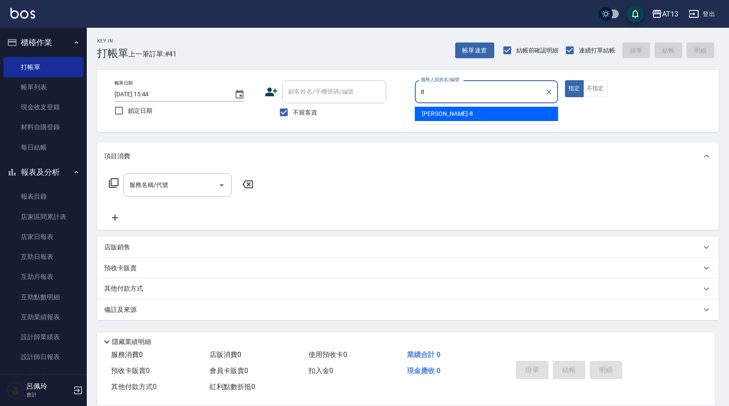
click at [506, 111] on div "[PERSON_NAME] -8" at bounding box center [486, 114] width 143 height 14
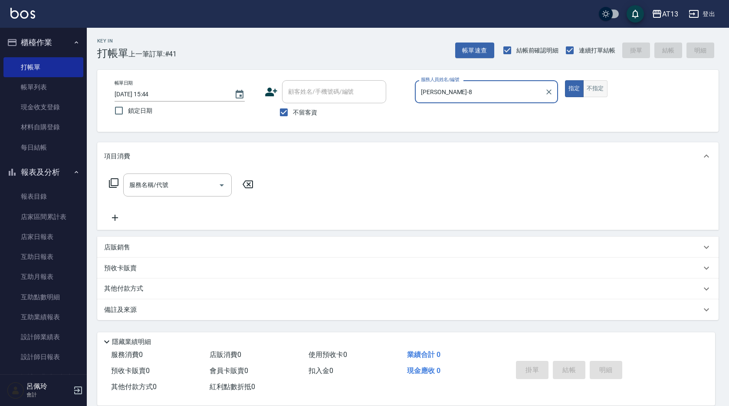
type input "[PERSON_NAME]-8"
click at [600, 95] on button "不指定" at bounding box center [595, 88] width 24 height 17
click at [150, 194] on div "服務名稱/代號" at bounding box center [177, 185] width 108 height 23
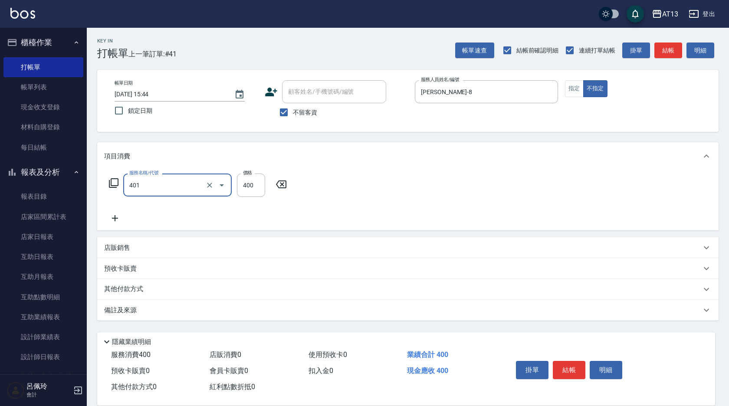
type input "剪髮(401)"
type input "200"
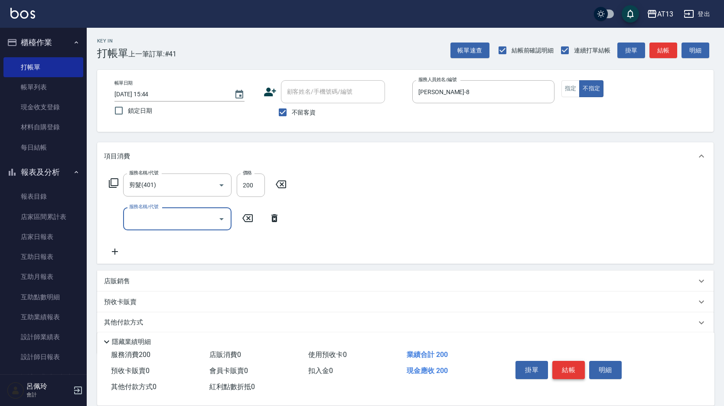
click at [557, 365] on button "結帳" at bounding box center [569, 370] width 33 height 18
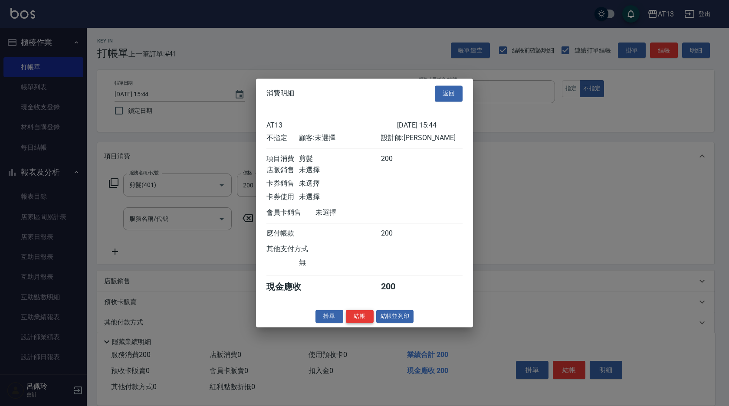
click at [358, 321] on button "結帳" at bounding box center [360, 316] width 28 height 13
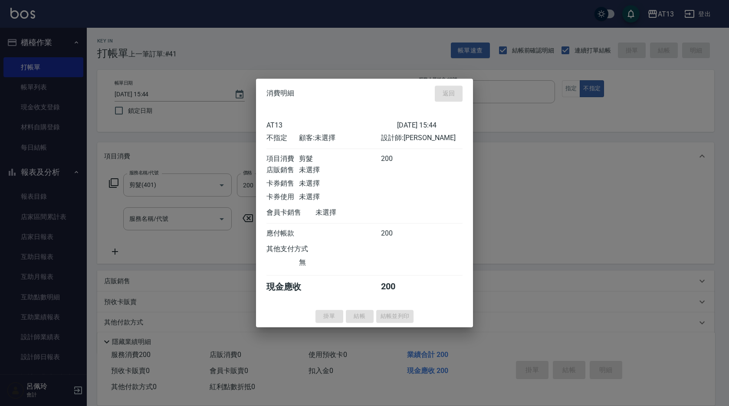
type input "[DATE] 15:59"
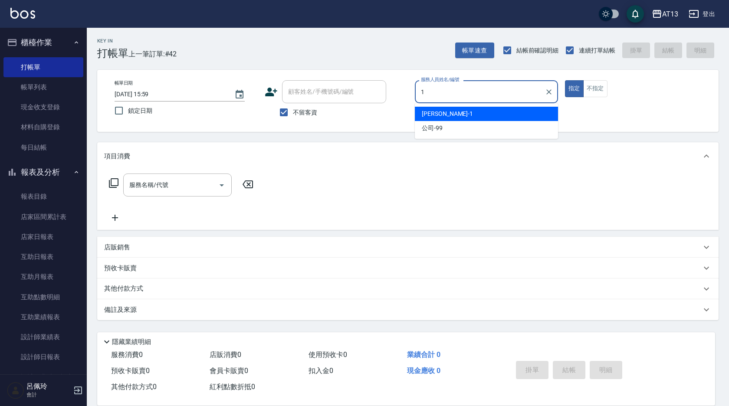
click at [442, 116] on div "[PERSON_NAME] -1" at bounding box center [486, 114] width 143 height 14
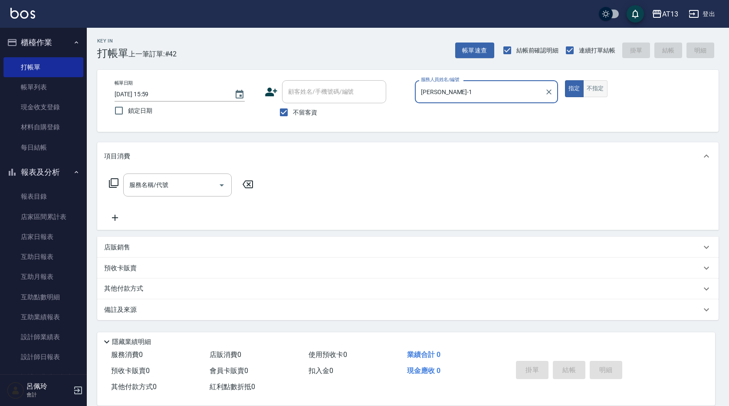
type input "[PERSON_NAME]-1"
click at [592, 92] on button "不指定" at bounding box center [595, 88] width 24 height 17
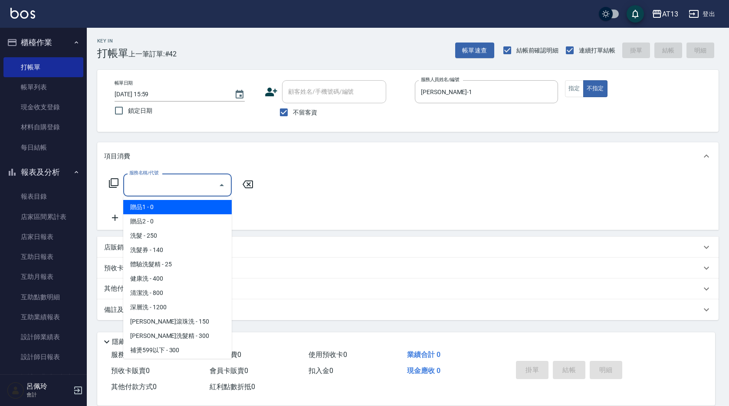
click at [135, 181] on input "服務名稱/代號" at bounding box center [171, 184] width 88 height 15
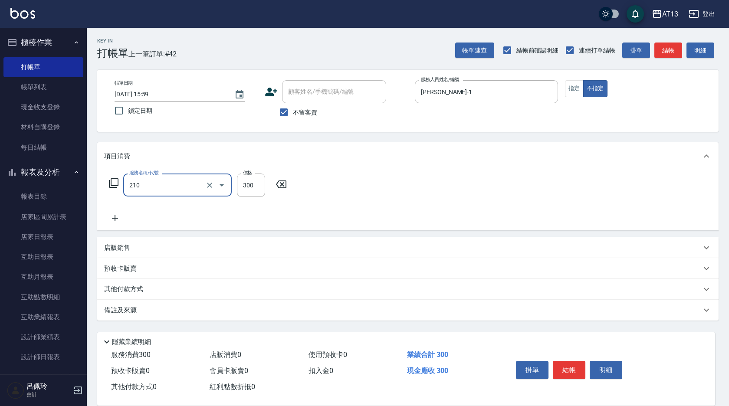
type input "[PERSON_NAME]洗髮精(210)"
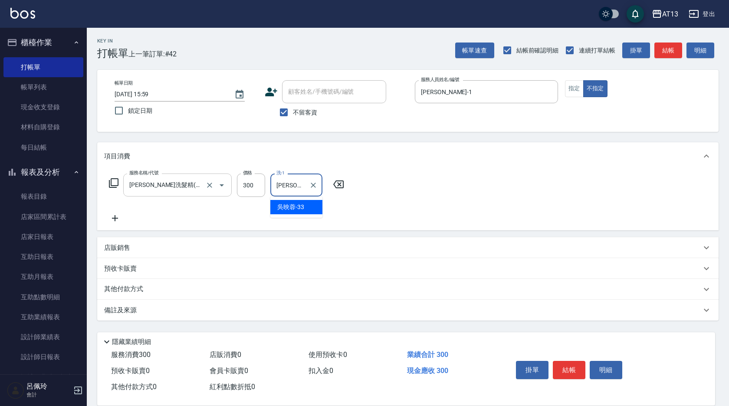
type input "[PERSON_NAME]-33"
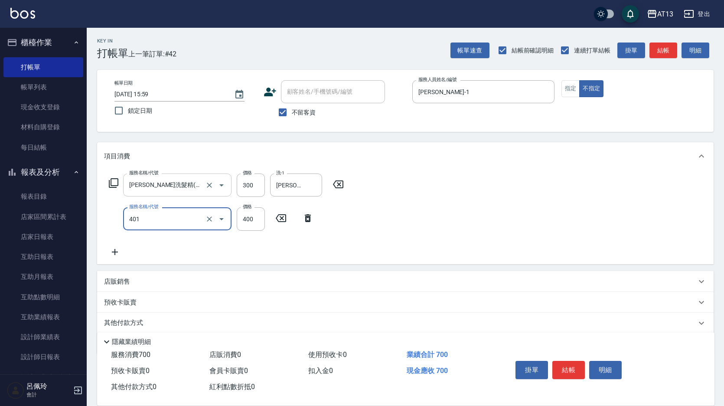
type input "剪髮(401)"
type input "200"
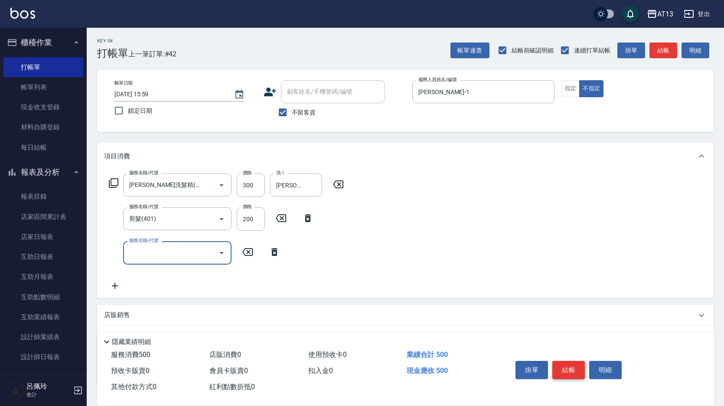
click at [574, 369] on button "結帳" at bounding box center [569, 370] width 33 height 18
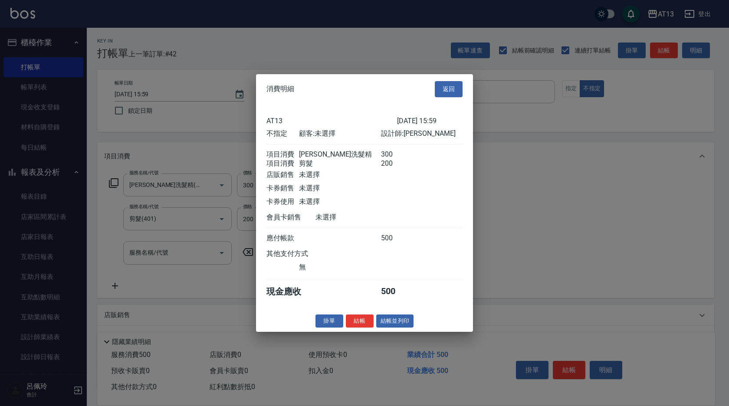
click at [354, 332] on div "消費明細 返回 AT13 [DATE] 15:59 不指定 顧客: 未選擇 設計師: [PERSON_NAME]茹 項目消費 歐娜洗髮精 300 項目消費 剪…" at bounding box center [364, 203] width 217 height 258
click at [360, 328] on button "結帳" at bounding box center [360, 320] width 28 height 13
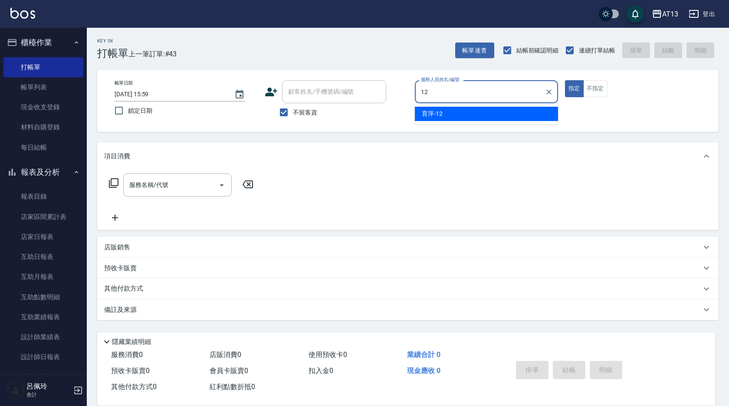
click at [450, 111] on div "育[PERSON_NAME] -12" at bounding box center [486, 114] width 143 height 14
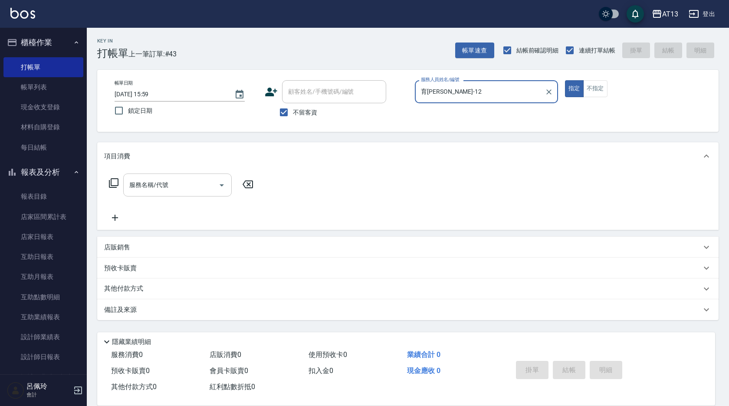
type input "育[PERSON_NAME]-12"
click at [182, 187] on input "服務名稱/代號" at bounding box center [171, 184] width 88 height 15
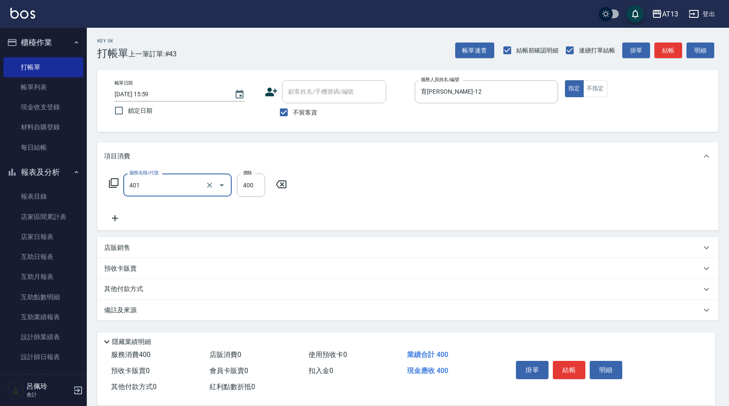
type input "剪髮(401)"
type input "450"
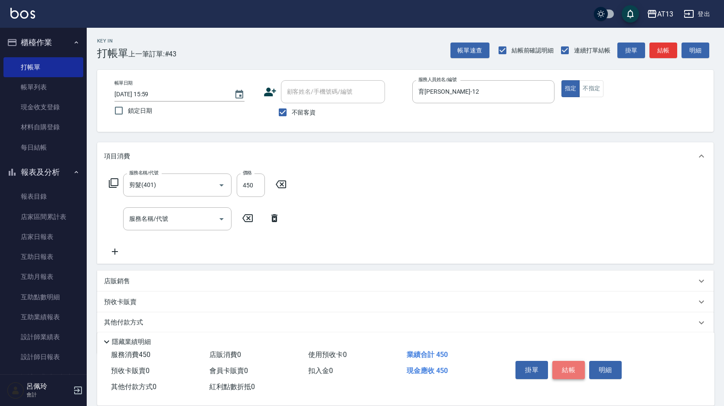
click at [564, 363] on button "結帳" at bounding box center [569, 370] width 33 height 18
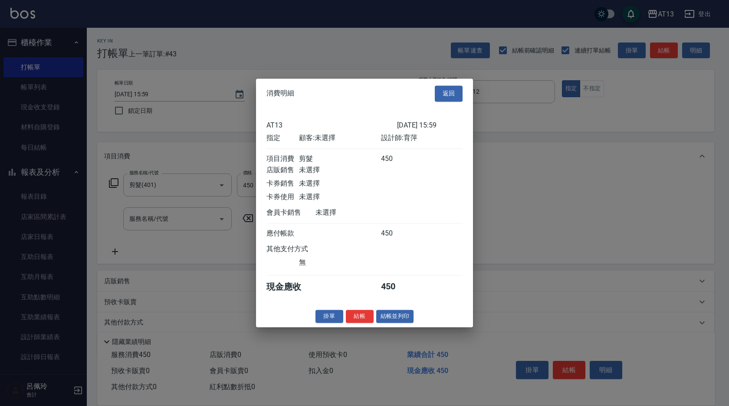
click at [366, 323] on button "結帳" at bounding box center [360, 316] width 28 height 13
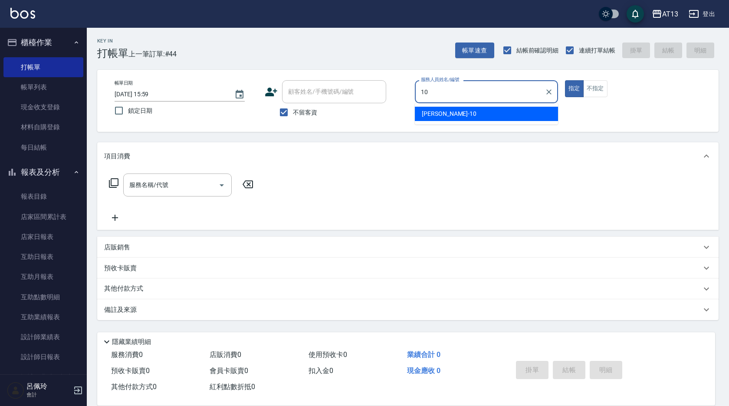
click at [434, 110] on span "[PERSON_NAME] -10" at bounding box center [449, 113] width 55 height 9
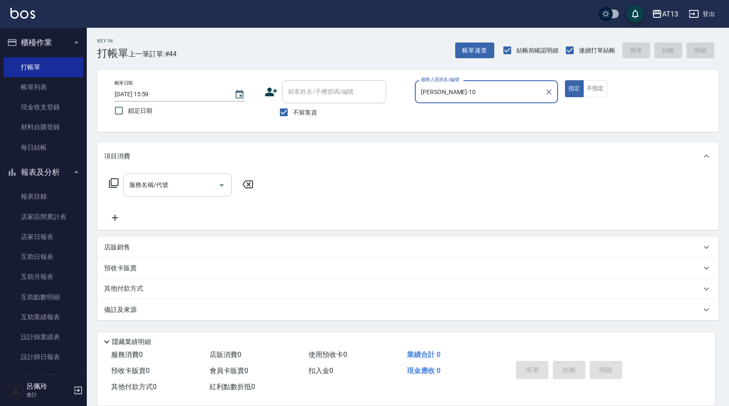
type input "[PERSON_NAME]-10"
click at [161, 189] on input "服務名稱/代號" at bounding box center [171, 184] width 88 height 15
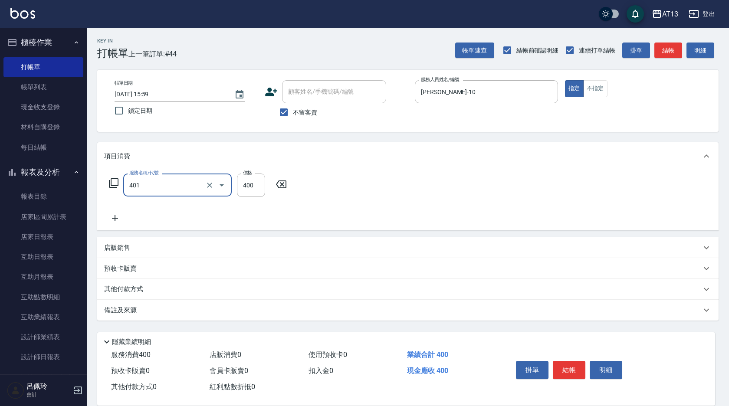
type input "剪髮(401)"
type input "200"
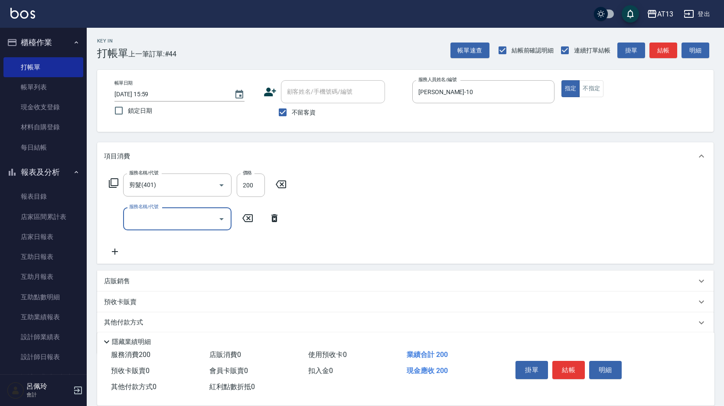
click at [380, 236] on div "服務名稱/代號 剪髮(401) 服務名稱/代號 價格 200 價格 服務名稱/代號 服務名稱/代號" at bounding box center [405, 217] width 617 height 94
click at [561, 361] on button "結帳" at bounding box center [569, 370] width 33 height 18
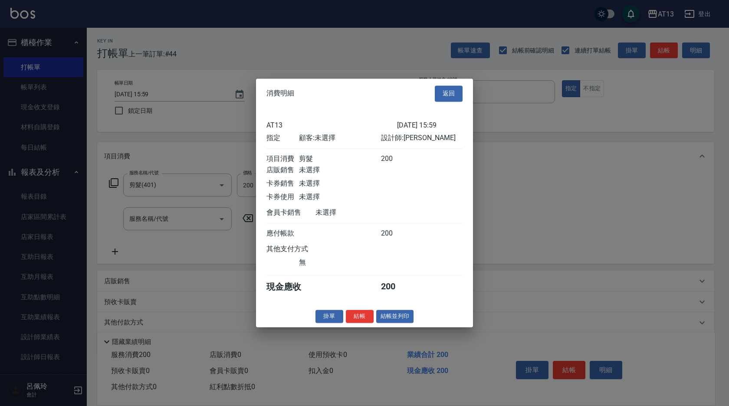
drag, startPoint x: 367, startPoint y: 320, endPoint x: 361, endPoint y: 326, distance: 8.6
click at [367, 320] on button "結帳" at bounding box center [360, 316] width 28 height 13
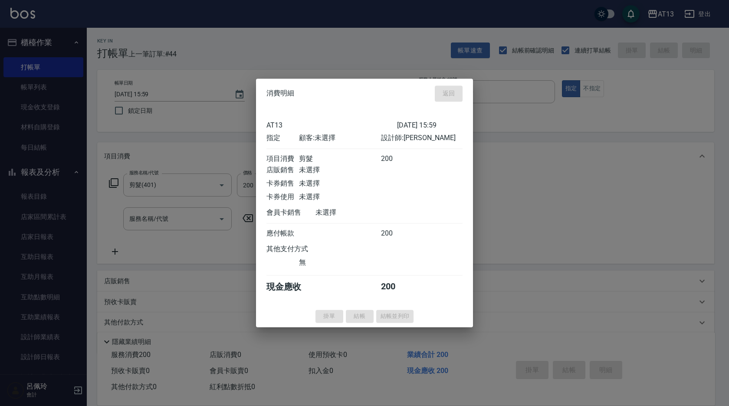
type input "[DATE] 16:33"
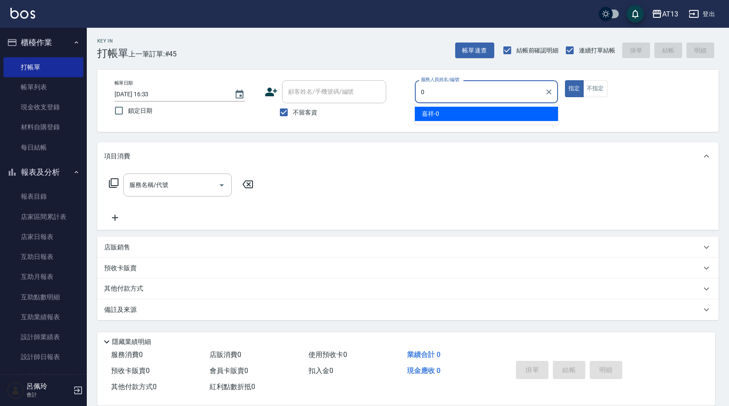
click at [452, 106] on ul "嘉祥 -0" at bounding box center [486, 113] width 143 height 21
click at [450, 122] on ul "嘉祥 -0" at bounding box center [486, 113] width 143 height 21
click at [452, 121] on div "嘉祥 -0" at bounding box center [486, 114] width 143 height 14
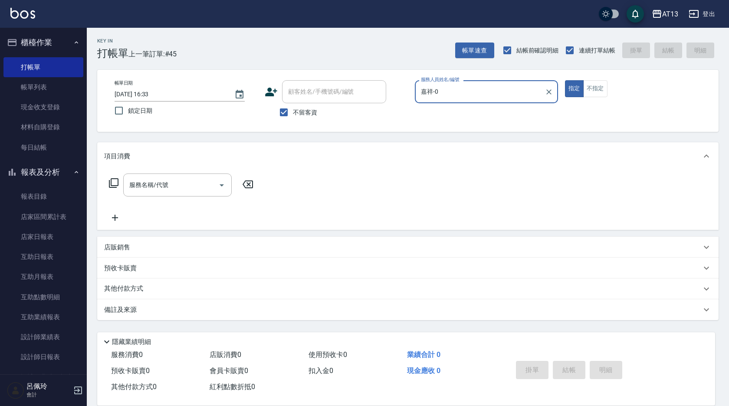
type input "嘉祥-0"
click at [451, 114] on div "帳單日期 [DATE] 16:33 鎖定日期 顧客姓名/手機號碼/編號 顧客姓名/手機號碼/編號 不留客資 服務人員姓名/編號 嘉祥-0 服務人員姓名/編號 …" at bounding box center [408, 100] width 600 height 41
click at [175, 186] on input "服務名稱/代號" at bounding box center [171, 184] width 88 height 15
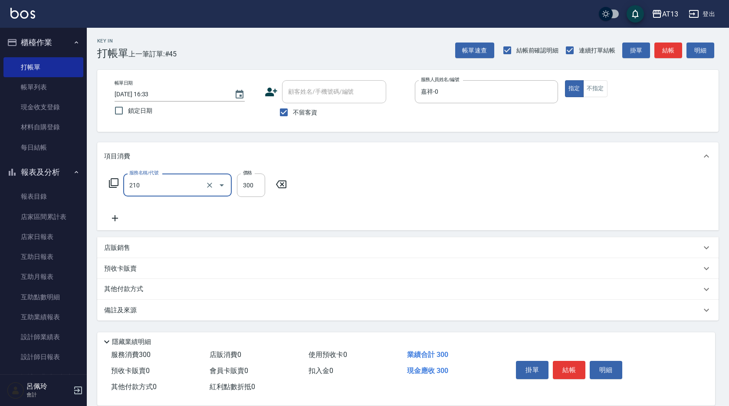
type input "[PERSON_NAME]洗髮精(210)"
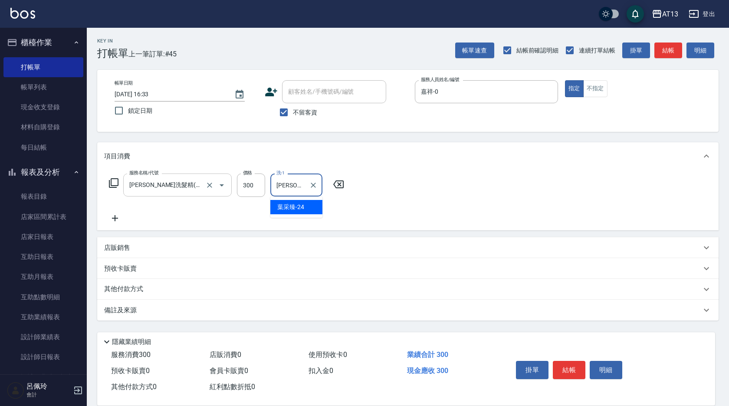
type input "[PERSON_NAME]-24"
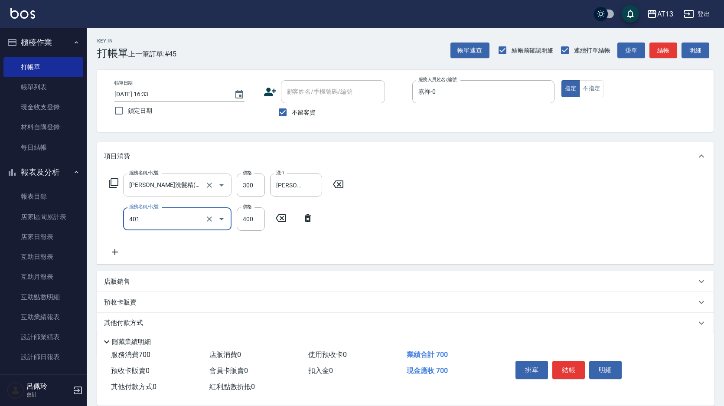
type input "剪髮(401)"
type input "450"
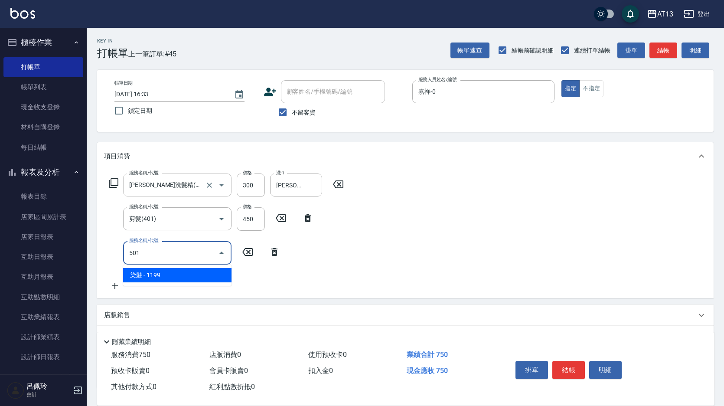
type input "染髮(501)"
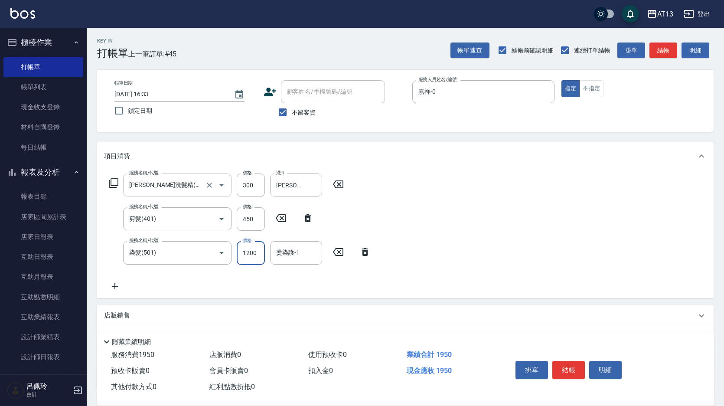
type input "1200"
type input "[PERSON_NAME]-24"
click at [580, 367] on button "結帳" at bounding box center [569, 370] width 33 height 18
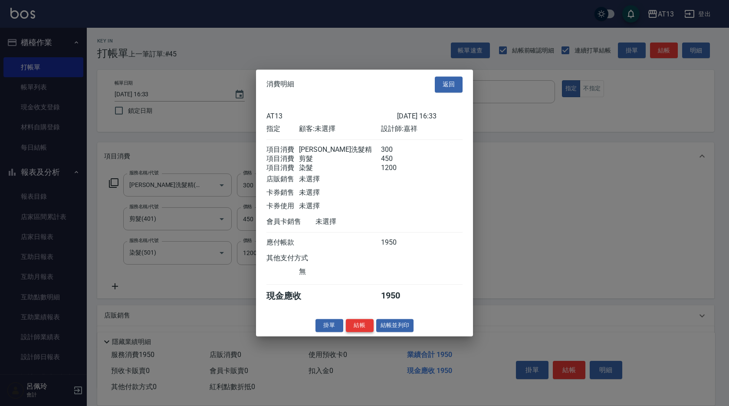
click at [367, 332] on button "結帳" at bounding box center [360, 325] width 28 height 13
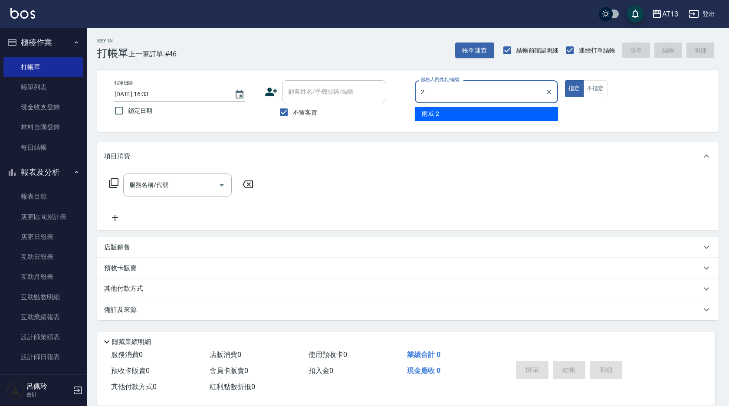
click at [466, 109] on div "雨威 -2" at bounding box center [486, 114] width 143 height 14
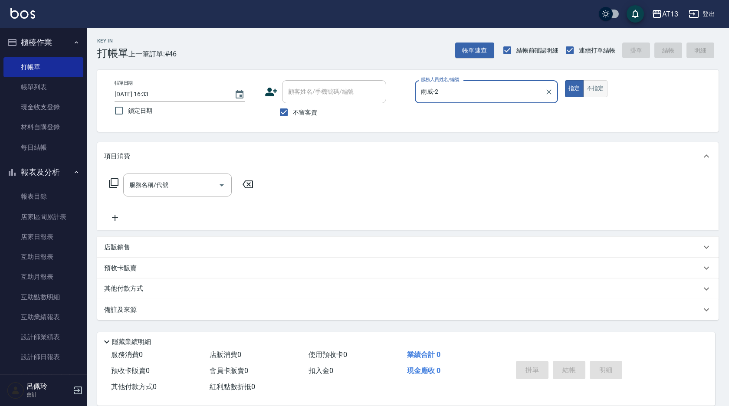
type input "雨威-2"
click at [599, 88] on button "不指定" at bounding box center [595, 88] width 24 height 17
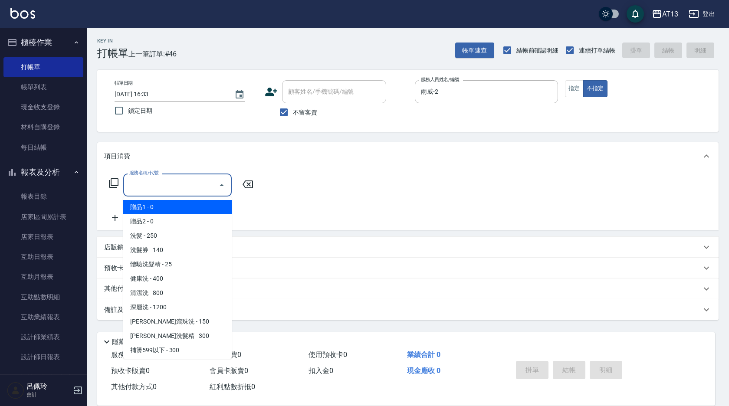
click at [185, 184] on input "服務名稱/代號" at bounding box center [171, 184] width 88 height 15
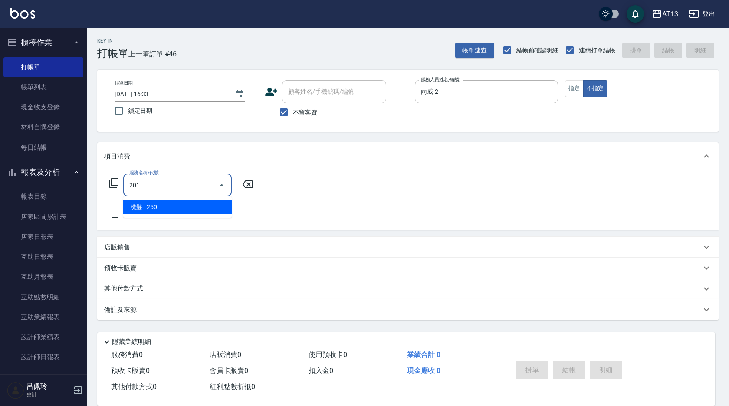
type input "洗髮(201)"
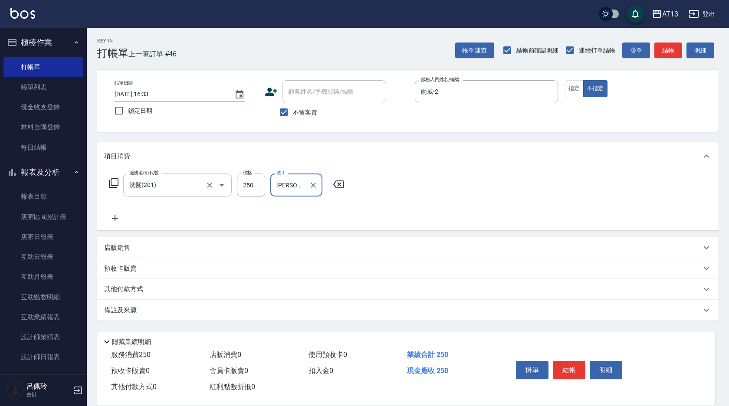
type input "[PERSON_NAME]-33"
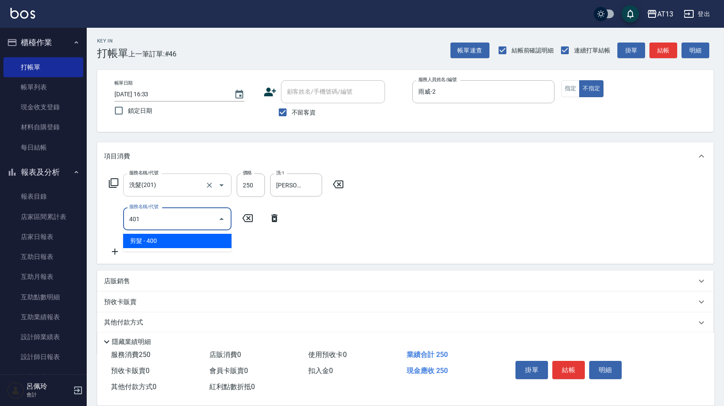
type input "剪髮(401)"
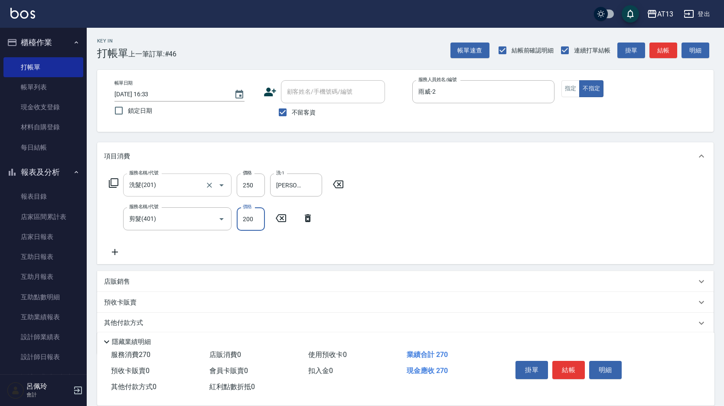
type input "200"
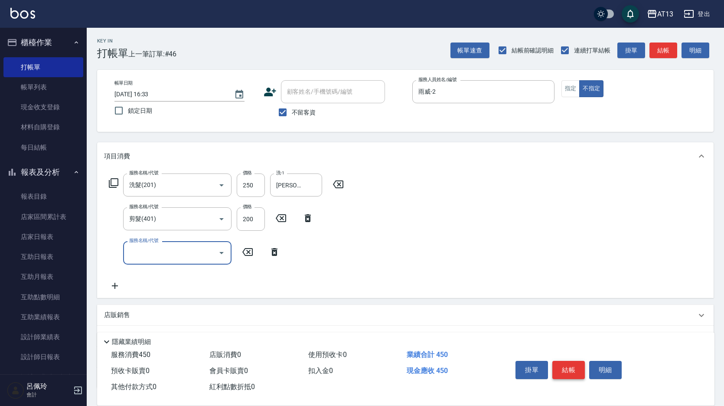
click at [576, 373] on button "結帳" at bounding box center [569, 370] width 33 height 18
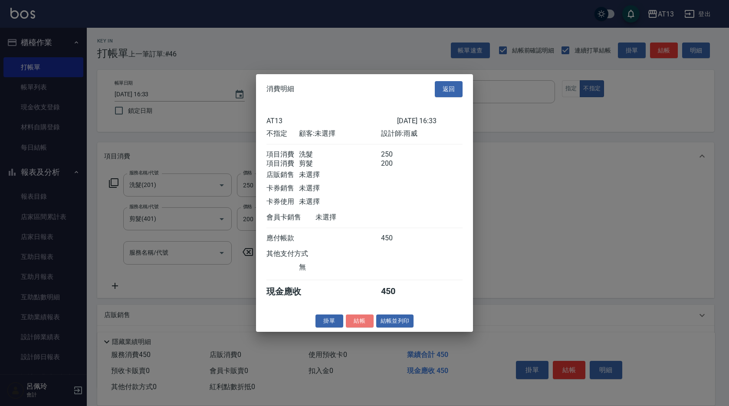
click at [354, 323] on button "結帳" at bounding box center [360, 320] width 28 height 13
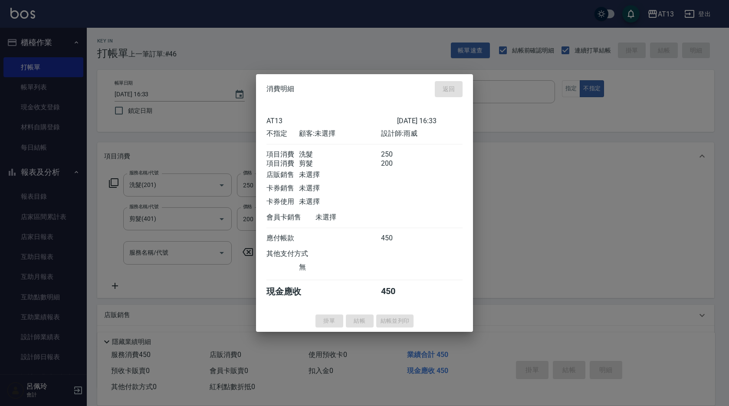
type input "[DATE] 16:34"
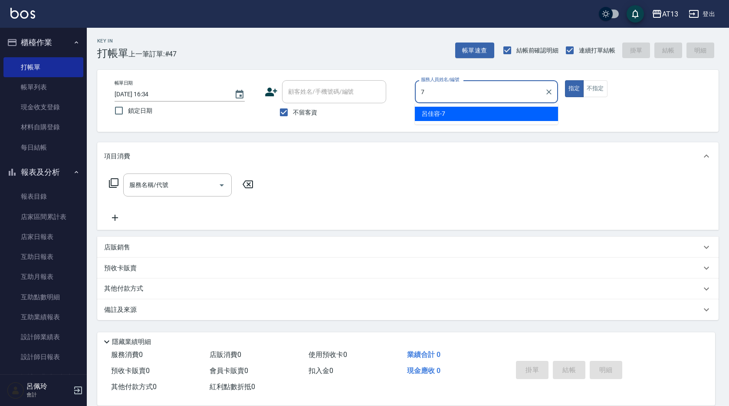
drag, startPoint x: 542, startPoint y: 114, endPoint x: 445, endPoint y: 125, distance: 98.3
click at [541, 114] on div "[PERSON_NAME]-7" at bounding box center [486, 114] width 143 height 14
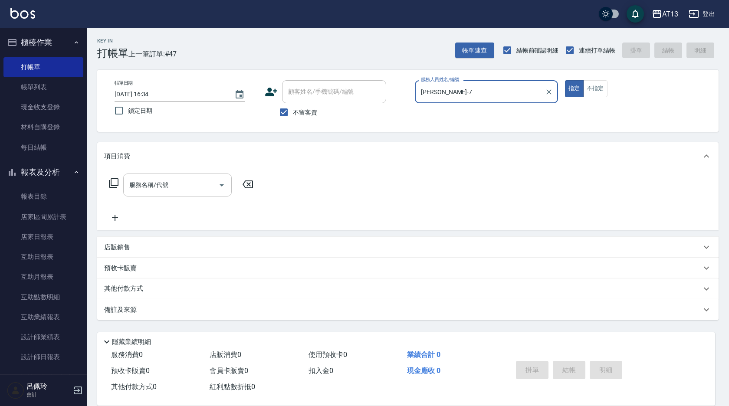
type input "[PERSON_NAME]-7"
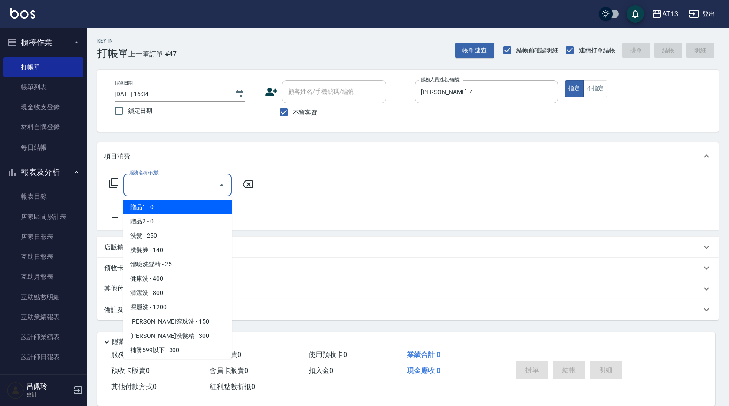
click at [191, 178] on input "服務名稱/代號" at bounding box center [171, 184] width 88 height 15
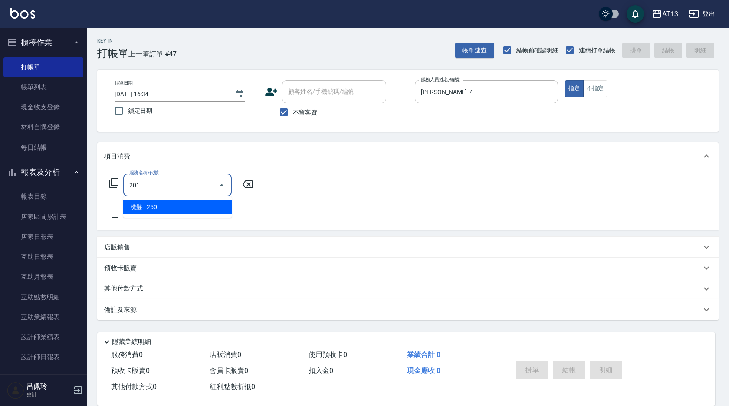
type input "洗髮(201)"
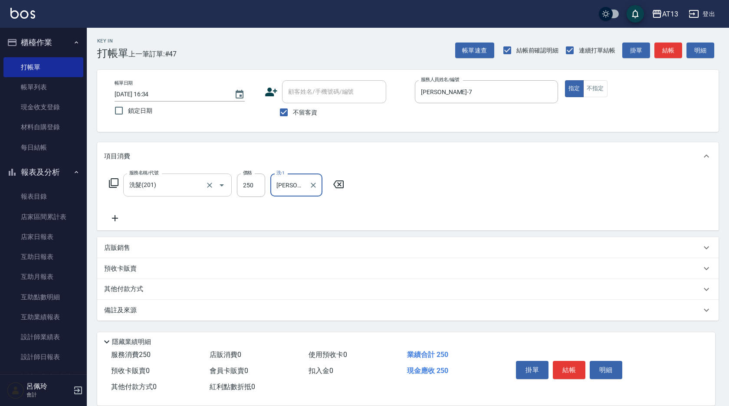
type input "[PERSON_NAME]-29"
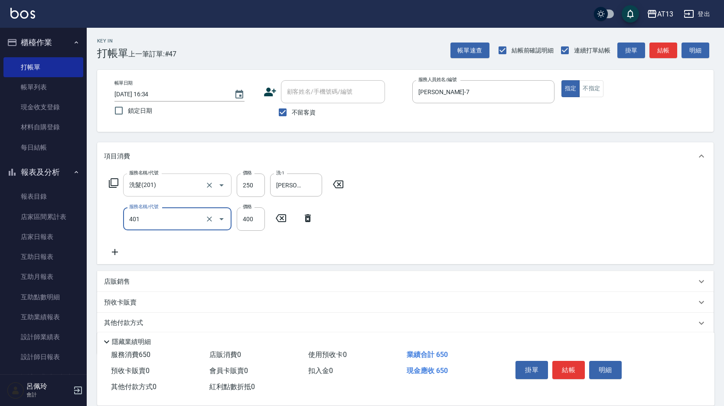
type input "剪髮(401)"
type input "300"
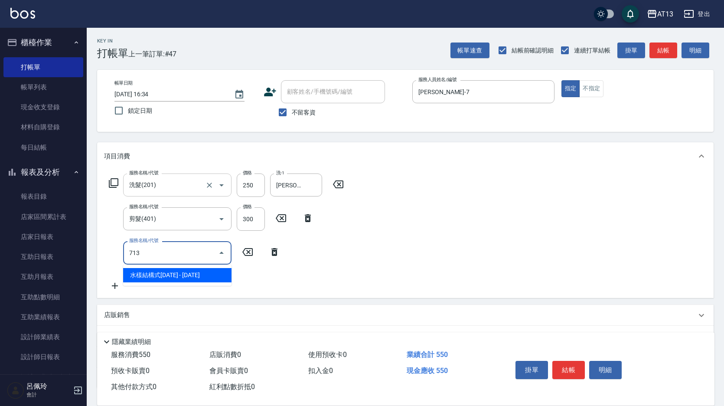
type input "水樣結構式1200(713)"
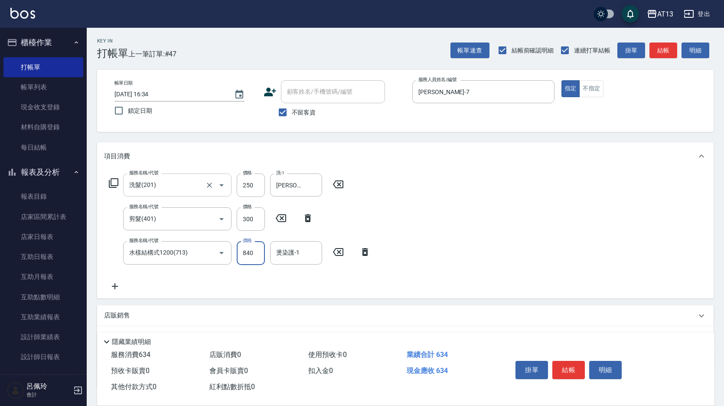
type input "840"
type input "[PERSON_NAME]-33"
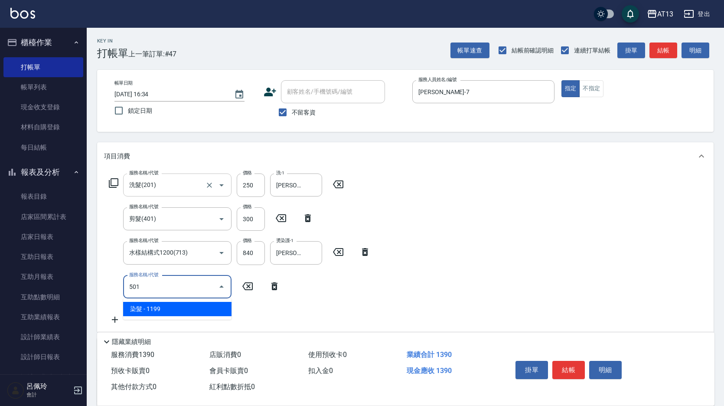
type input "染髮(501)"
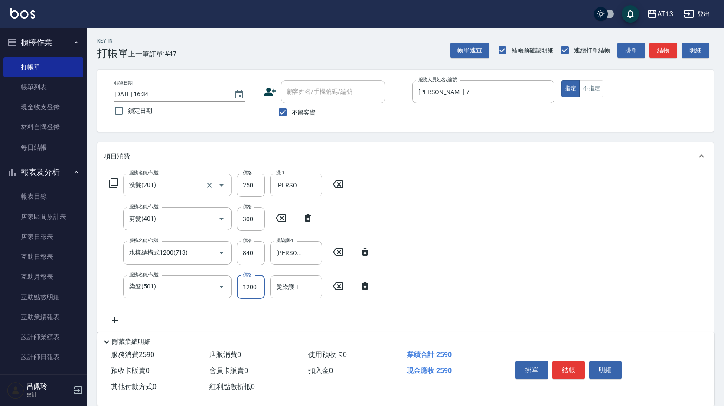
type input "1200"
type input "[PERSON_NAME]-7"
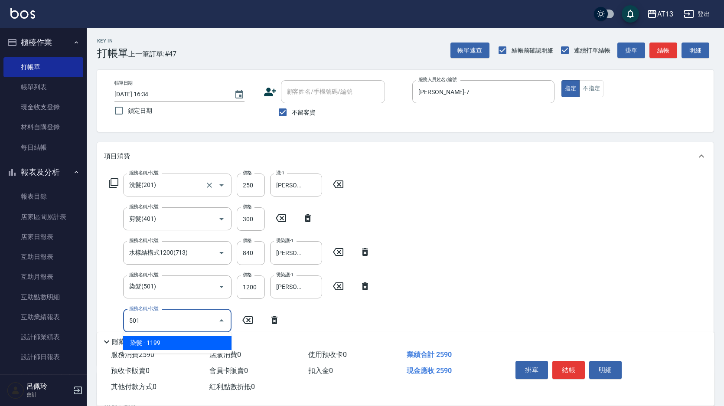
type input "染髮(501)"
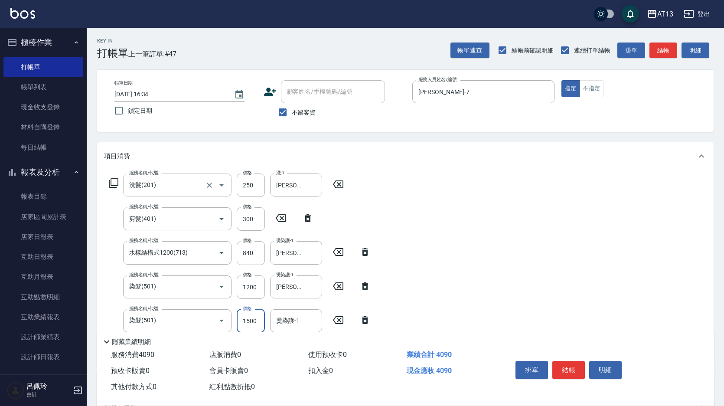
type input "1500"
type input "[PERSON_NAME]-7"
click at [562, 369] on button "結帳" at bounding box center [569, 370] width 33 height 18
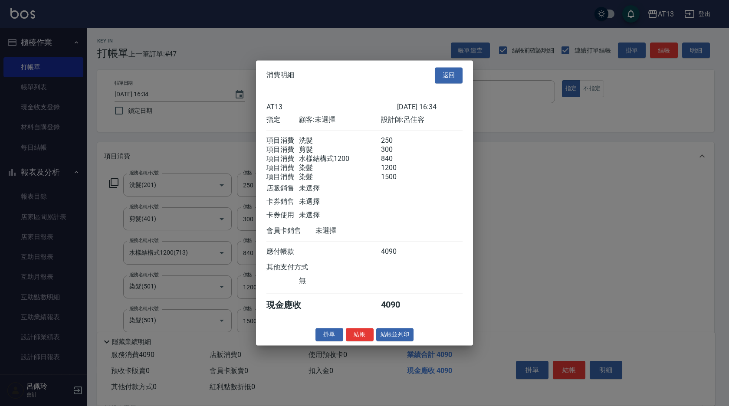
click at [362, 341] on button "結帳" at bounding box center [360, 334] width 28 height 13
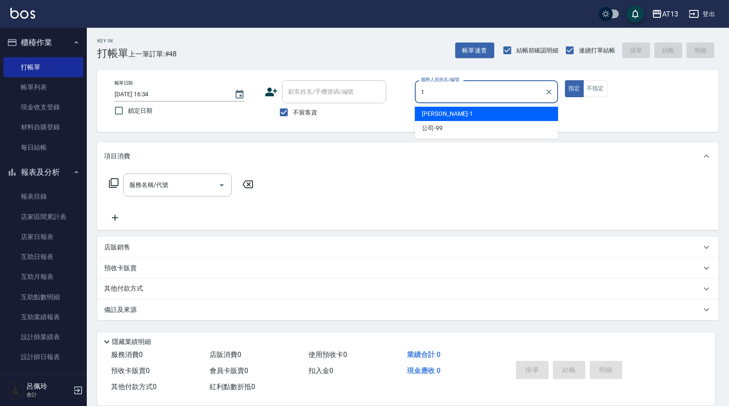
click at [446, 109] on div "[PERSON_NAME] -1" at bounding box center [486, 114] width 143 height 14
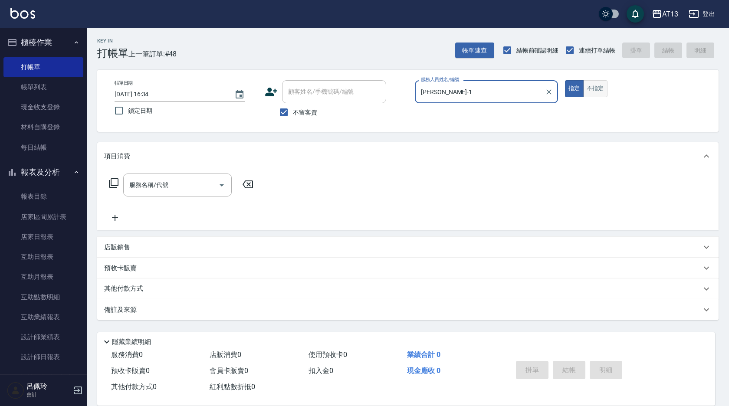
type input "[PERSON_NAME]-1"
click at [593, 91] on button "不指定" at bounding box center [595, 88] width 24 height 17
click at [192, 190] on input "服務名稱/代號" at bounding box center [171, 184] width 88 height 15
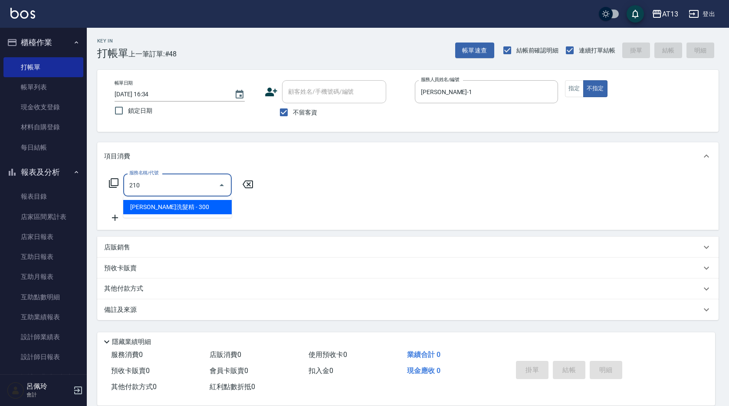
type input "[PERSON_NAME]洗髮精(210)"
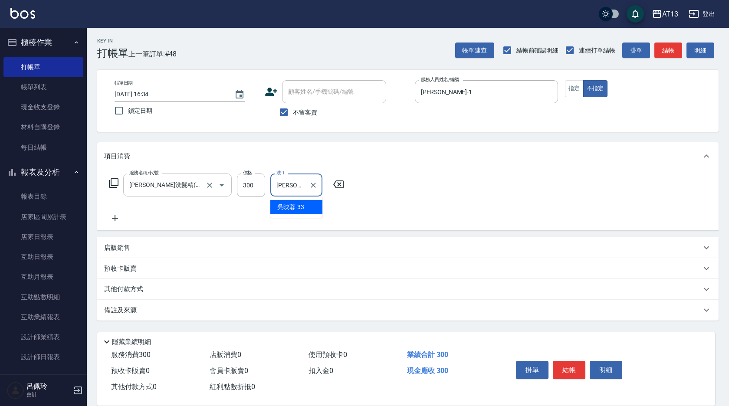
type input "[PERSON_NAME]-33"
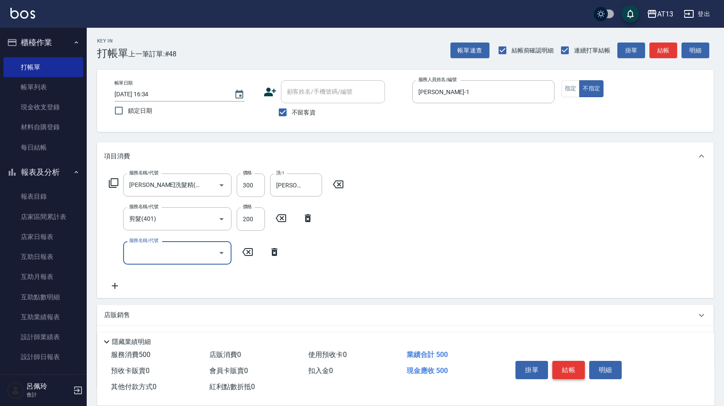
click at [564, 369] on button "結帳" at bounding box center [569, 370] width 33 height 18
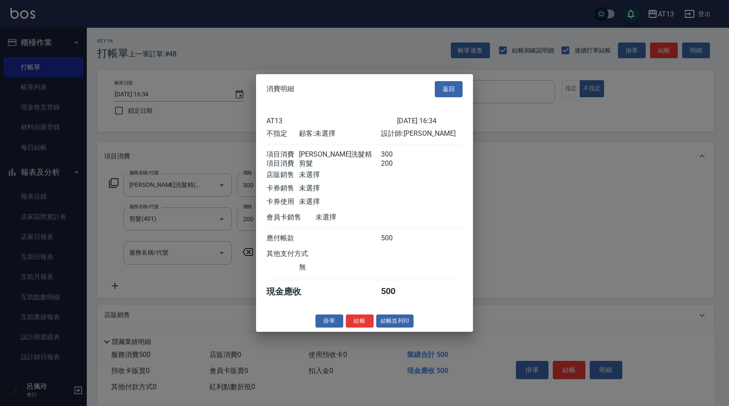
click at [359, 323] on button "結帳" at bounding box center [360, 320] width 28 height 13
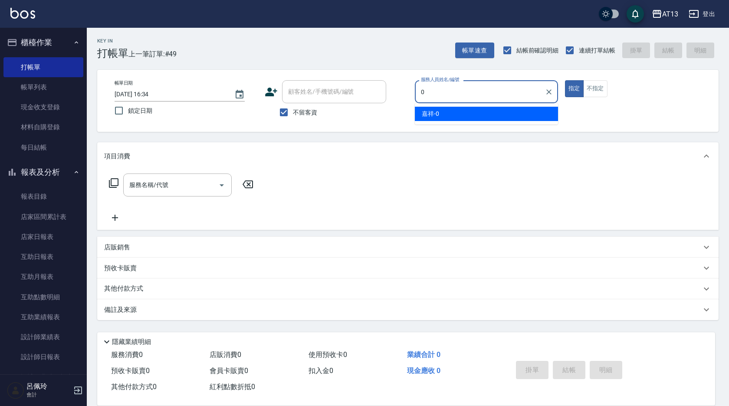
click at [444, 117] on div "嘉祥 -0" at bounding box center [486, 114] width 143 height 14
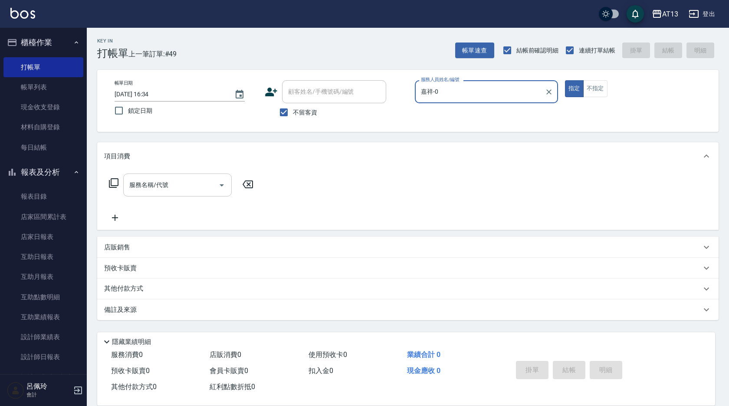
click at [207, 185] on input "服務名稱/代號" at bounding box center [171, 184] width 88 height 15
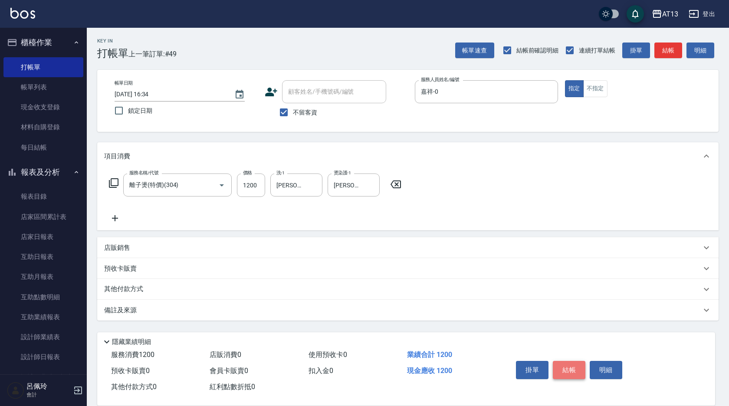
click at [570, 361] on button "結帳" at bounding box center [569, 370] width 33 height 18
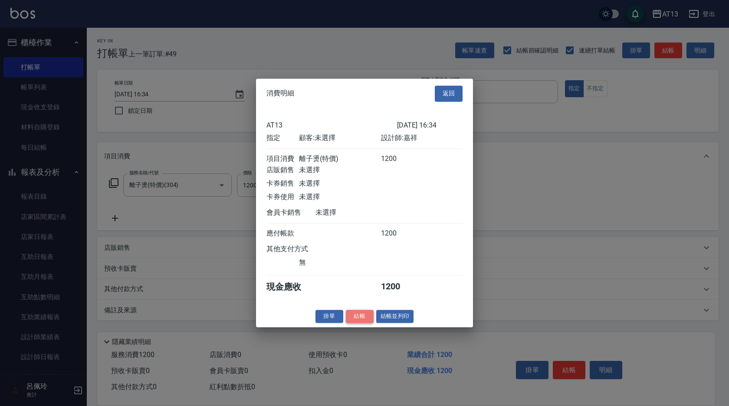
click at [366, 321] on button "結帳" at bounding box center [360, 316] width 28 height 13
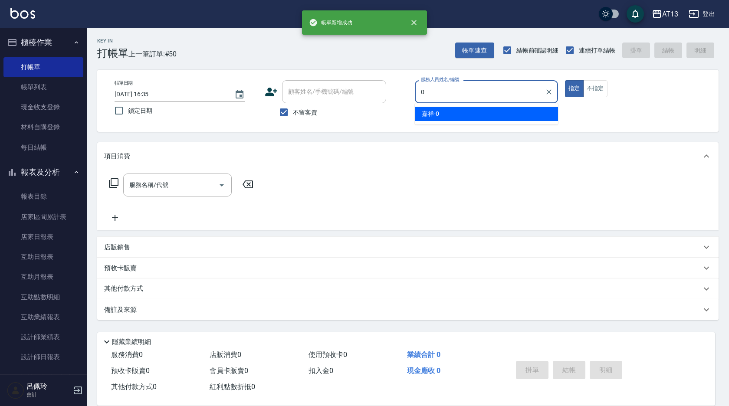
click at [426, 116] on span "嘉祥 -0" at bounding box center [430, 113] width 17 height 9
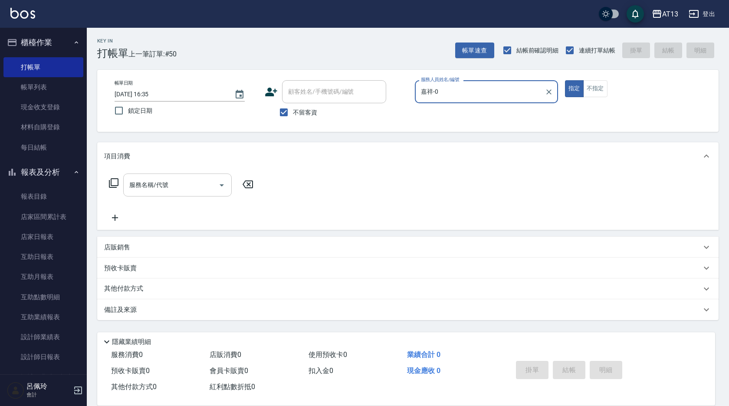
click at [189, 183] on input "服務名稱/代號" at bounding box center [171, 184] width 88 height 15
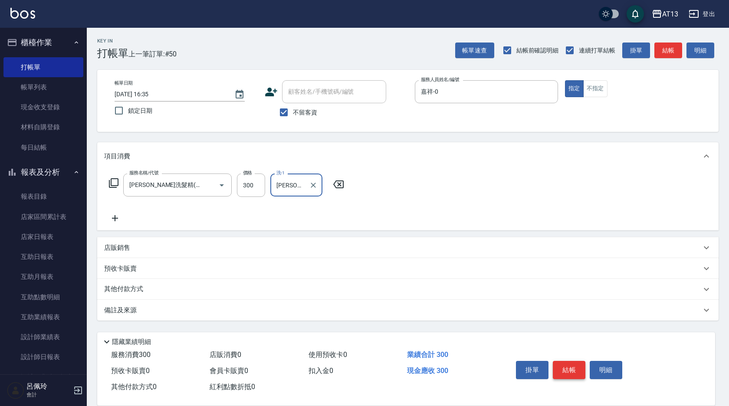
click at [568, 366] on button "結帳" at bounding box center [569, 370] width 33 height 18
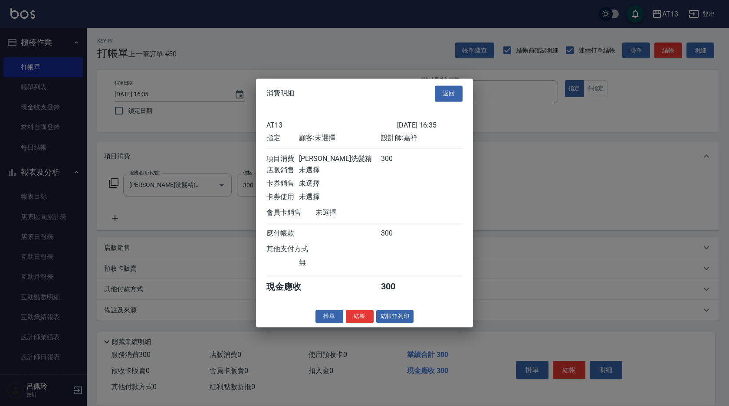
click at [352, 321] on button "結帳" at bounding box center [360, 316] width 28 height 13
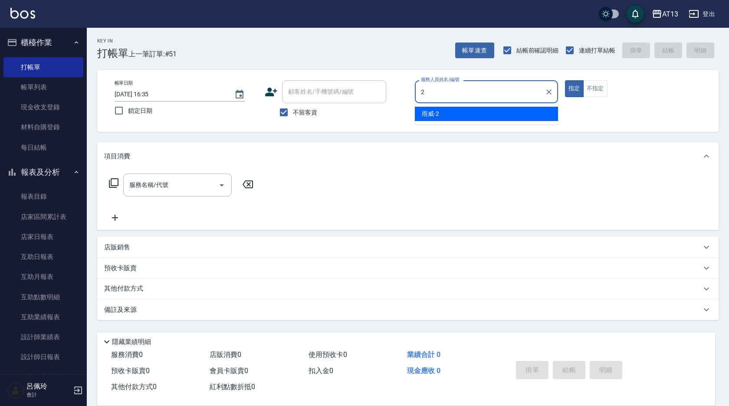
click at [434, 111] on span "雨威 -2" at bounding box center [430, 113] width 17 height 9
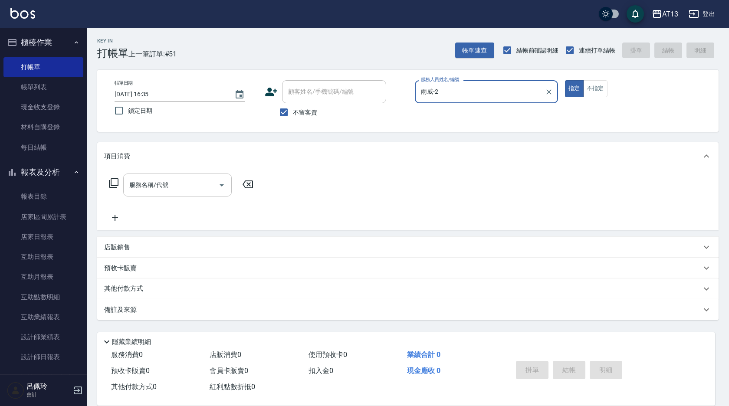
click at [185, 190] on input "服務名稱/代號" at bounding box center [171, 184] width 88 height 15
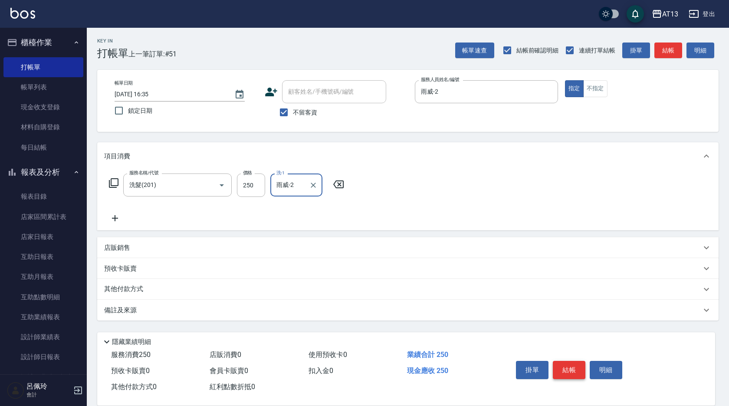
click at [561, 367] on button "結帳" at bounding box center [569, 370] width 33 height 18
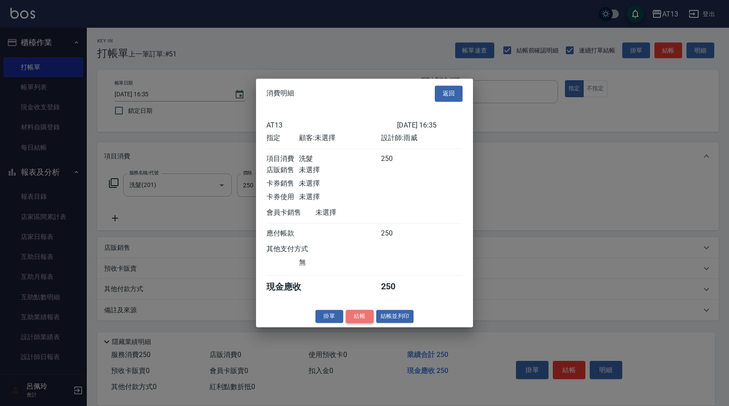
click at [353, 321] on button "結帳" at bounding box center [360, 316] width 28 height 13
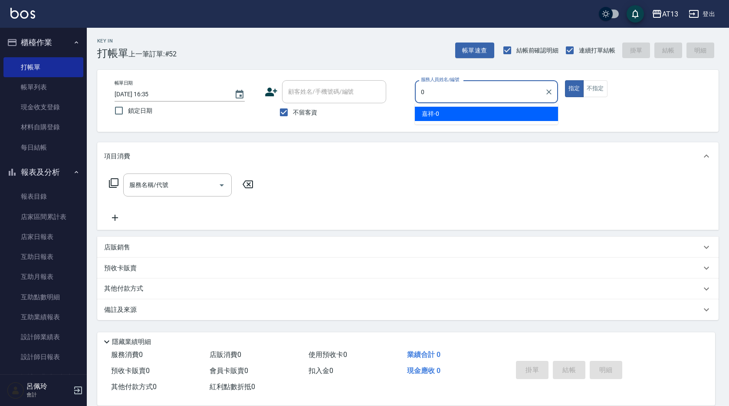
click at [452, 111] on div "嘉祥 -0" at bounding box center [486, 114] width 143 height 14
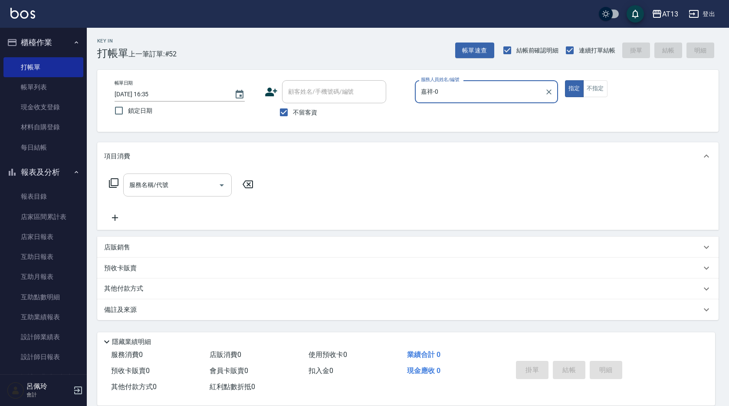
click at [183, 179] on input "服務名稱/代號" at bounding box center [171, 184] width 88 height 15
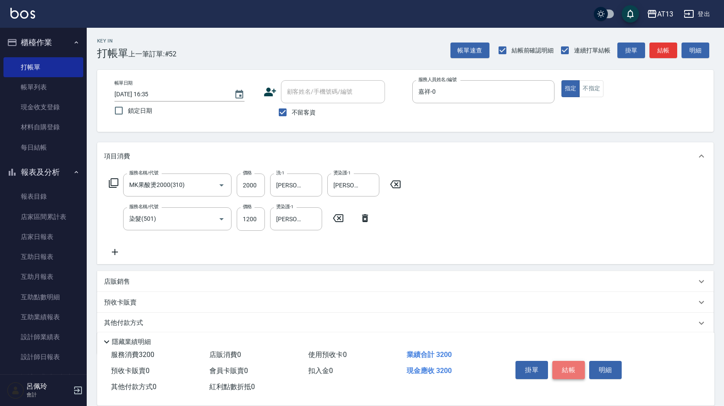
click at [571, 369] on button "結帳" at bounding box center [569, 370] width 33 height 18
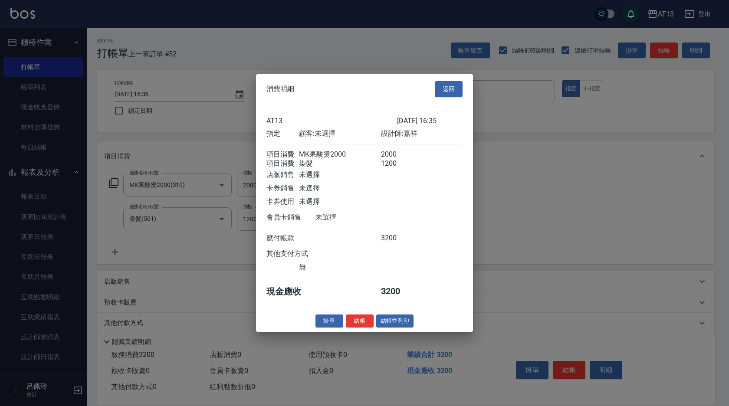
click at [368, 320] on div "消費明細 返回 AT13 [DATE] 16:35 指定 顧客: 未選擇 設計師: 嘉祥 項目消費 MK果酸燙2000 2000 項目消費 染髮 1200 店…" at bounding box center [364, 203] width 217 height 258
click at [367, 325] on button "結帳" at bounding box center [360, 320] width 28 height 13
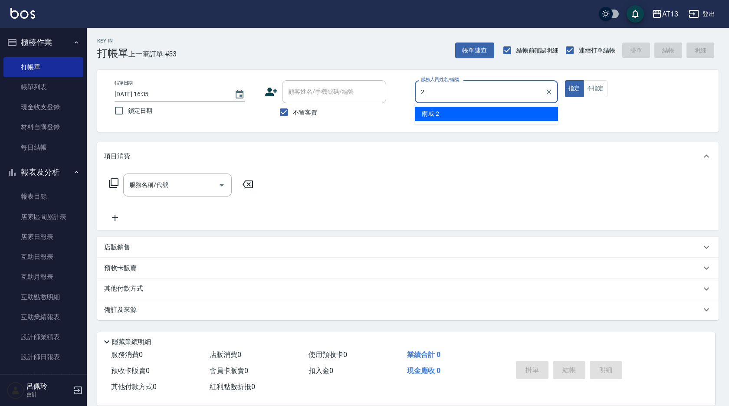
click at [534, 112] on div "雨威 -2" at bounding box center [486, 114] width 143 height 14
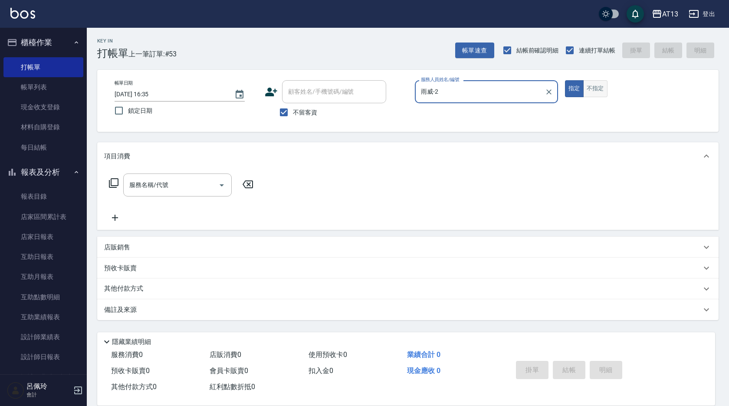
click at [597, 92] on button "不指定" at bounding box center [595, 88] width 24 height 17
click at [201, 181] on input "服務名稱/代號" at bounding box center [171, 184] width 88 height 15
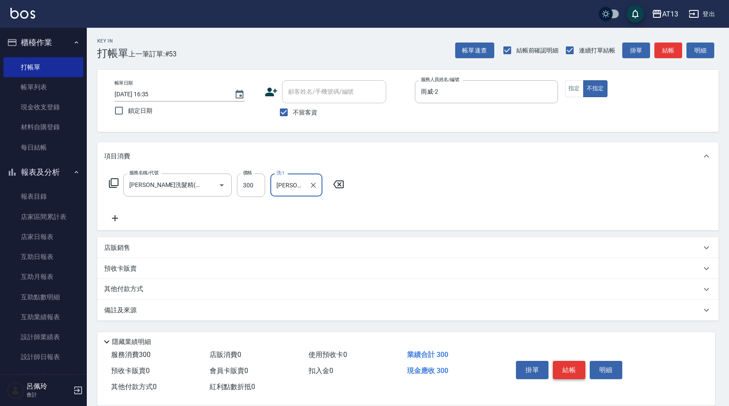
click at [568, 365] on button "結帳" at bounding box center [569, 370] width 33 height 18
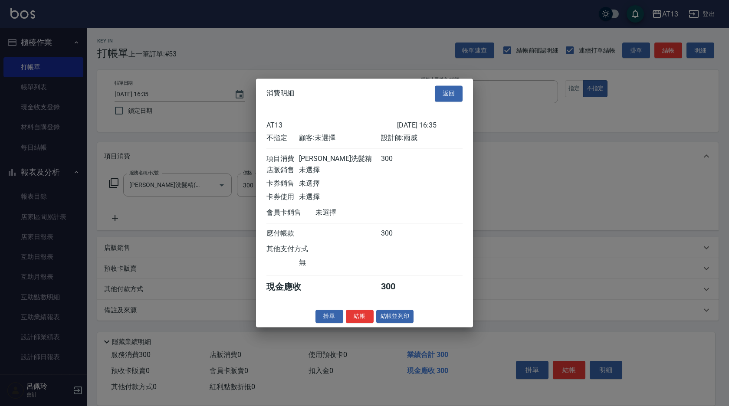
click at [367, 323] on button "結帳" at bounding box center [360, 316] width 28 height 13
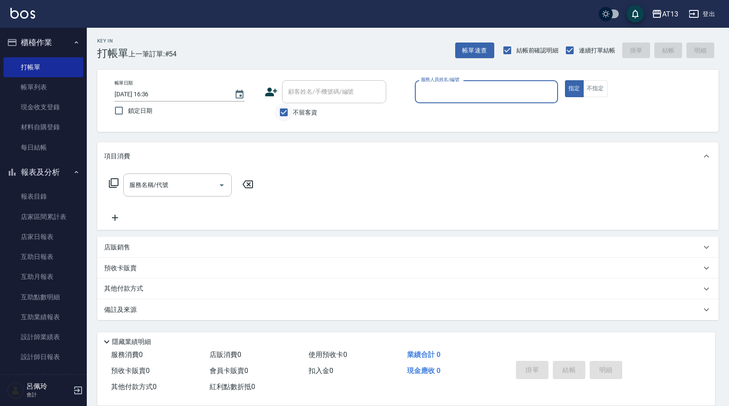
click at [286, 112] on input "不留客資" at bounding box center [284, 112] width 18 height 18
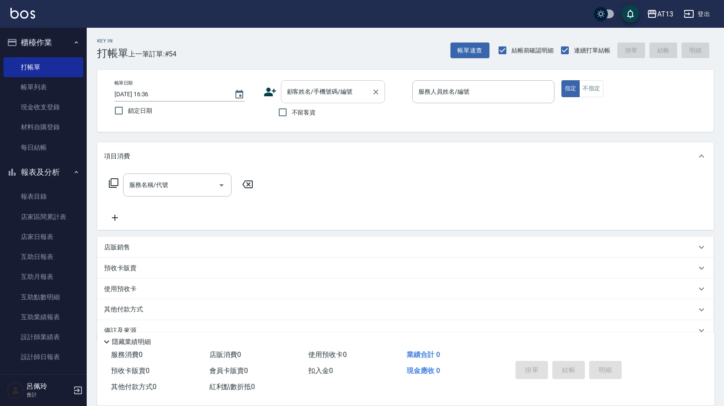
click at [303, 88] on div "顧客姓名/手機號碼/編號 顧客姓名/手機號碼/編號" at bounding box center [333, 91] width 104 height 23
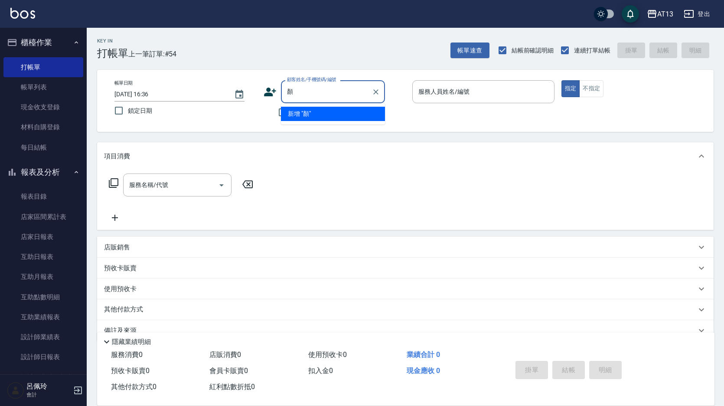
click at [302, 92] on input "顏" at bounding box center [326, 91] width 83 height 15
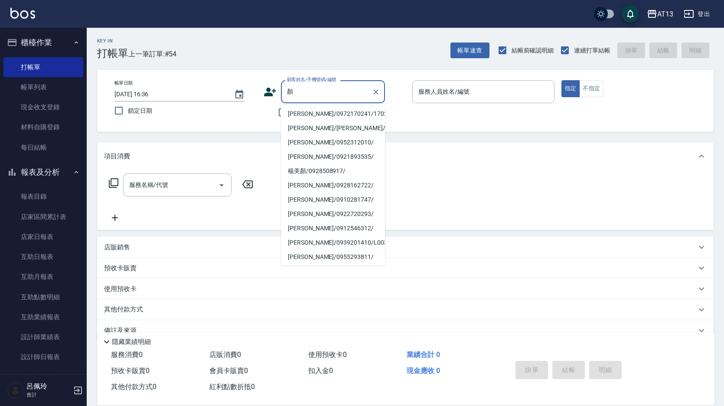
click at [340, 113] on li "[PERSON_NAME]/0972170241/170241" at bounding box center [333, 114] width 104 height 14
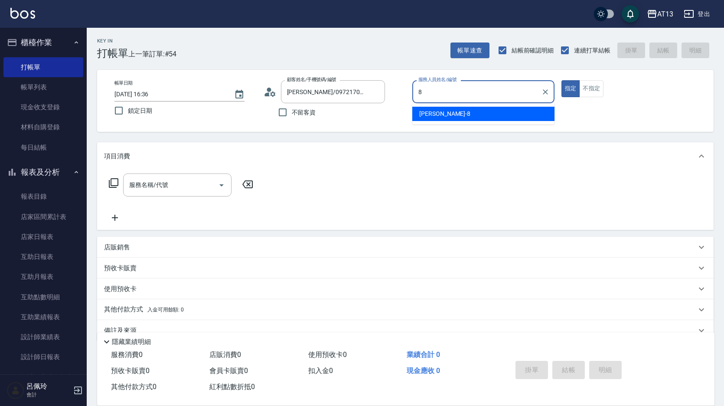
click at [450, 118] on div "[PERSON_NAME] -8" at bounding box center [484, 114] width 142 height 14
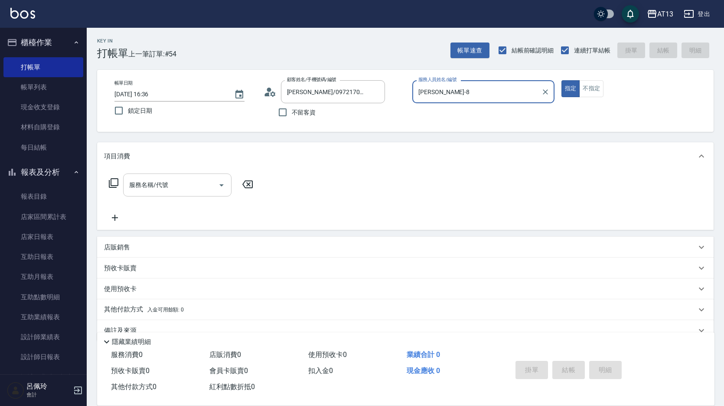
click at [137, 188] on input "服務名稱/代號" at bounding box center [171, 184] width 88 height 15
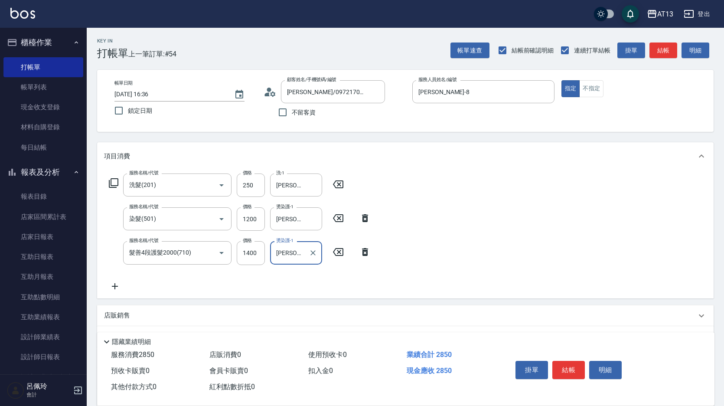
click at [600, 256] on div "服務名稱/代號 洗髮(201) 服務名稱/代號 價格 250 價格 洗-1 [PERSON_NAME]-8 洗-1 服務名稱/代號 染髮(501) 服務名稱/…" at bounding box center [405, 234] width 617 height 128
click at [580, 363] on button "結帳" at bounding box center [569, 370] width 33 height 18
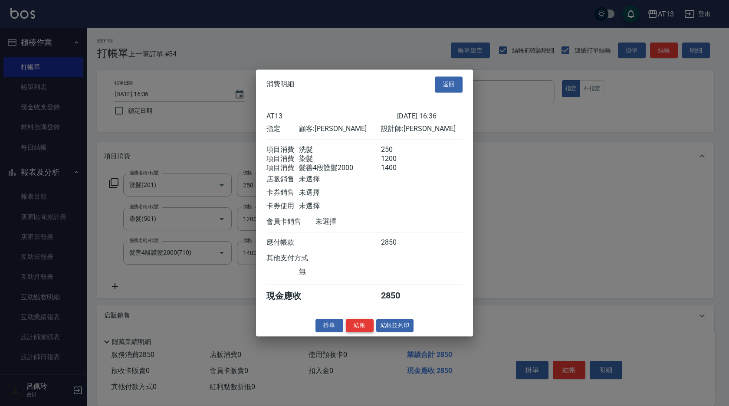
click at [371, 332] on button "結帳" at bounding box center [360, 325] width 28 height 13
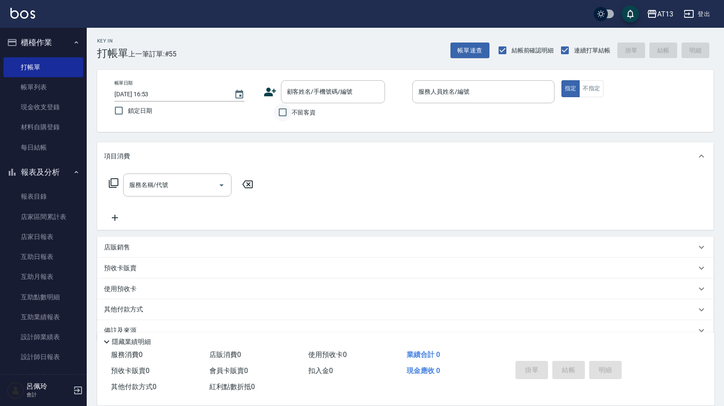
click at [288, 110] on input "不留客資" at bounding box center [283, 112] width 18 height 18
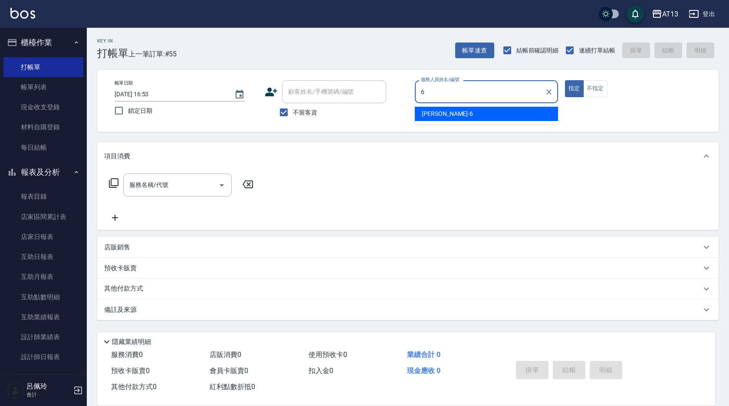
click at [462, 112] on div "亭妤 -6" at bounding box center [486, 114] width 143 height 14
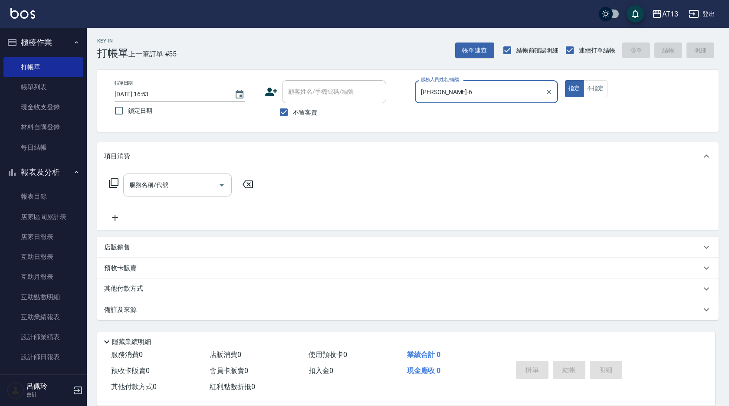
click at [171, 180] on input "服務名稱/代號" at bounding box center [171, 184] width 88 height 15
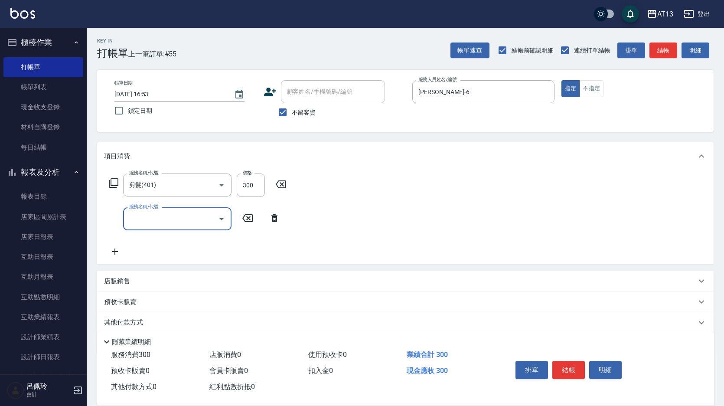
drag, startPoint x: 551, startPoint y: 211, endPoint x: 589, endPoint y: 324, distance: 118.8
click at [552, 218] on div "服務名稱/代號 剪髮(401) 服務名稱/代號 價格 300 價格 服務名稱/代號 服務名稱/代號" at bounding box center [405, 217] width 617 height 94
click at [572, 368] on button "結帳" at bounding box center [569, 370] width 33 height 18
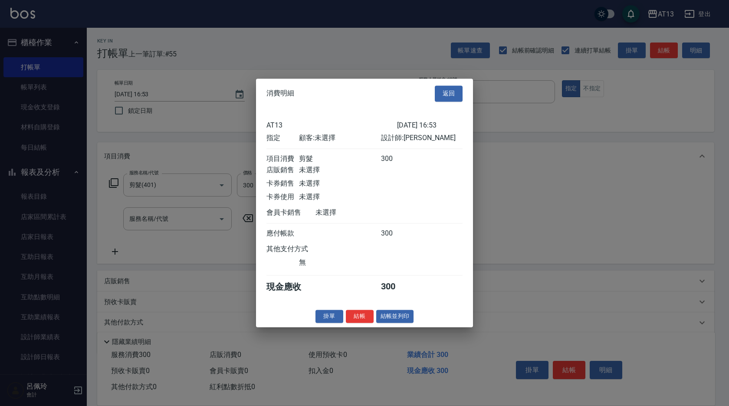
click at [354, 315] on div "消費明細 返回 AT13 [DATE] 16:53 指定 顧客: 未選擇 設計師: 亭妤 項目消費 剪髮 300 店販銷售 未選擇 卡券銷售 未選擇 卡券使用…" at bounding box center [364, 203] width 217 height 249
click at [357, 316] on button "結帳" at bounding box center [360, 316] width 28 height 13
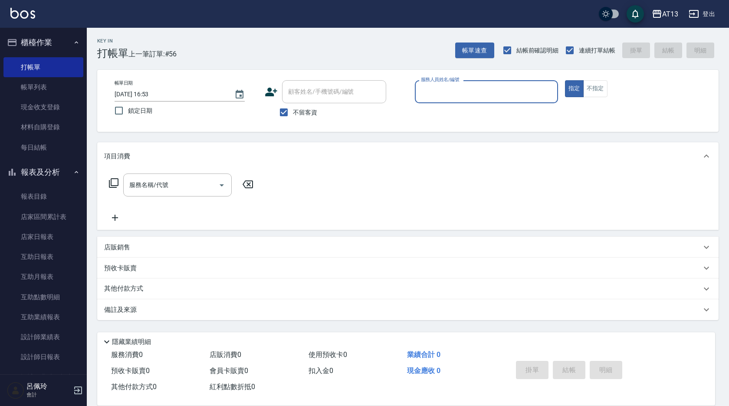
drag, startPoint x: 46, startPoint y: 87, endPoint x: 377, endPoint y: 122, distance: 332.9
click at [46, 87] on link "帳單列表" at bounding box center [43, 87] width 80 height 20
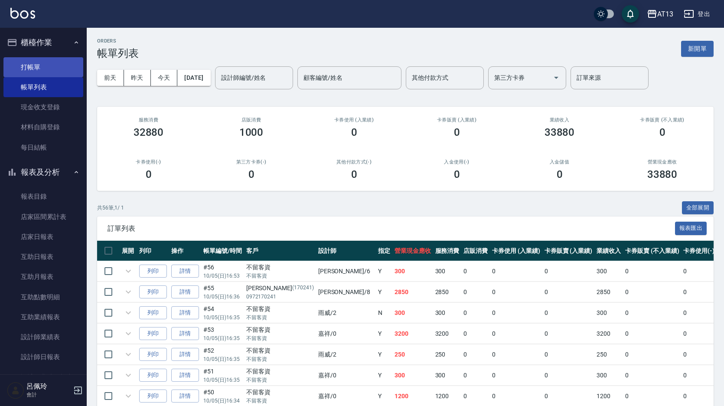
click at [43, 66] on link "打帳單" at bounding box center [43, 67] width 80 height 20
